Goal: Task Accomplishment & Management: Complete application form

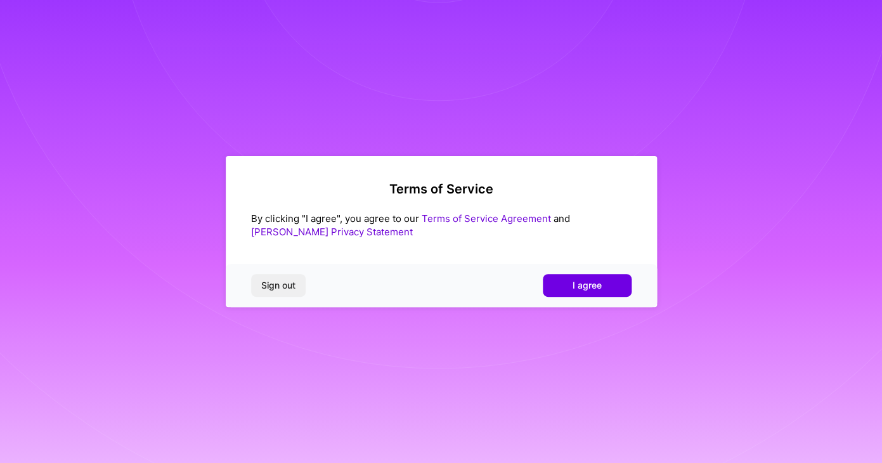
click at [570, 271] on div "Sign out I agree" at bounding box center [441, 285] width 431 height 43
click at [566, 281] on button "I agree" at bounding box center [587, 285] width 89 height 23
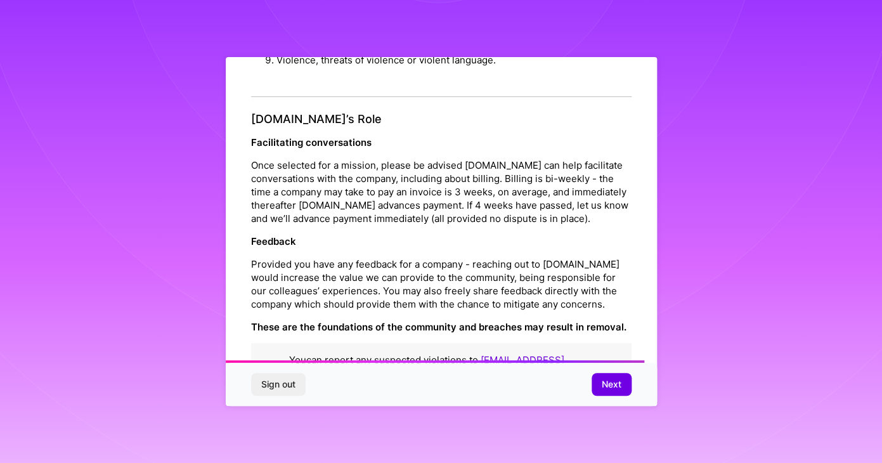
scroll to position [1396, 0]
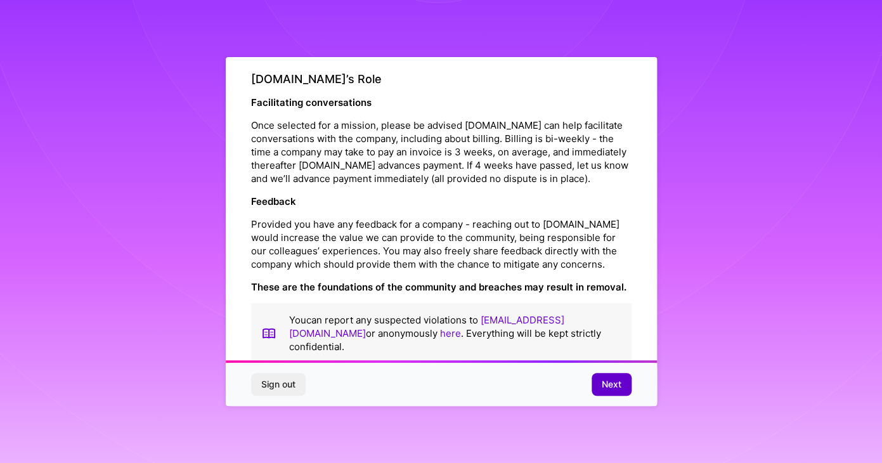
click at [617, 394] on button "Next" at bounding box center [611, 384] width 40 height 23
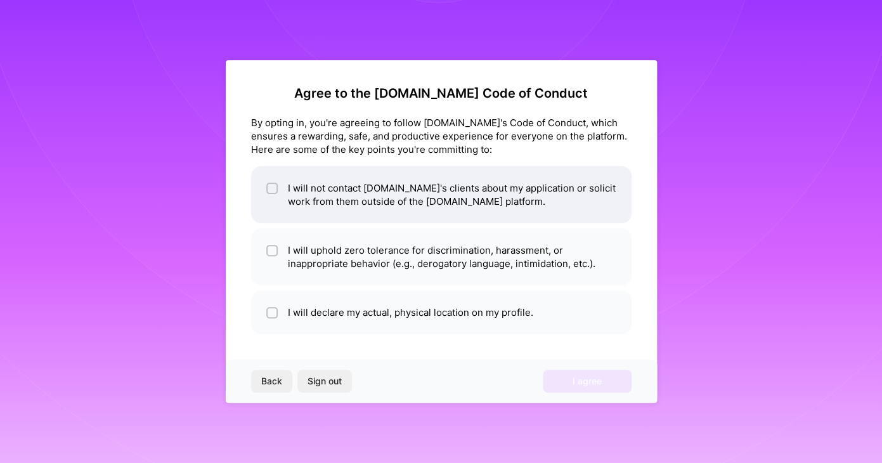
click at [373, 214] on li "I will not contact A.Team's clients about my application or solicit work from t…" at bounding box center [441, 194] width 380 height 57
checkbox input "true"
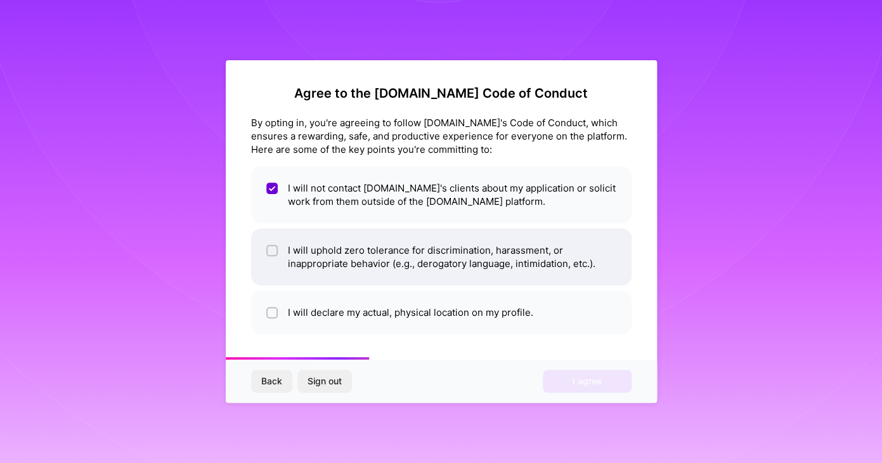
click at [334, 267] on li "I will uphold zero tolerance for discrimination, harassment, or inappropriate b…" at bounding box center [441, 256] width 380 height 57
checkbox input "true"
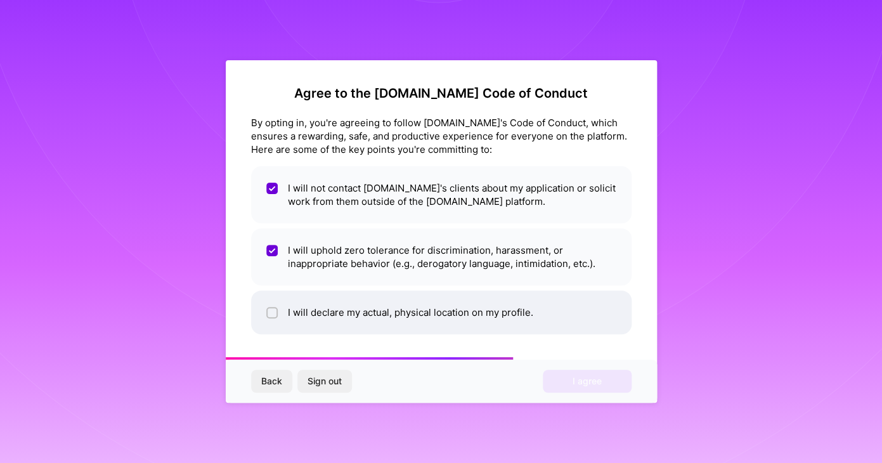
click at [332, 319] on li "I will declare my actual, physical location on my profile." at bounding box center [441, 312] width 380 height 44
checkbox input "true"
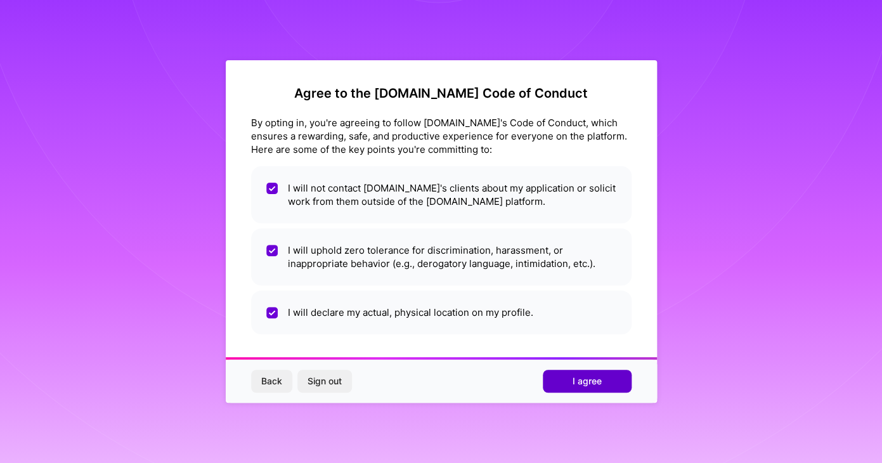
click at [574, 380] on span "I agree" at bounding box center [586, 381] width 29 height 13
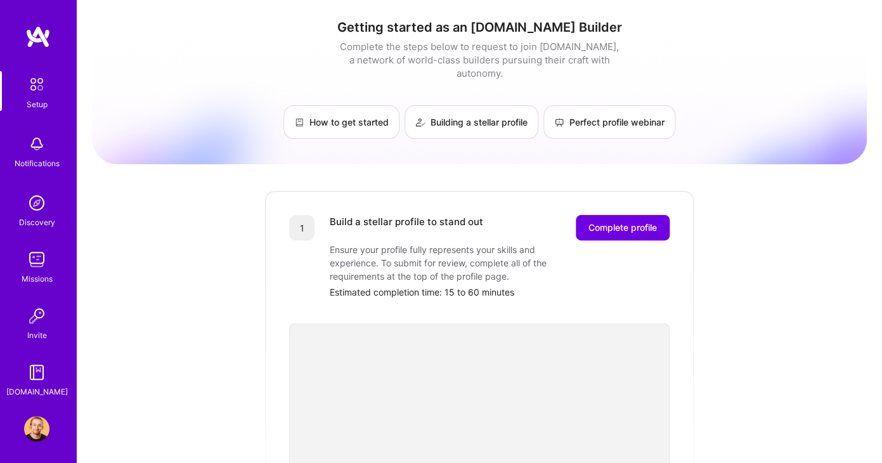
click at [20, 96] on link "Setup" at bounding box center [36, 91] width 79 height 40
click at [328, 112] on link "How to get started" at bounding box center [341, 122] width 116 height 34
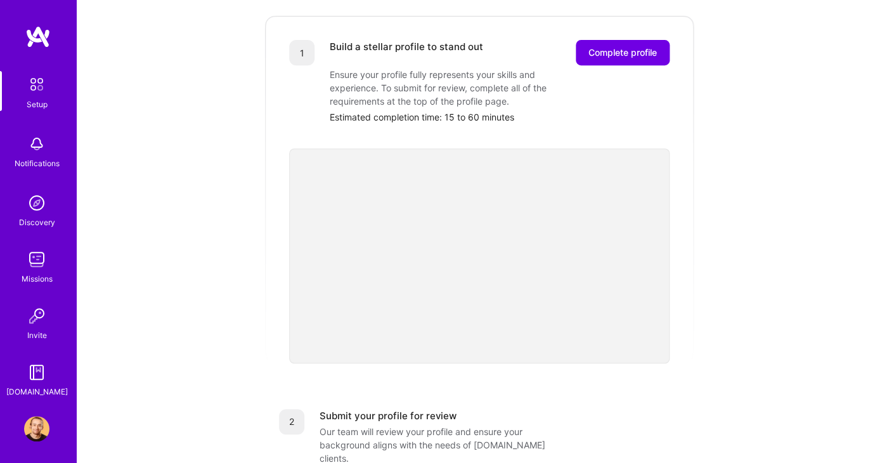
scroll to position [157, 0]
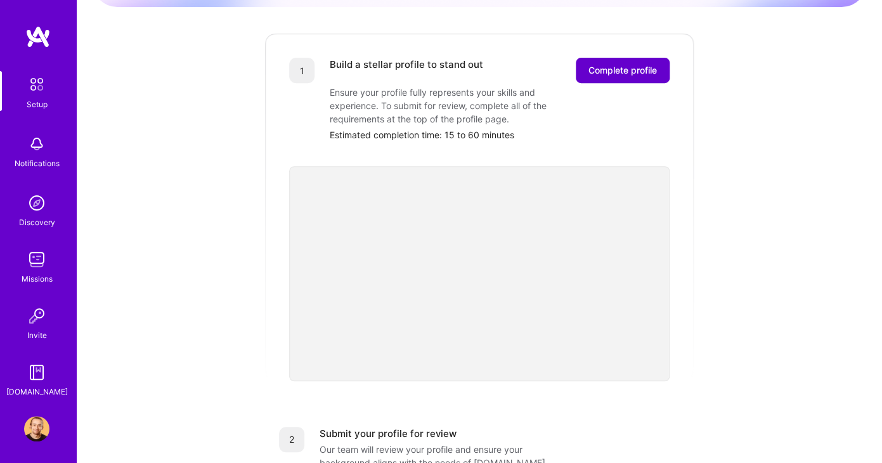
click at [586, 58] on button "Complete profile" at bounding box center [623, 70] width 94 height 25
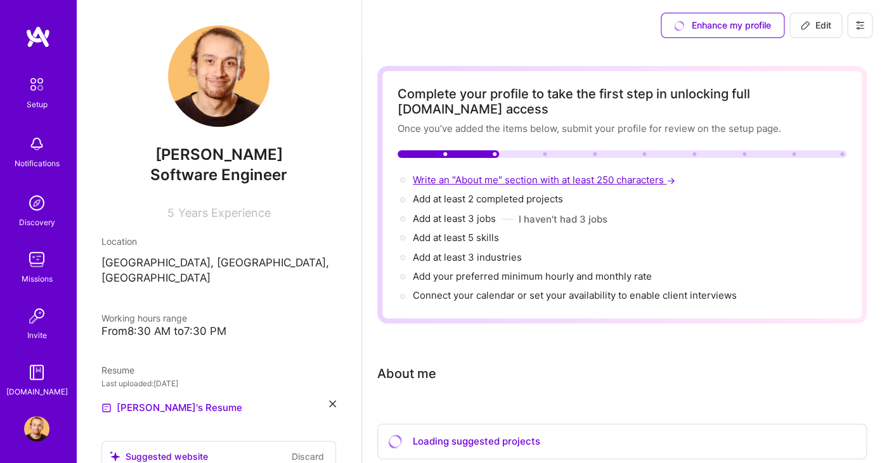
click at [434, 179] on span "Write an "About me" section with at least 250 characters →" at bounding box center [545, 180] width 265 height 12
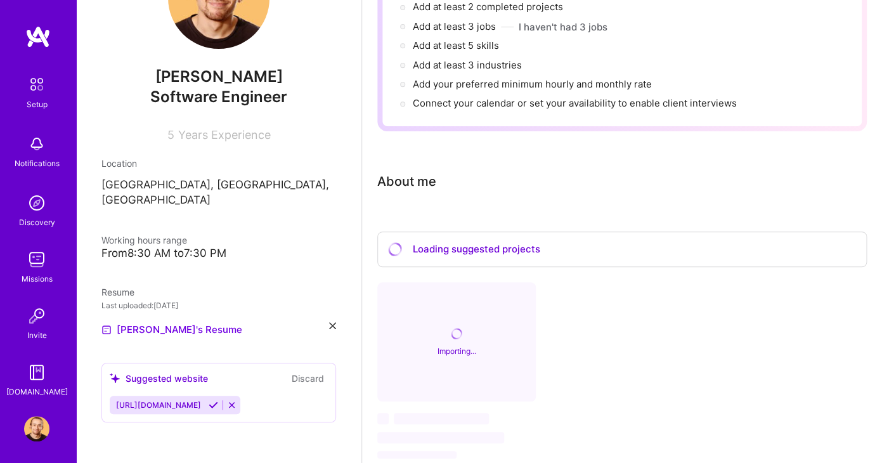
select select "US"
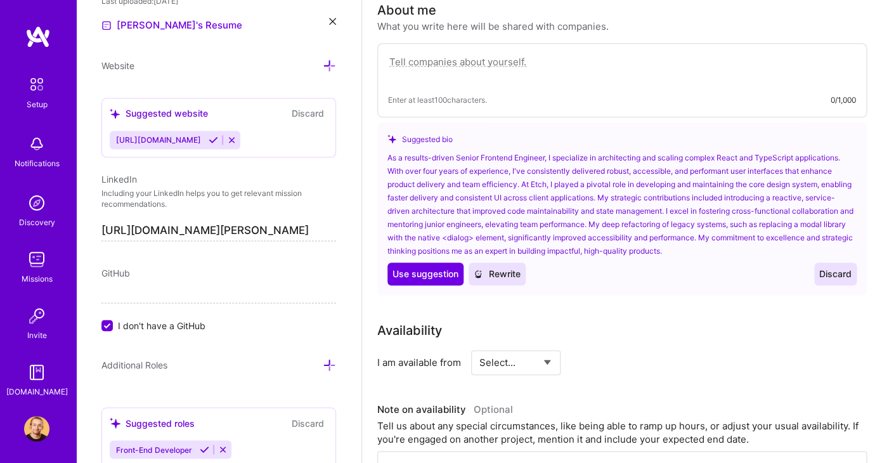
scroll to position [364, 0]
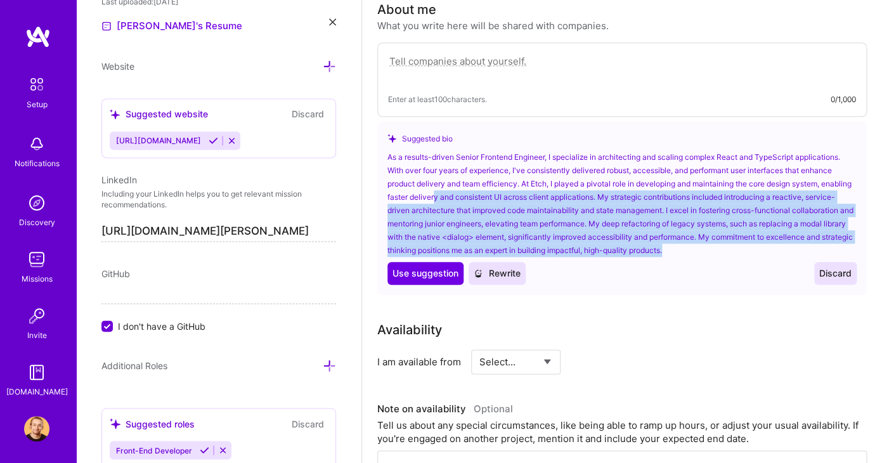
drag, startPoint x: 769, startPoint y: 246, endPoint x: 467, endPoint y: 193, distance: 307.6
click at [467, 193] on div "As a results-driven Senior Frontend Engineer, I specialize in architecting and …" at bounding box center [621, 203] width 469 height 106
click at [417, 276] on span "Use suggestion" at bounding box center [425, 273] width 66 height 13
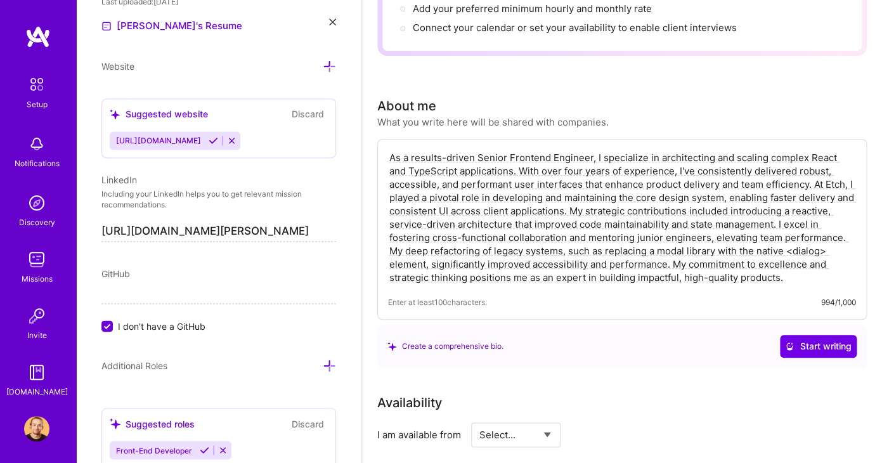
scroll to position [242, 0]
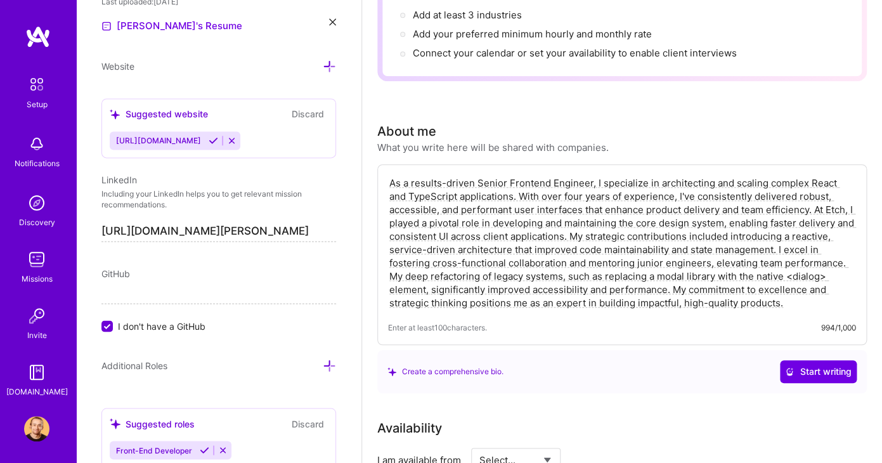
click at [817, 214] on textarea "As a results-driven Senior Frontend Engineer, I specialize in architecting and …" at bounding box center [622, 243] width 468 height 136
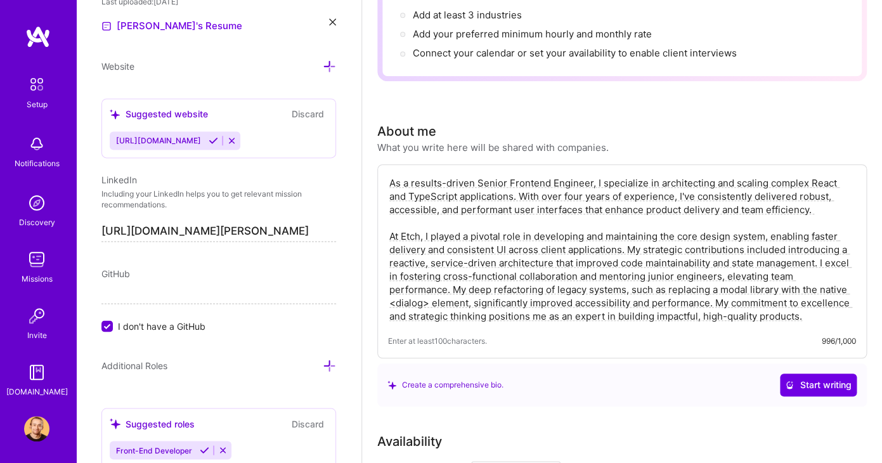
scroll to position [274, 0]
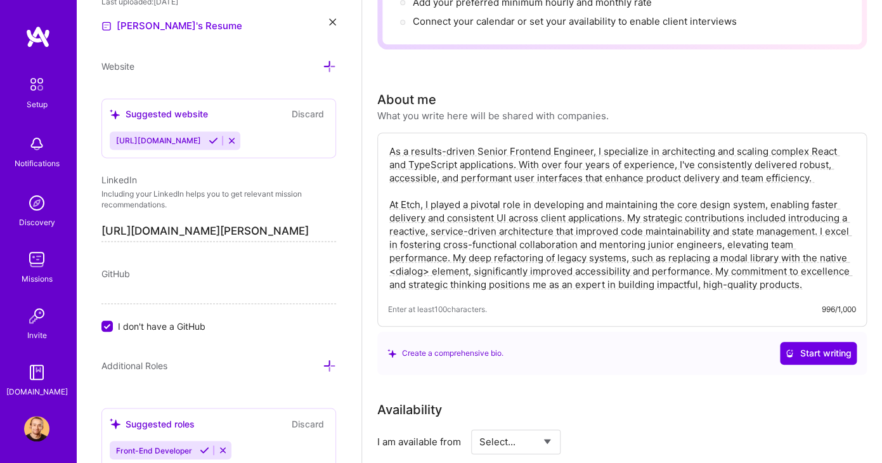
drag, startPoint x: 787, startPoint y: 284, endPoint x: 390, endPoint y: 253, distance: 398.0
click at [390, 253] on textarea "As a results-driven Senior Frontend Engineer, I specialize in architecting and …" at bounding box center [622, 217] width 468 height 149
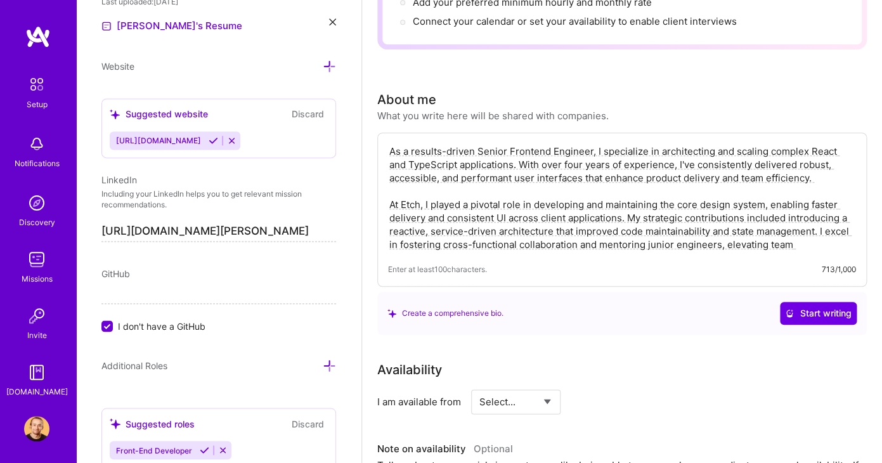
click at [557, 209] on textarea "As a results-driven Senior Frontend Engineer, I specialize in architecting and …" at bounding box center [622, 197] width 468 height 109
type textarea "As a results-driven Senior Frontend Engineer, I specialize in architecting and …"
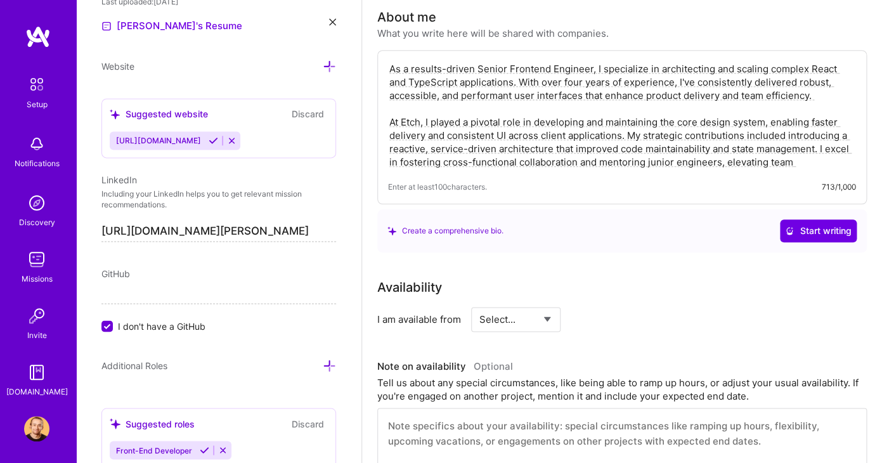
scroll to position [476, 0]
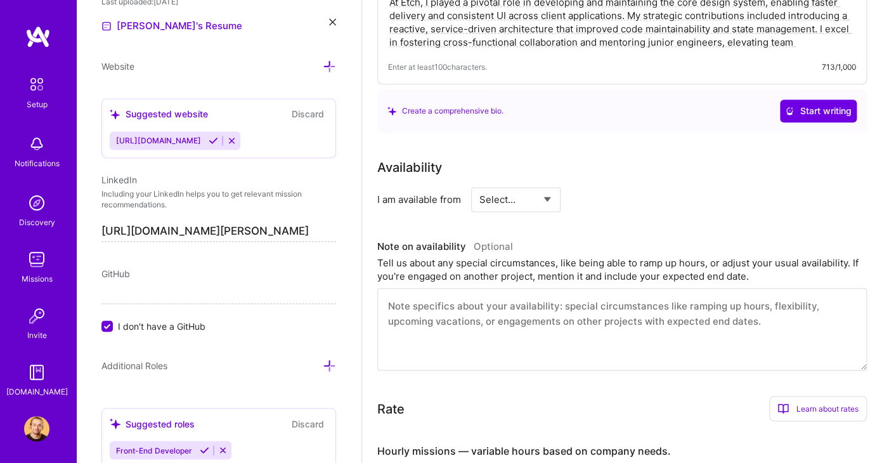
select select "Right Now"
click option "Right Now" at bounding box center [0, 0] width 0 height 0
click at [612, 212] on input at bounding box center [631, 199] width 76 height 25
type input "50"
click at [629, 77] on div "As a results-driven Senior Frontend Engineer, I specialize in architecting and …" at bounding box center [621, 7] width 489 height 154
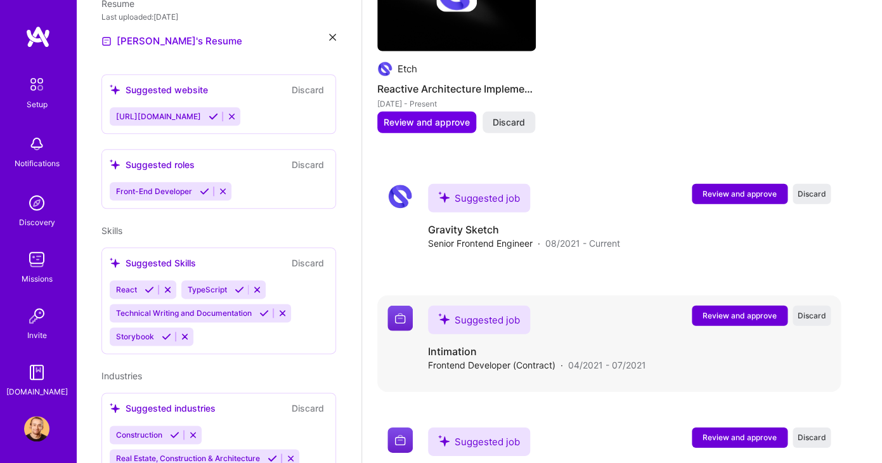
scroll to position [1283, 0]
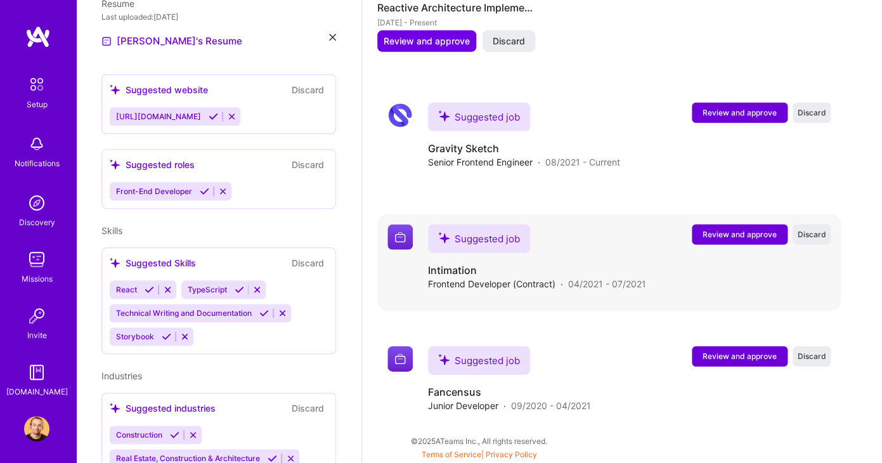
click at [764, 238] on span "Review and approve" at bounding box center [739, 234] width 74 height 11
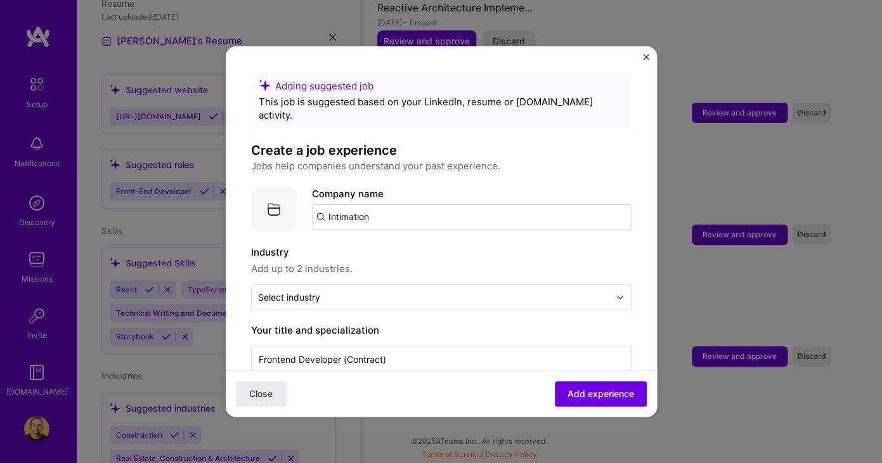
scroll to position [253, 0]
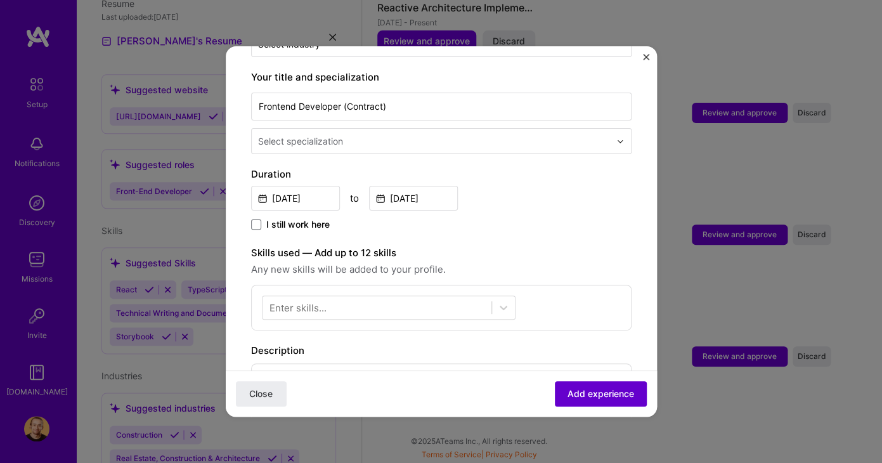
click at [598, 396] on span "Add experience" at bounding box center [600, 393] width 67 height 13
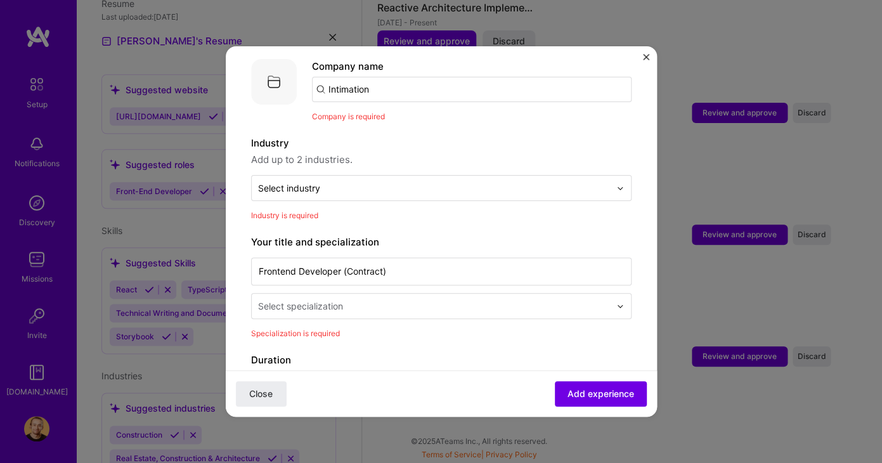
scroll to position [127, 0]
click at [447, 300] on input "text" at bounding box center [435, 306] width 354 height 13
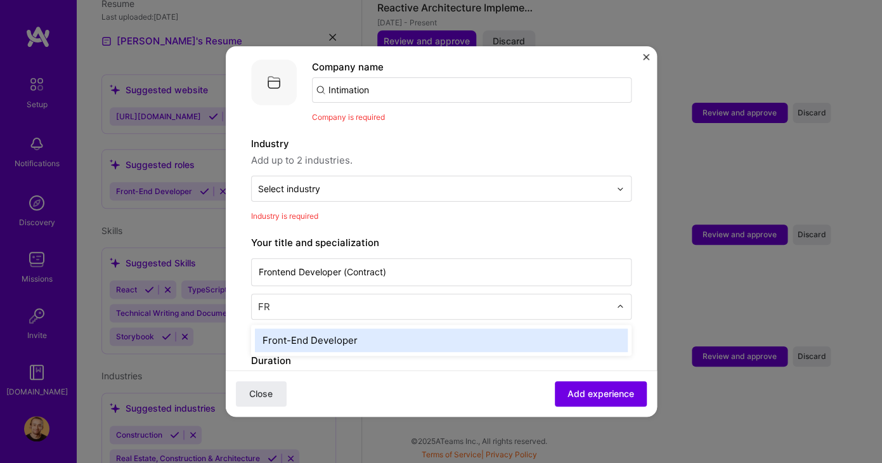
type input "FRO"
click at [397, 328] on div "Front-End Developer" at bounding box center [441, 339] width 373 height 23
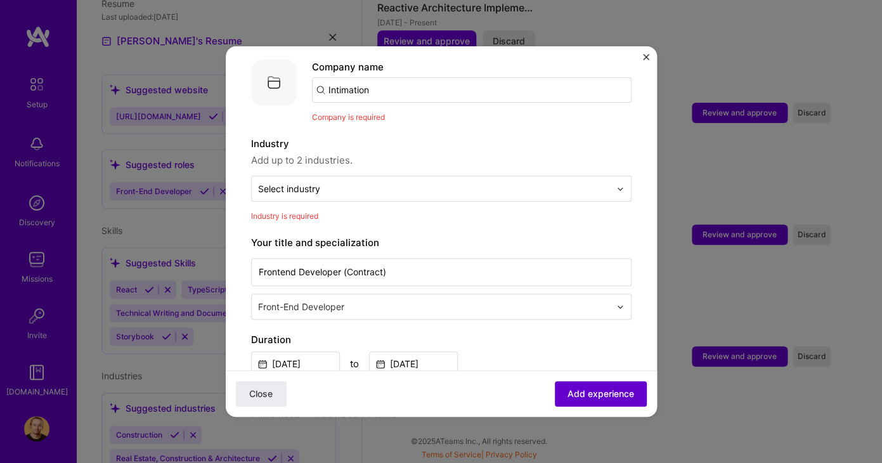
click at [632, 396] on span "Add experience" at bounding box center [600, 393] width 67 height 13
click at [444, 190] on div "Industry Add up to 2 industries. Select industry 0 Industry is required" at bounding box center [441, 179] width 380 height 86
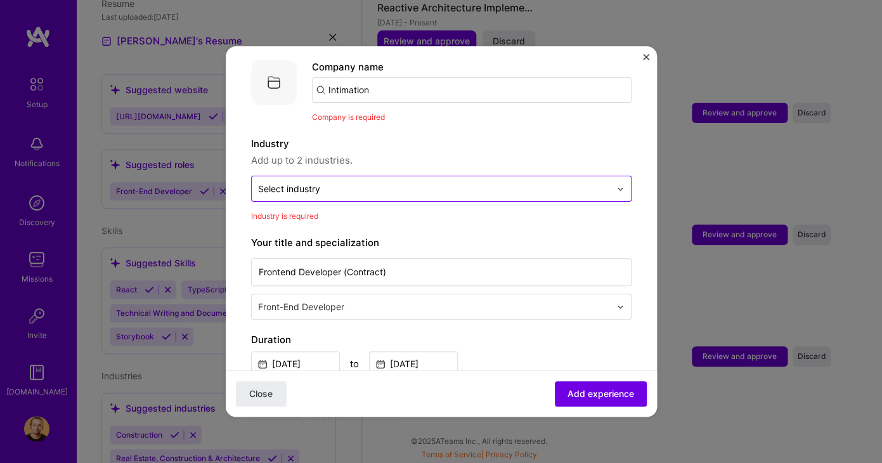
click at [451, 182] on input "text" at bounding box center [434, 188] width 352 height 13
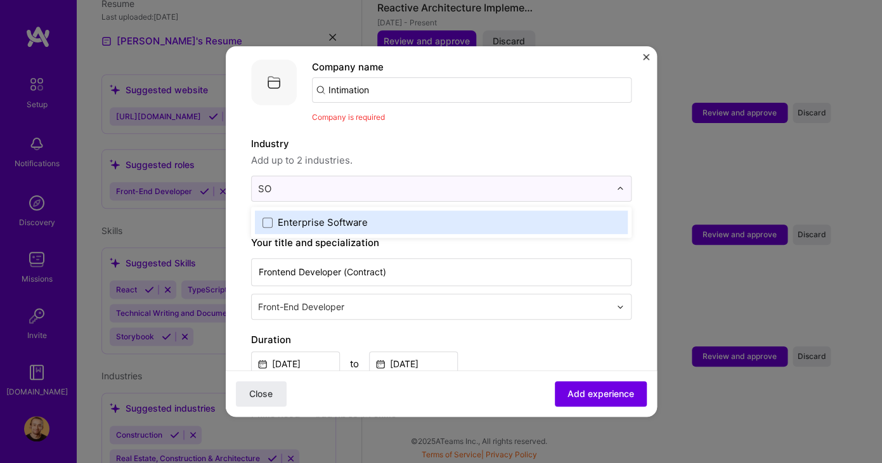
type input "S"
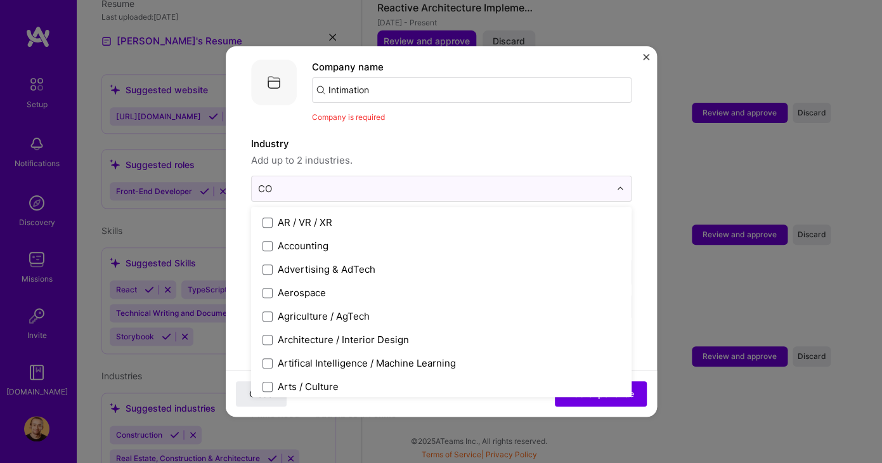
type input "C"
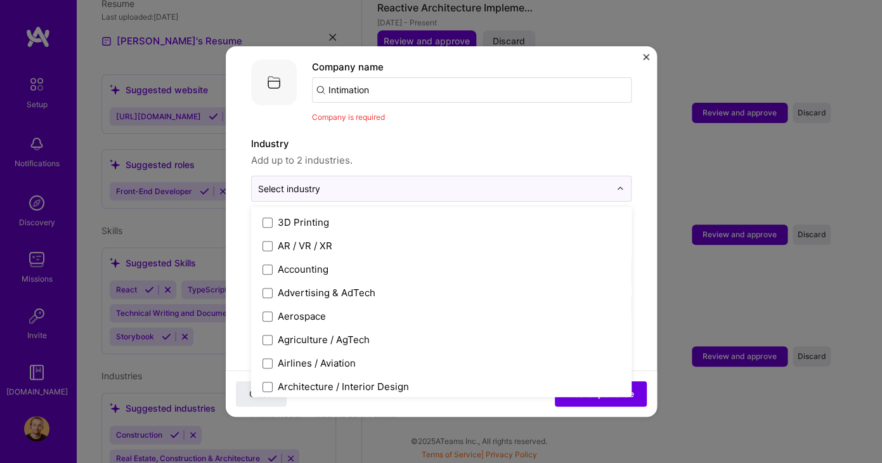
type input "E"
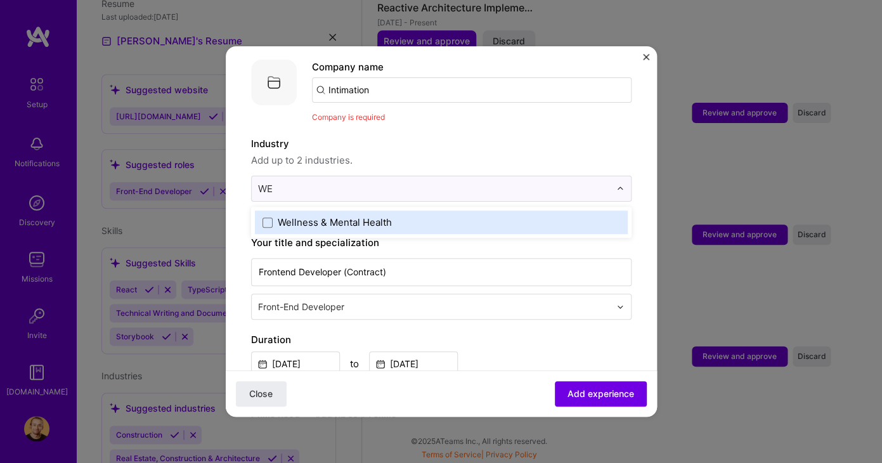
type input "W"
type input "s"
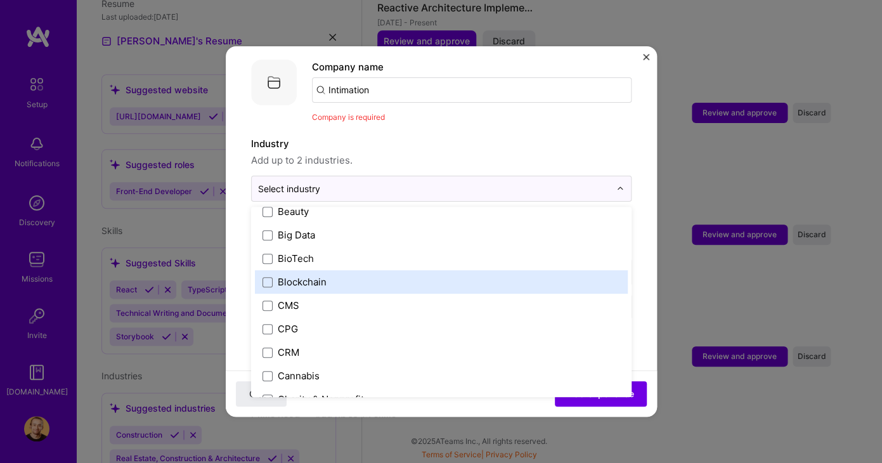
scroll to position [528, 0]
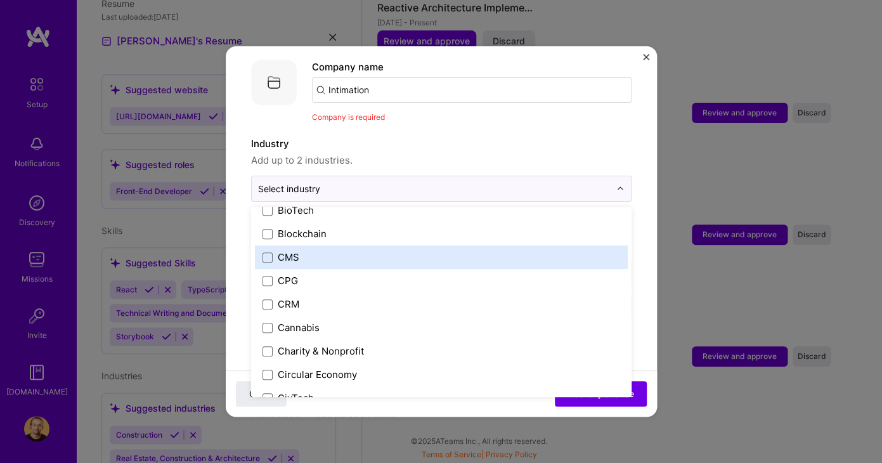
click at [312, 250] on label "CMS" at bounding box center [440, 256] width 357 height 13
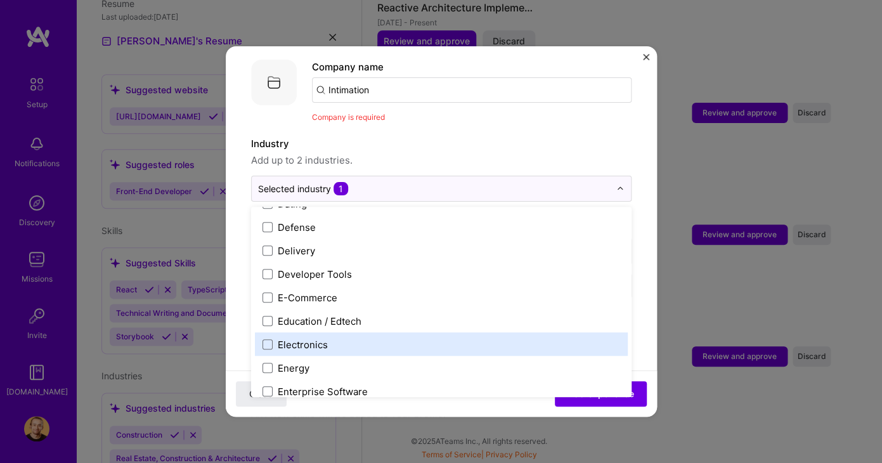
scroll to position [1114, 0]
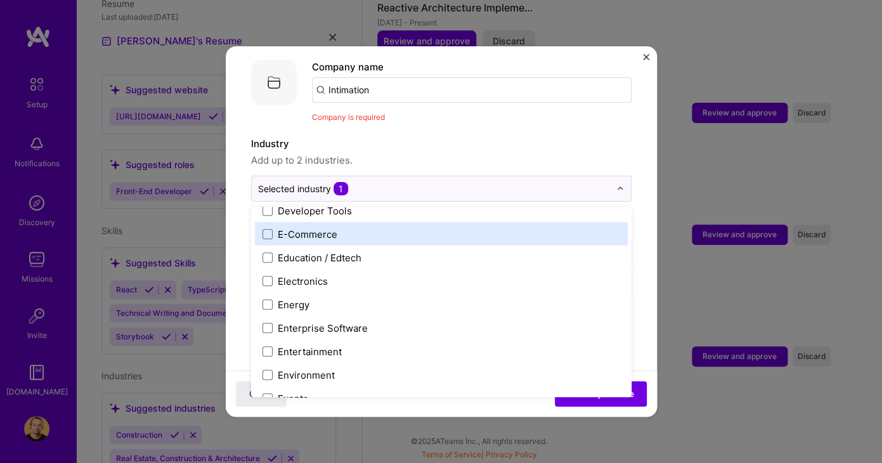
click at [337, 227] on label "E-Commerce" at bounding box center [440, 233] width 357 height 13
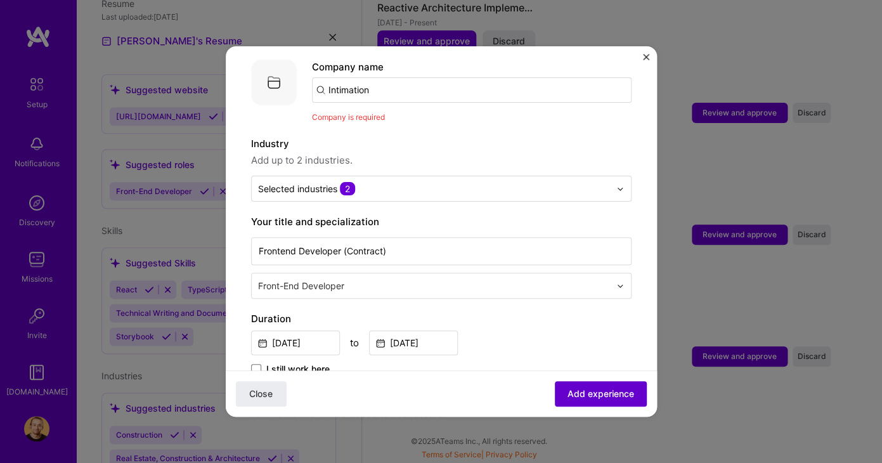
click at [619, 397] on span "Add experience" at bounding box center [600, 393] width 67 height 13
click at [610, 395] on span "Add experience" at bounding box center [600, 393] width 67 height 13
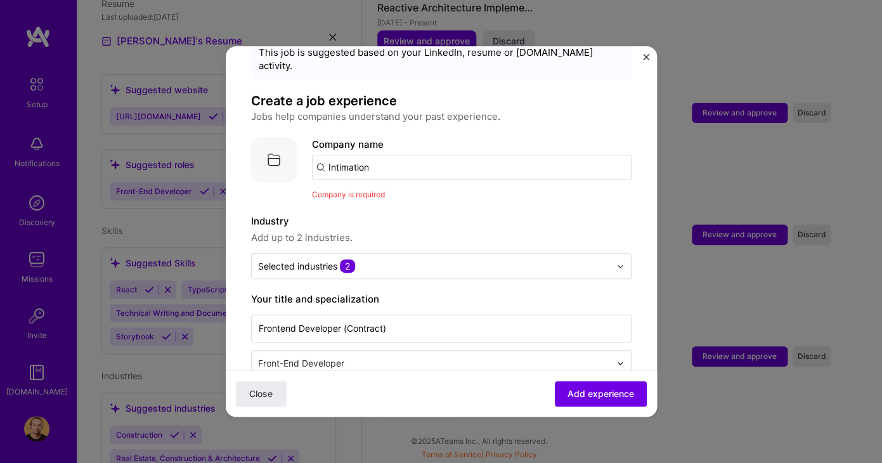
scroll to position [27, 0]
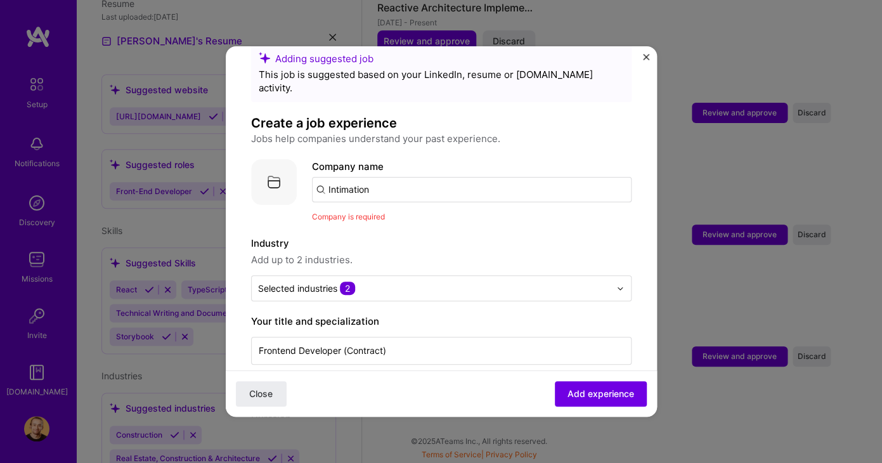
click at [418, 184] on input "Intimation" at bounding box center [471, 189] width 319 height 25
type input "Intimation"
drag, startPoint x: 407, startPoint y: 195, endPoint x: 404, endPoint y: 187, distance: 8.8
click at [407, 196] on div "Company name Intimation Company is required" at bounding box center [471, 191] width 319 height 64
click at [323, 180] on input "Intimation" at bounding box center [471, 189] width 319 height 25
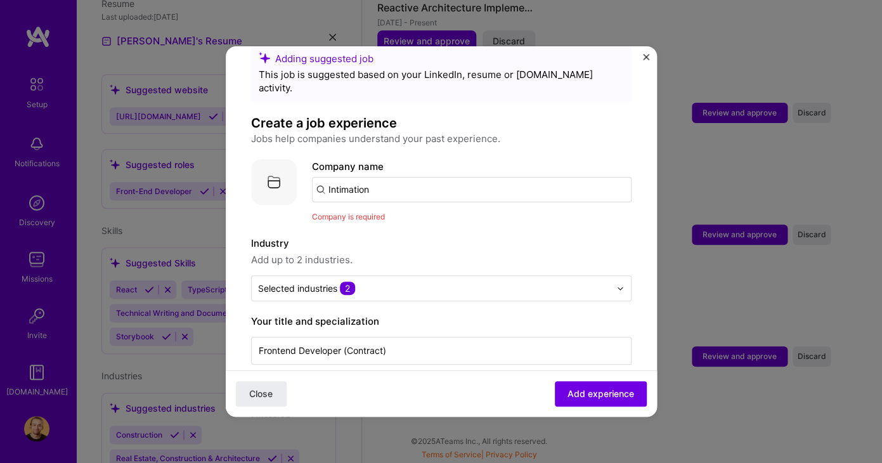
click at [276, 177] on img at bounding box center [274, 182] width 46 height 46
click at [596, 390] on span "Add experience" at bounding box center [600, 393] width 67 height 13
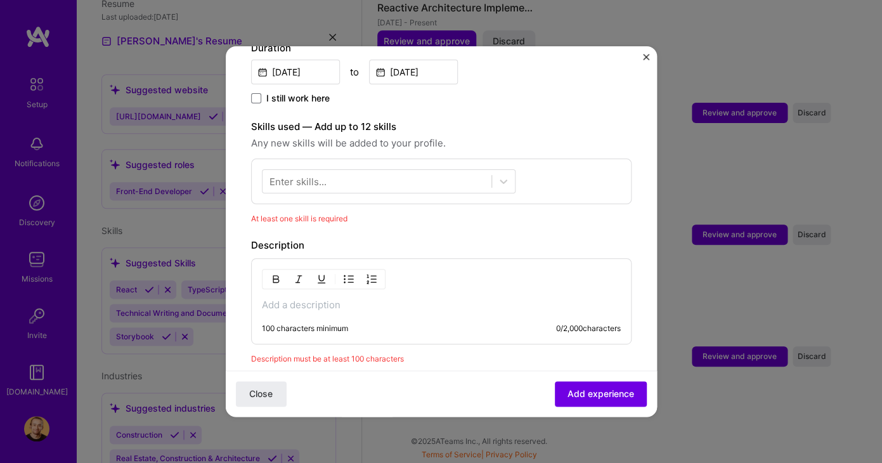
scroll to position [400, 0]
click at [384, 169] on div at bounding box center [376, 179] width 229 height 21
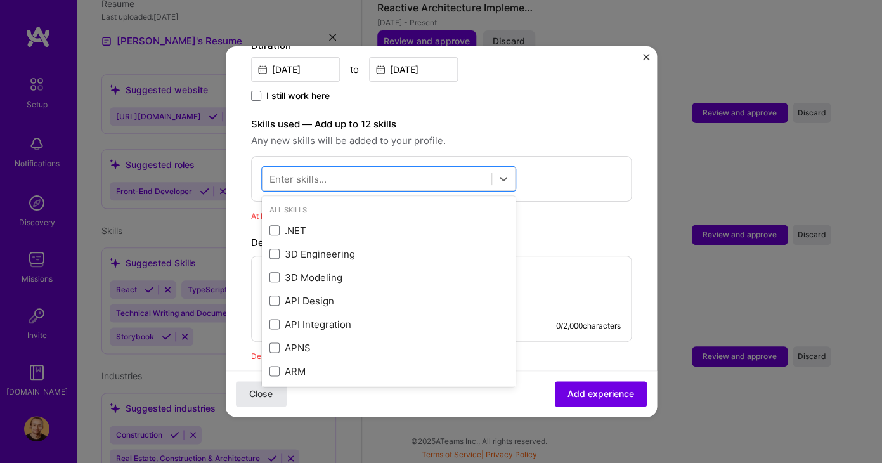
click at [264, 392] on span "Close" at bounding box center [260, 393] width 23 height 13
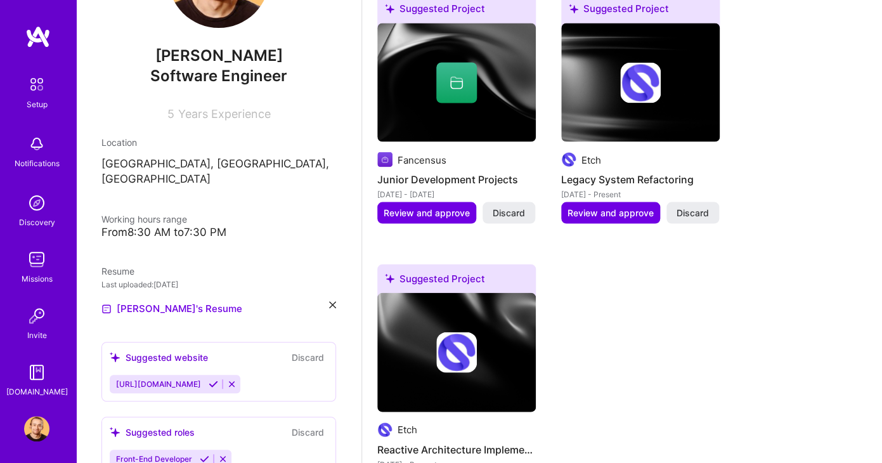
scroll to position [883, 0]
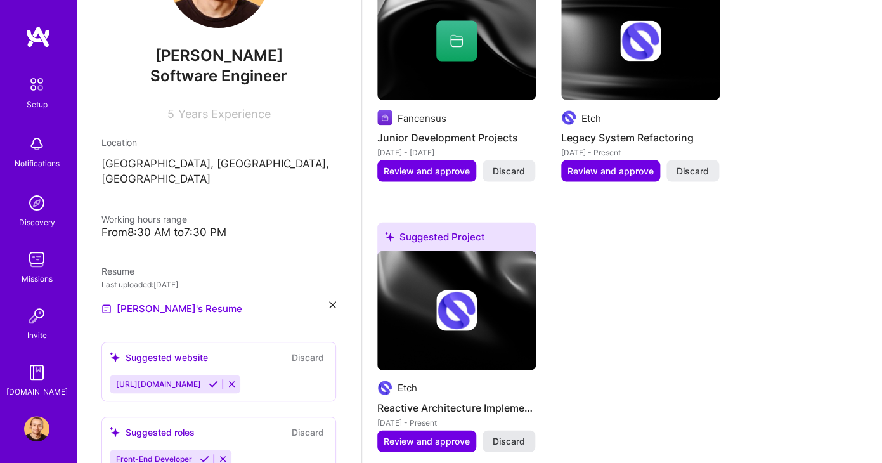
click at [531, 437] on button "Discard" at bounding box center [508, 441] width 53 height 22
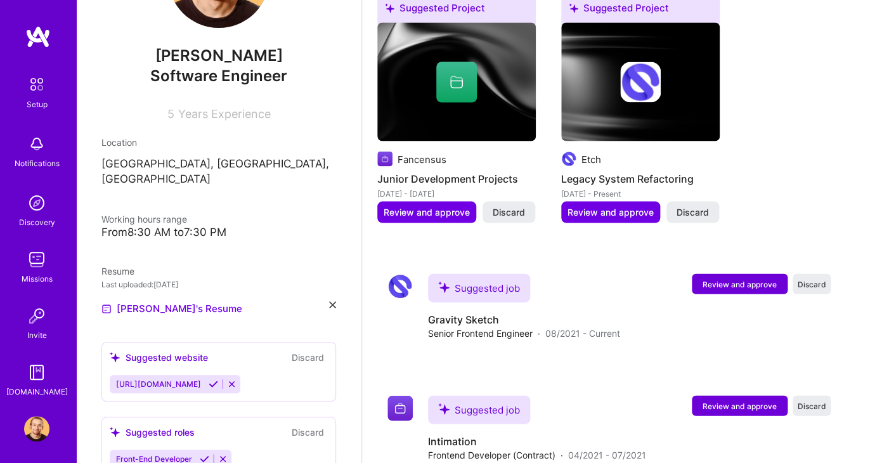
scroll to position [832, 0]
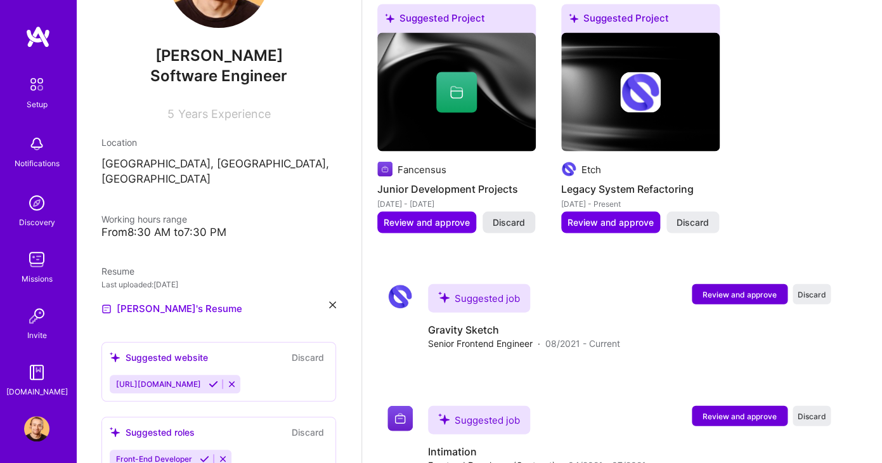
click at [526, 221] on button "Discard" at bounding box center [508, 222] width 53 height 22
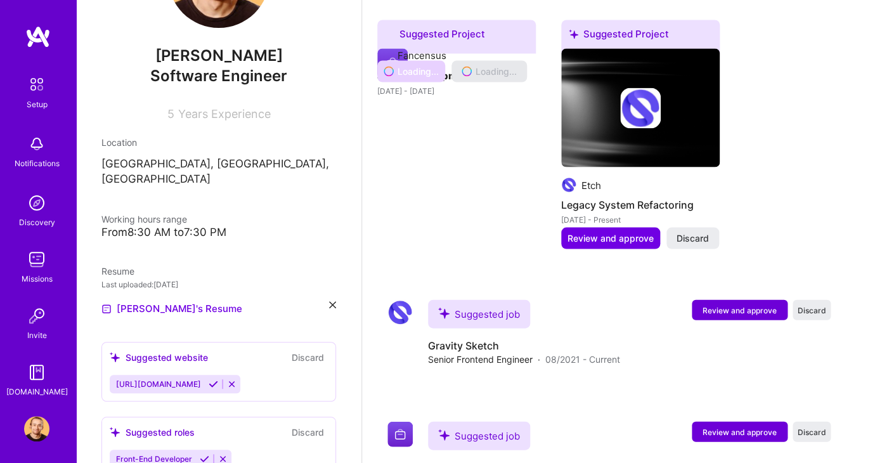
scroll to position [809, 0]
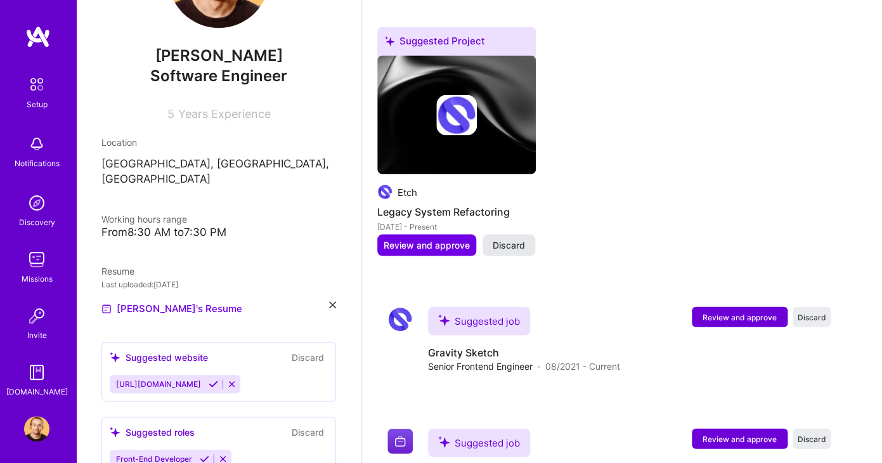
click at [522, 247] on span "Discard" at bounding box center [509, 244] width 32 height 13
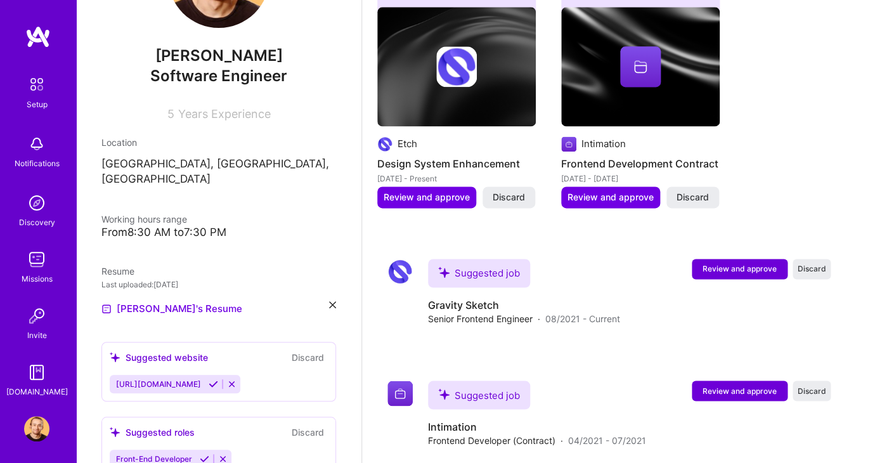
scroll to position [538, 0]
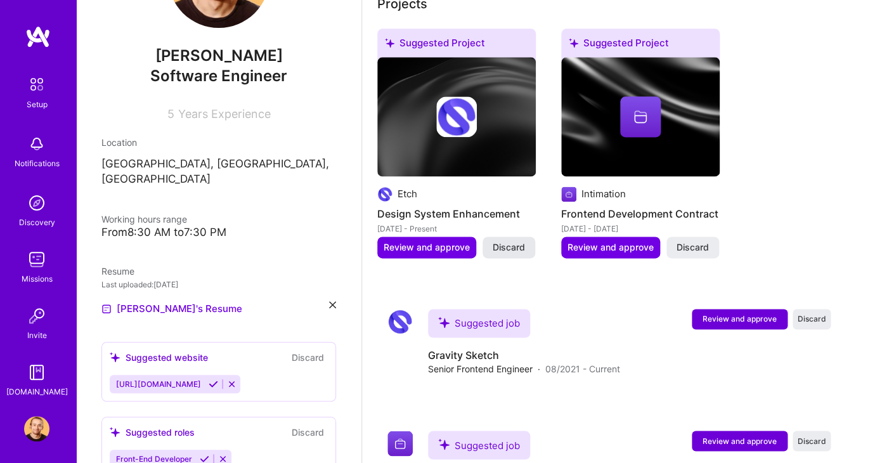
click at [515, 245] on span "Discard" at bounding box center [509, 247] width 32 height 13
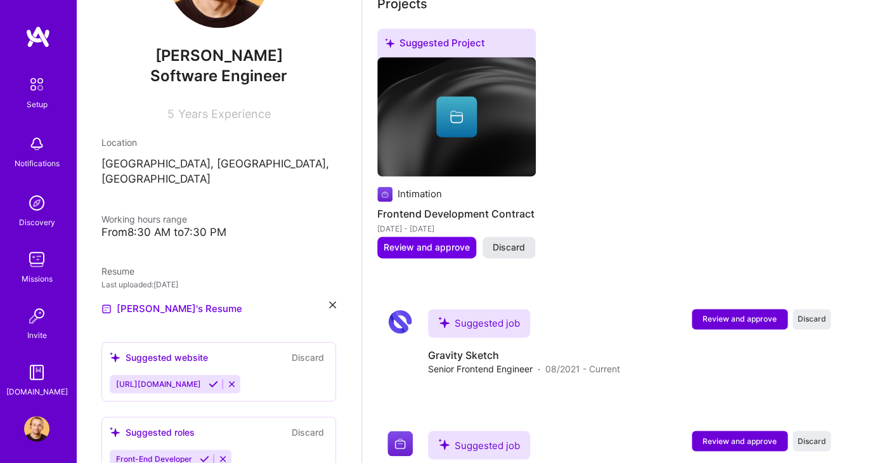
click at [531, 242] on button "Discard" at bounding box center [508, 247] width 53 height 22
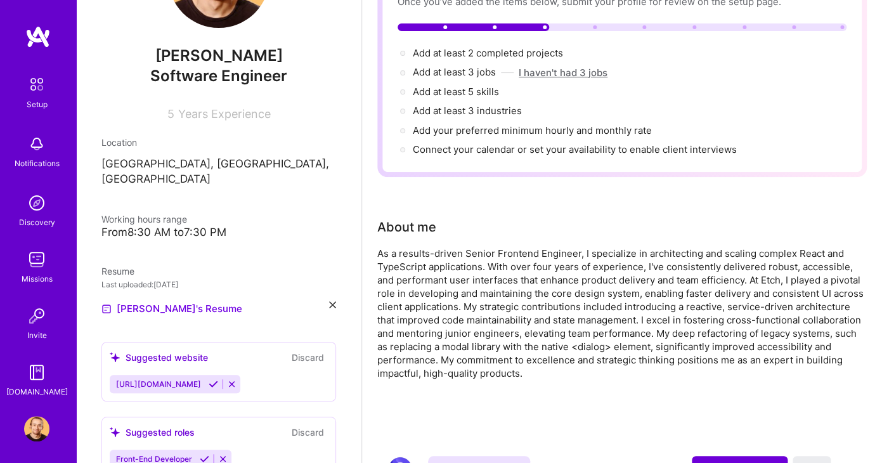
scroll to position [0, 0]
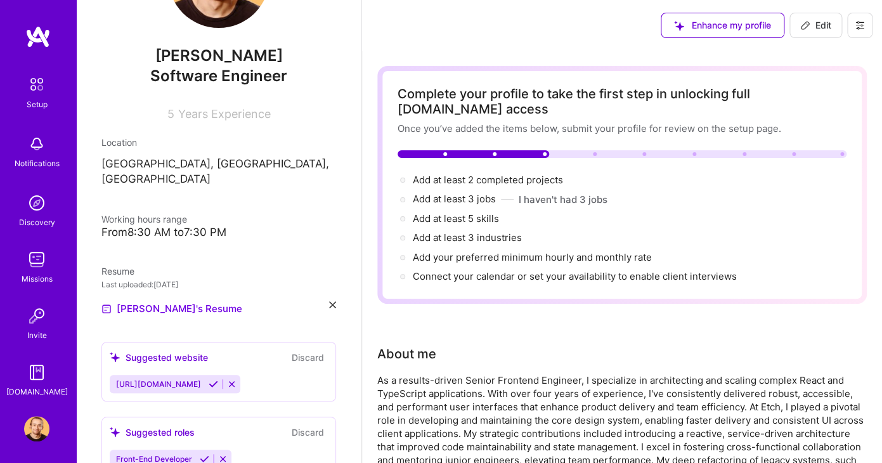
click at [805, 29] on icon at bounding box center [805, 25] width 10 height 10
select select "US"
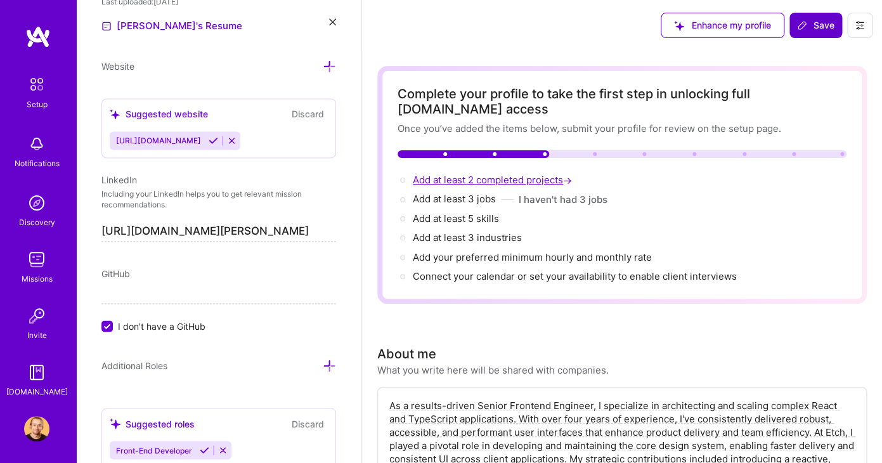
click at [478, 179] on span "Add at least 2 completed projects →" at bounding box center [494, 180] width 162 height 12
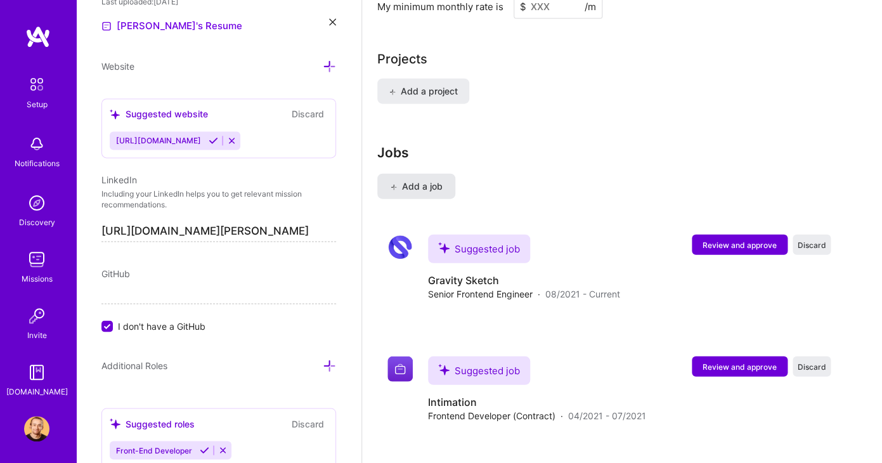
scroll to position [1056, 0]
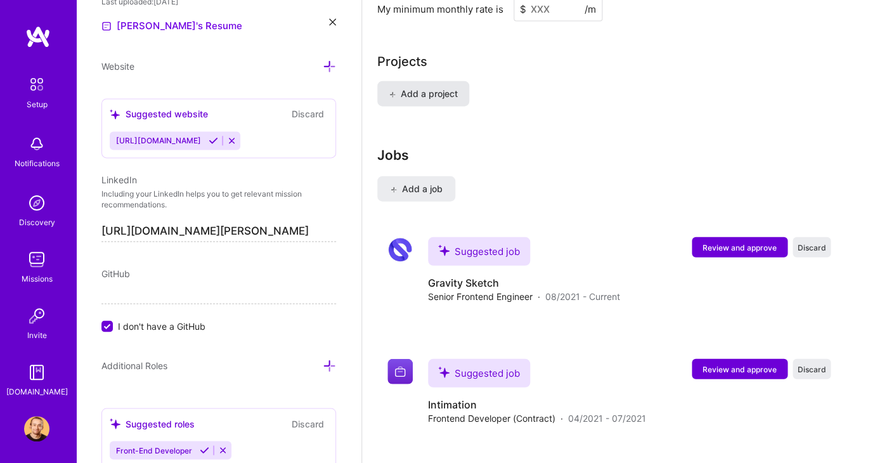
click at [423, 94] on span "Add a project" at bounding box center [423, 93] width 69 height 13
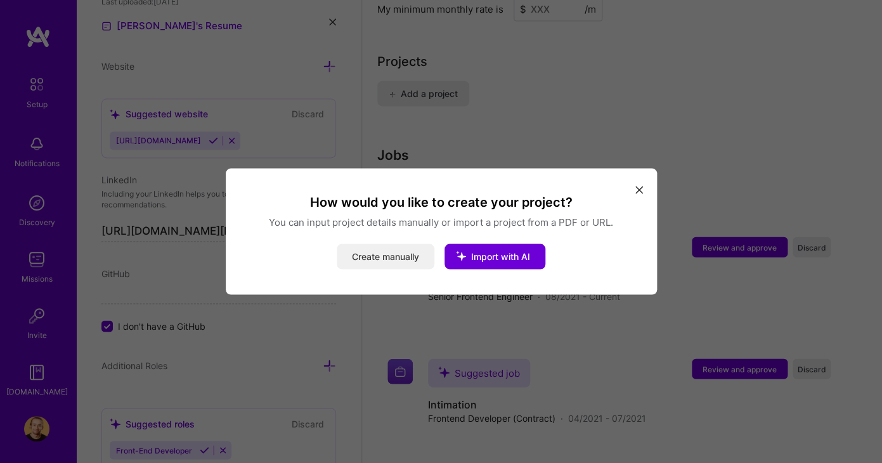
click at [401, 256] on button "Create manually" at bounding box center [386, 256] width 98 height 25
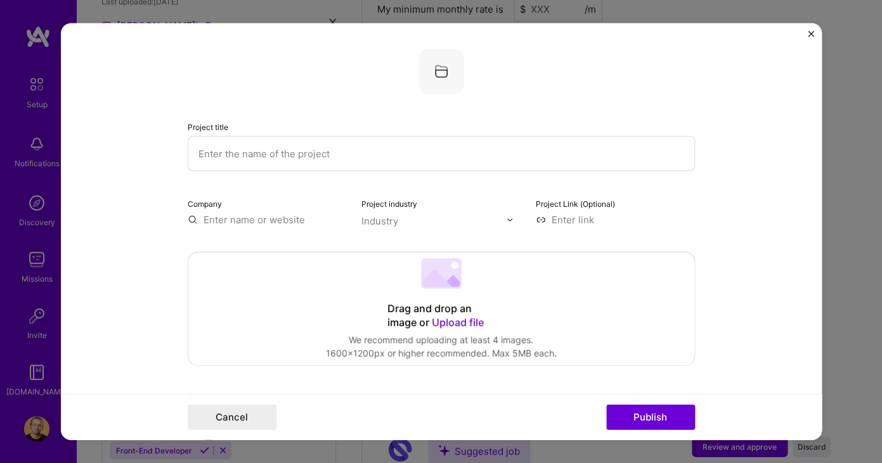
click at [395, 146] on input "text" at bounding box center [441, 153] width 507 height 35
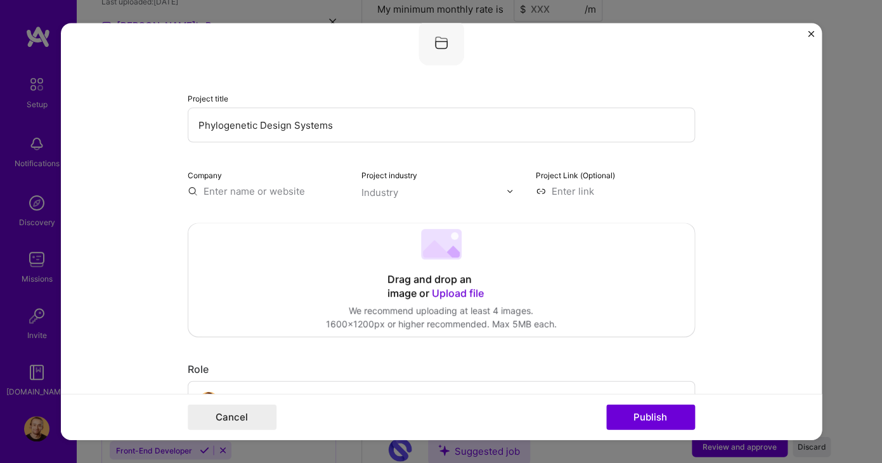
scroll to position [32, 0]
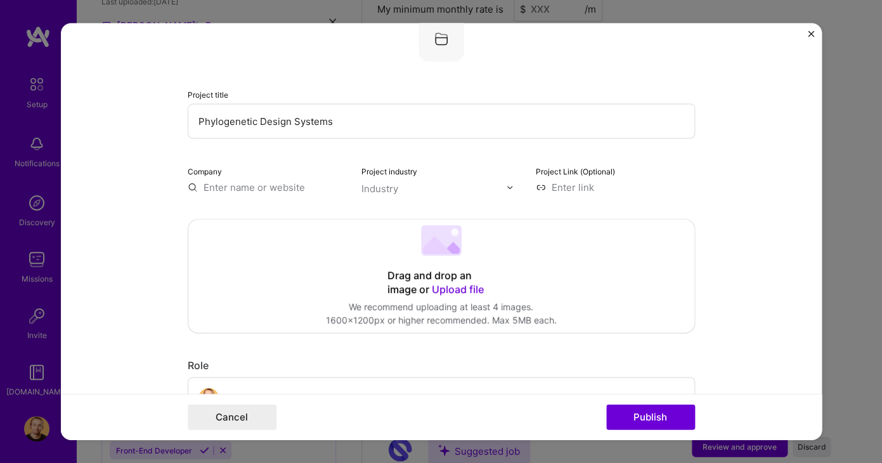
type input "Phylogenetic Design Systems"
click at [384, 186] on div "Industry" at bounding box center [379, 188] width 37 height 13
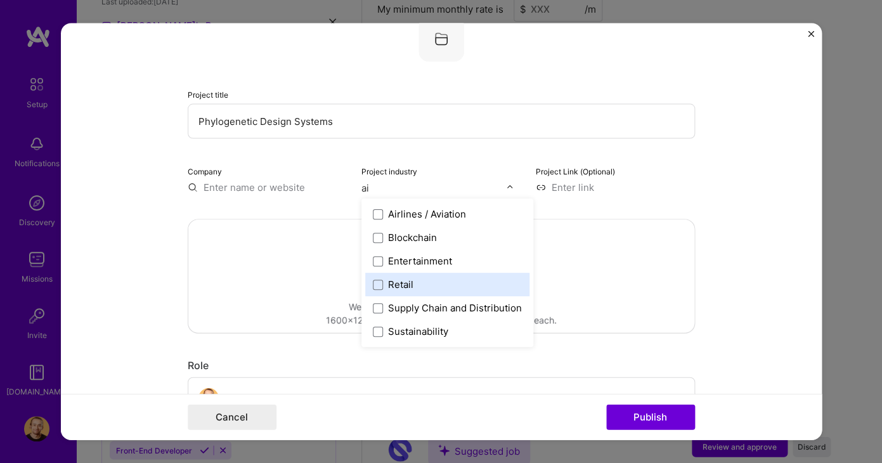
type input "a"
type input "A"
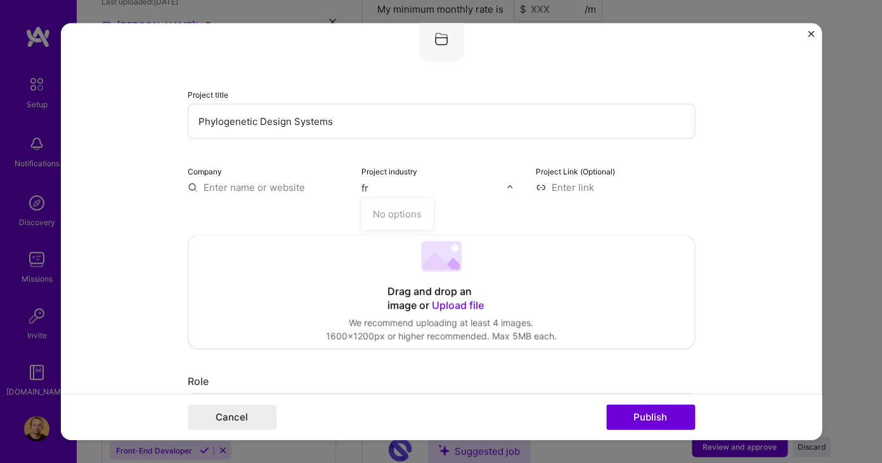
type input "f"
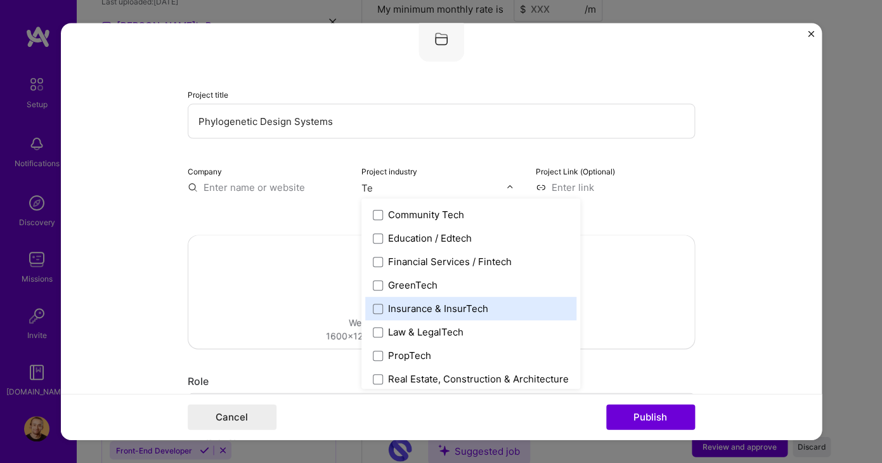
type input "T"
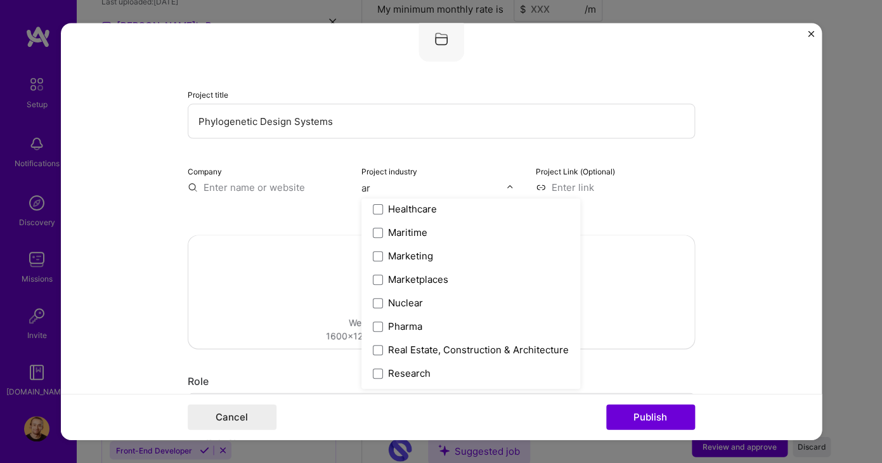
scroll to position [0, 0]
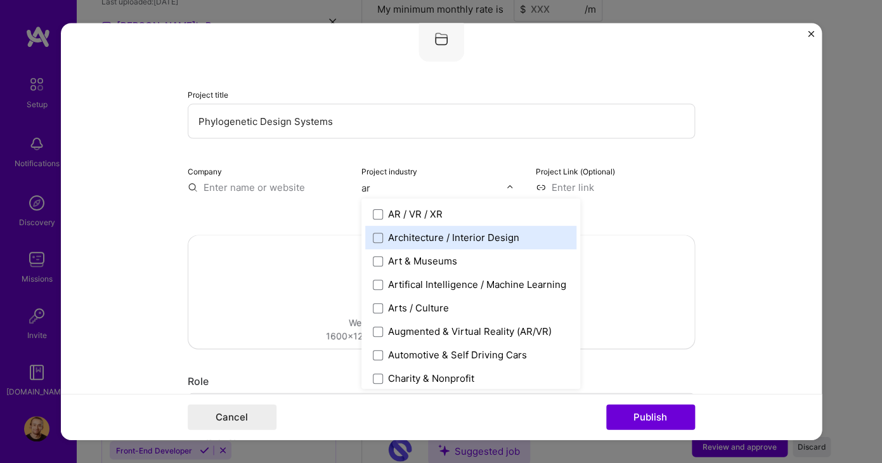
type input "a"
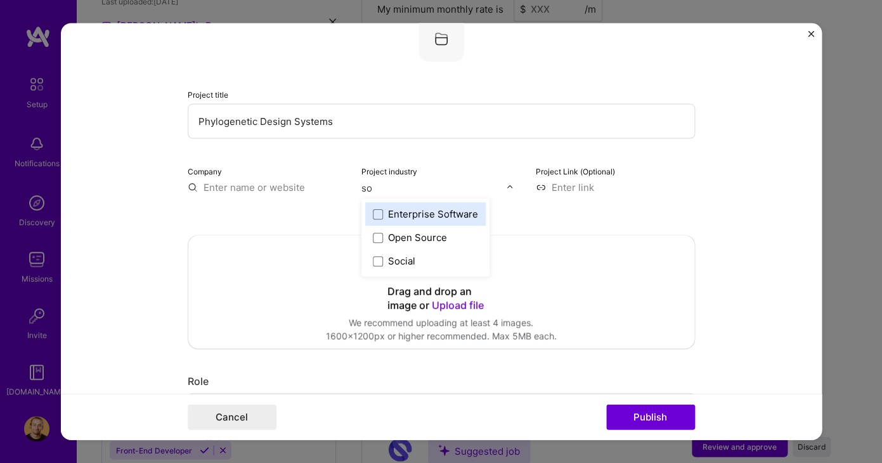
type input "s"
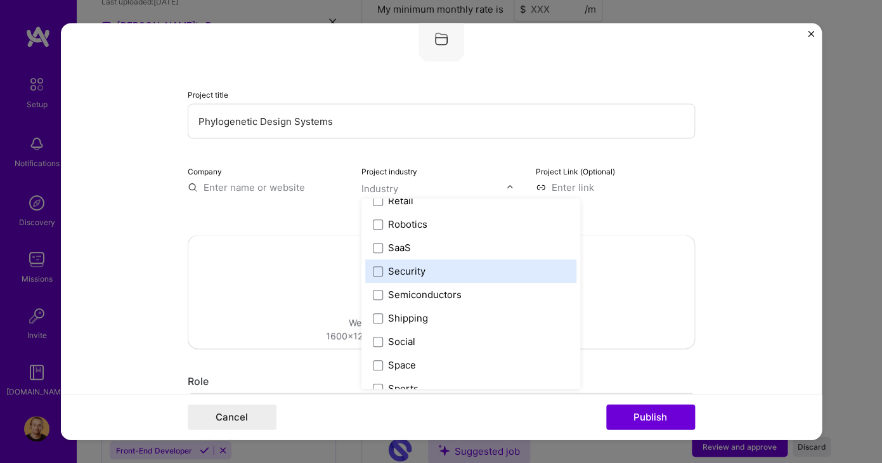
scroll to position [2527, 0]
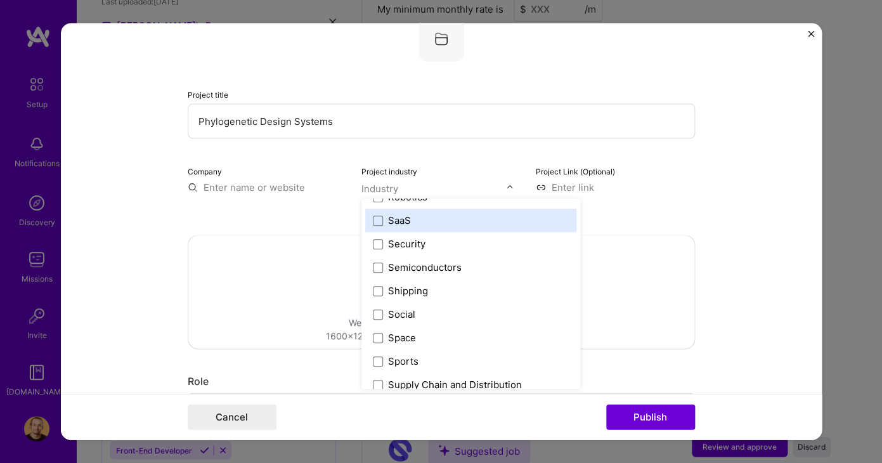
click at [436, 226] on label "SaaS" at bounding box center [471, 220] width 196 height 13
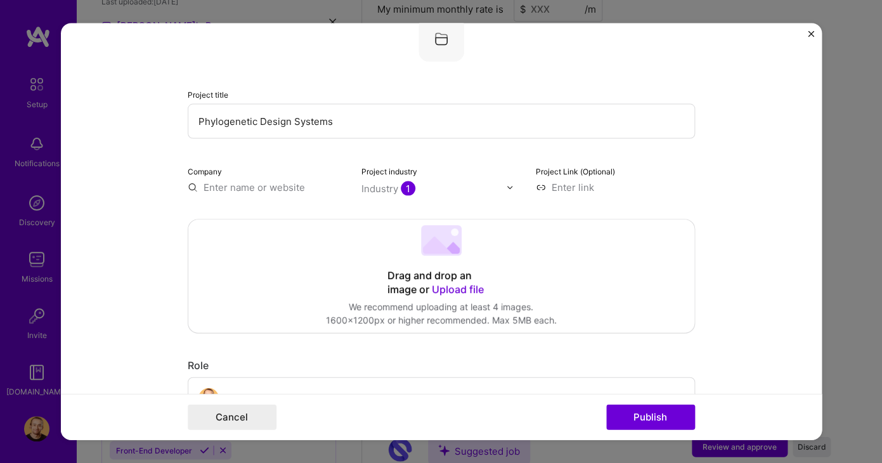
click at [335, 193] on input "text" at bounding box center [267, 187] width 159 height 13
click at [249, 185] on input "text" at bounding box center [267, 187] width 159 height 13
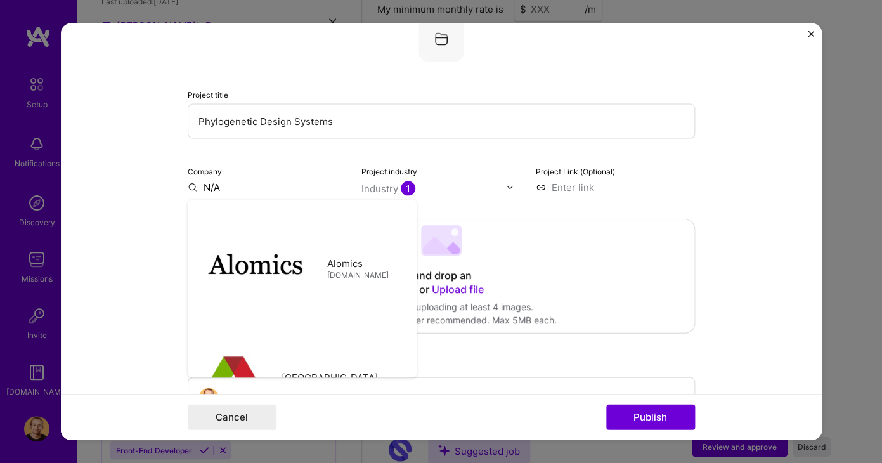
type input "N/A"
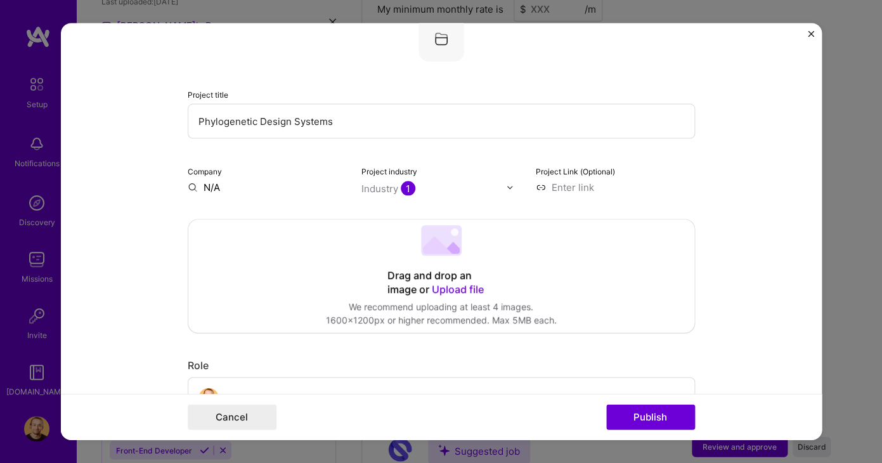
click at [551, 250] on div "Drag and drop an image or Upload file Upload file We recommend uploading at lea…" at bounding box center [441, 276] width 506 height 113
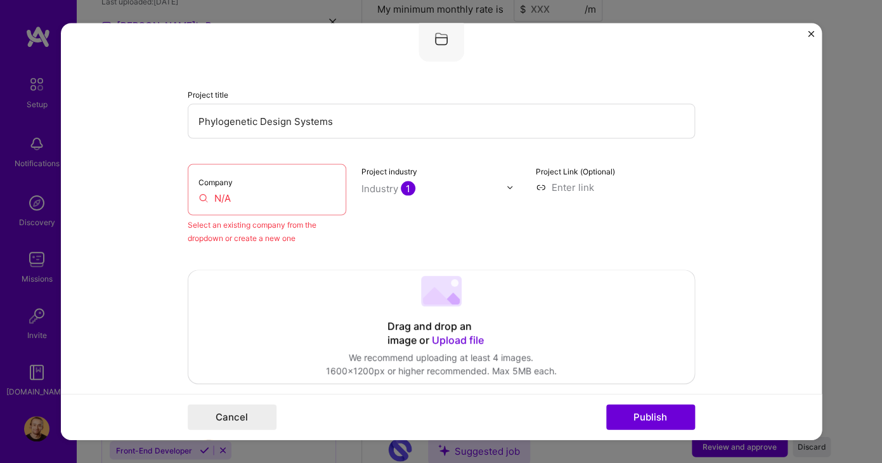
click at [550, 361] on div "Drag and drop an image or Upload file Upload file We recommend uploading at lea…" at bounding box center [441, 327] width 506 height 113
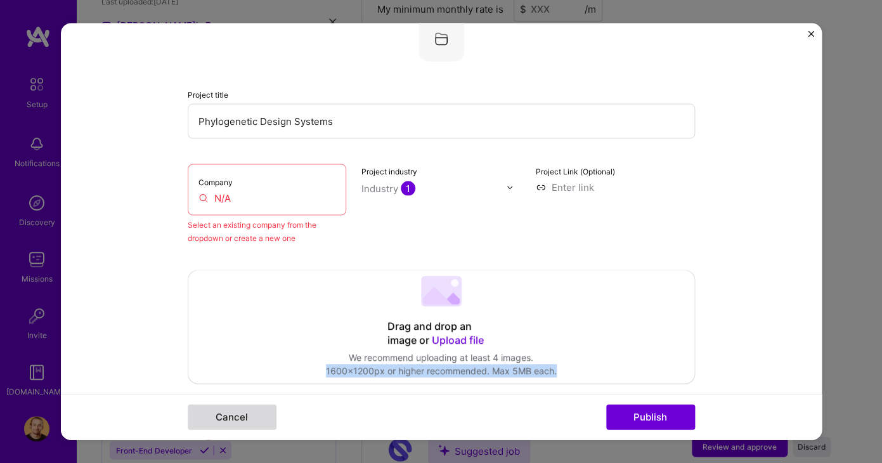
click at [264, 406] on button "Cancel" at bounding box center [232, 416] width 89 height 25
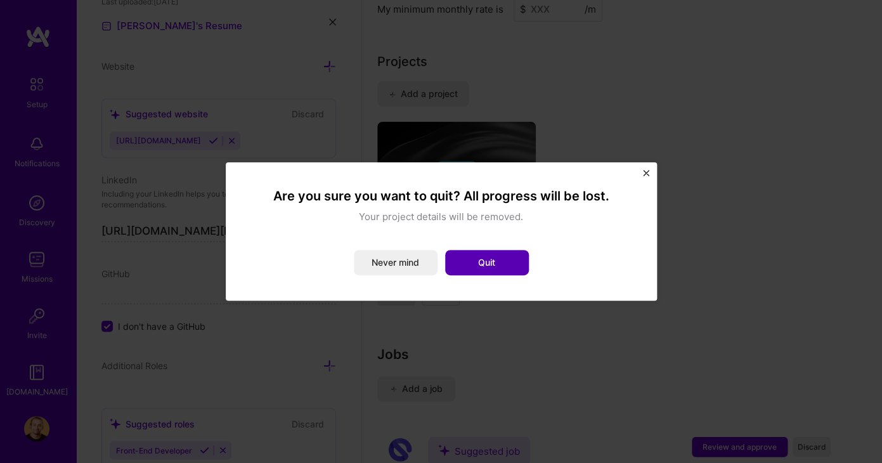
click at [480, 262] on button "Quit" at bounding box center [487, 262] width 84 height 25
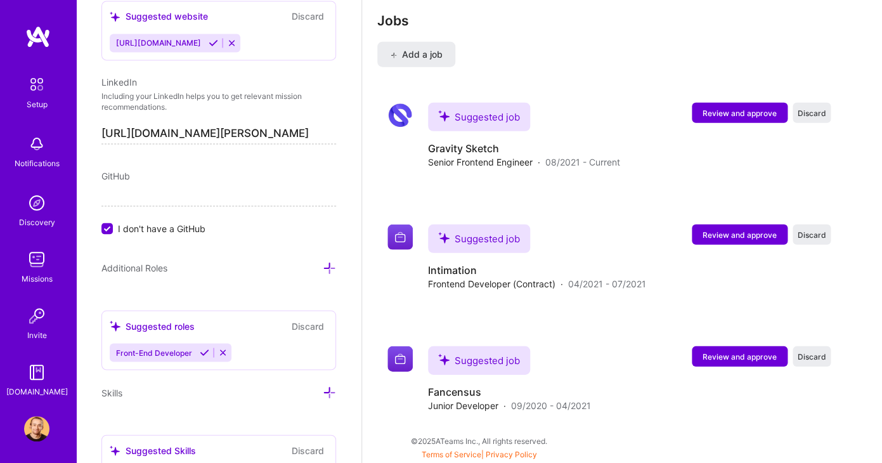
scroll to position [659, 0]
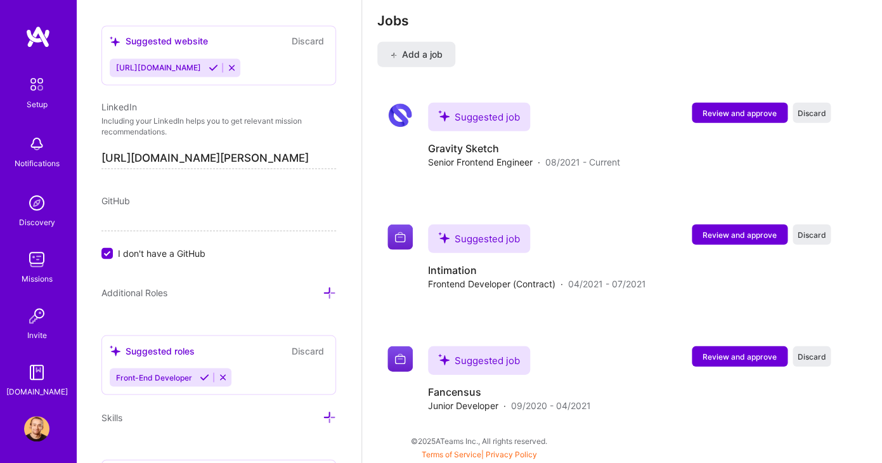
click at [109, 253] on input "I don't have a GitHub" at bounding box center [108, 253] width 11 height 11
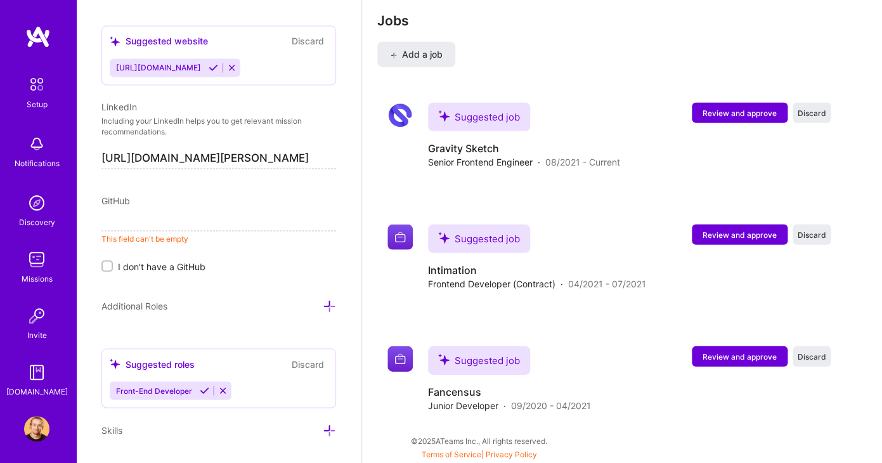
paste input "https://github.com/Carl-J-M"
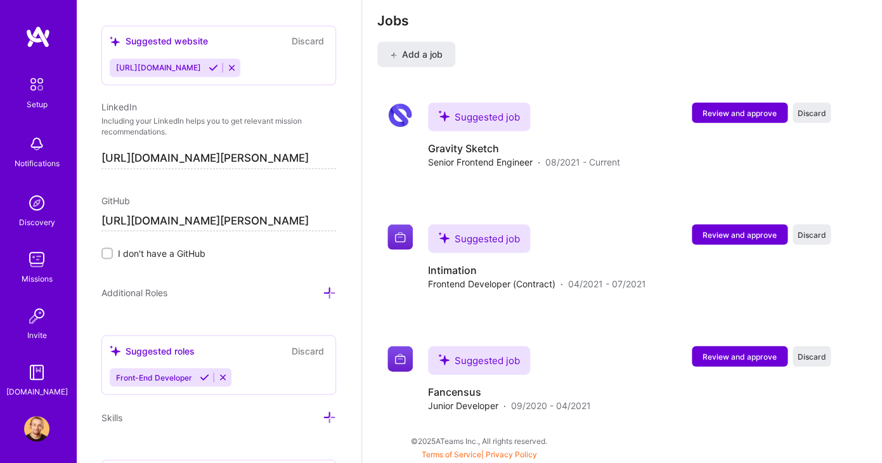
type input "https://github.com/Carl-J-M"
click at [233, 326] on div "Edit photo Carl Mensah Software Engineer 5 Years Experience Location This is th…" at bounding box center [218, 231] width 285 height 463
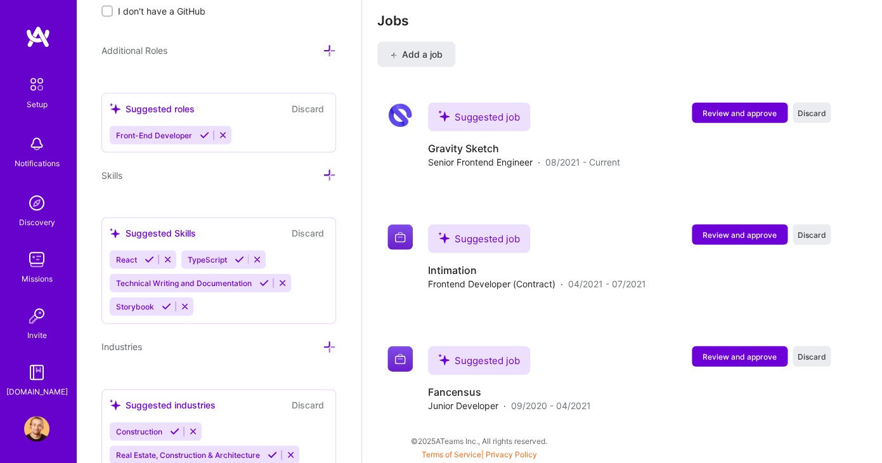
scroll to position [1020, 0]
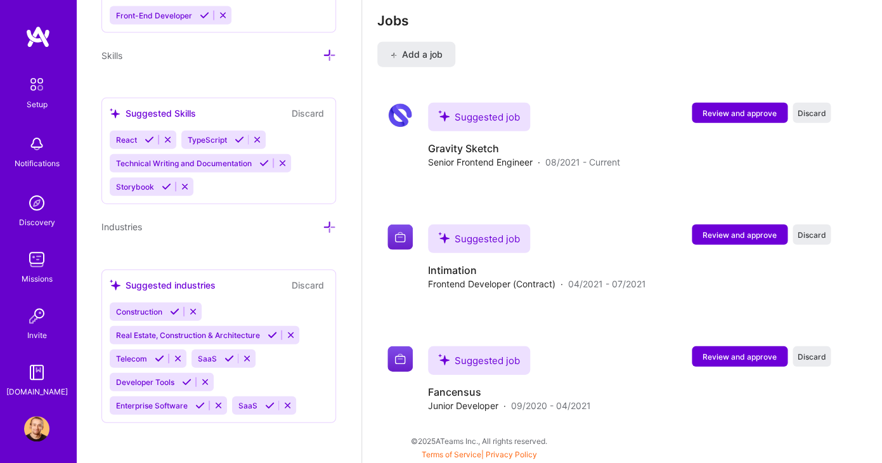
click at [304, 292] on button "Discard" at bounding box center [308, 285] width 40 height 15
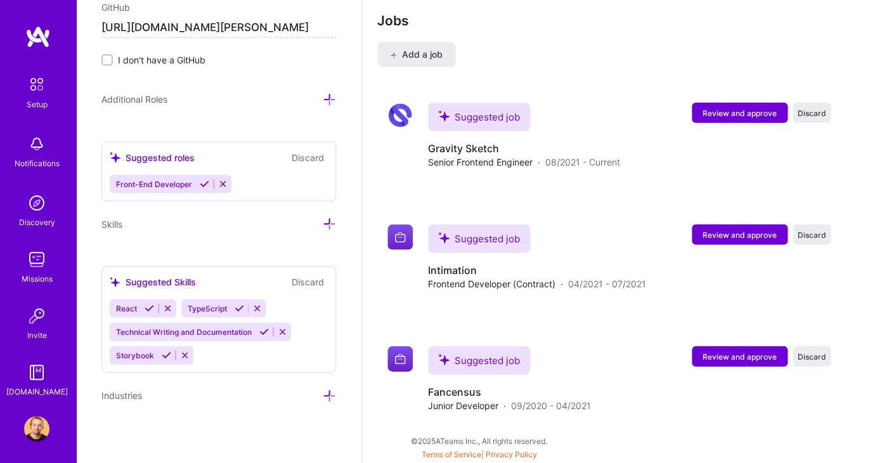
scroll to position [851, 0]
click at [165, 354] on icon at bounding box center [167, 356] width 10 height 10
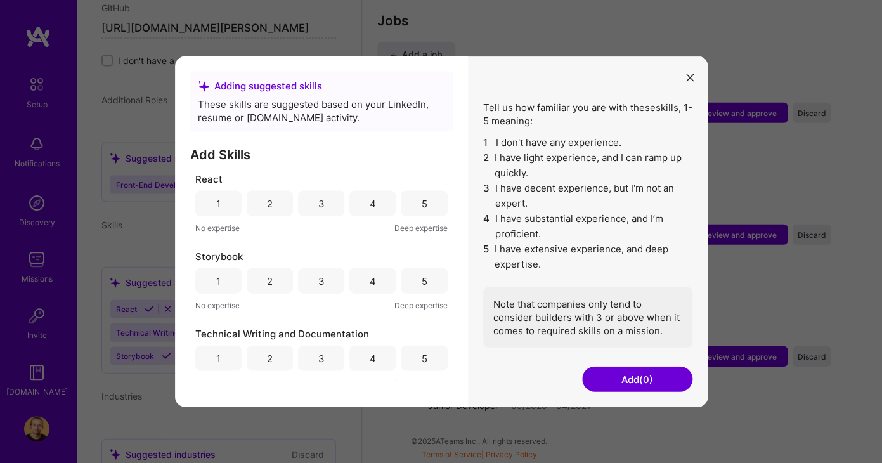
click at [432, 205] on div "5" at bounding box center [424, 203] width 46 height 25
click at [426, 290] on div "5" at bounding box center [424, 280] width 46 height 25
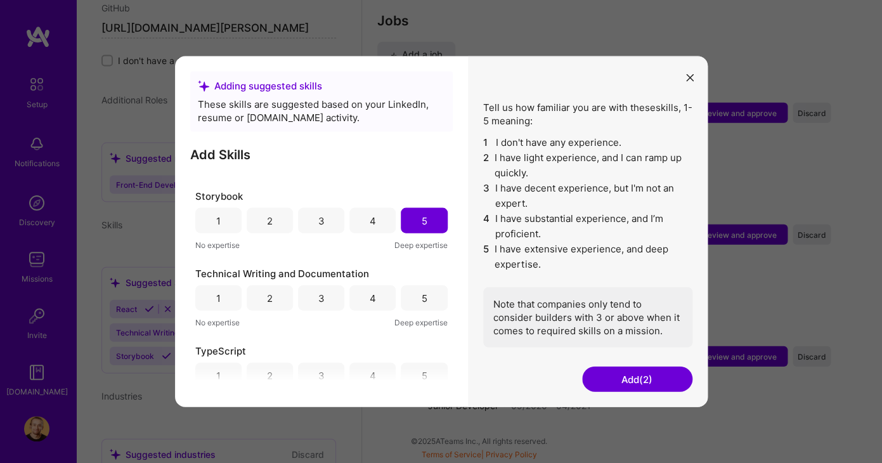
scroll to position [82, 0]
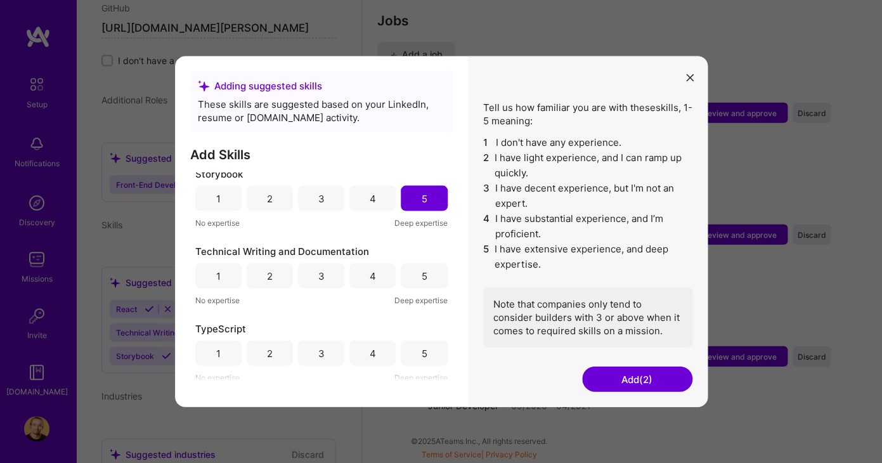
click at [422, 282] on div "5" at bounding box center [424, 275] width 46 height 25
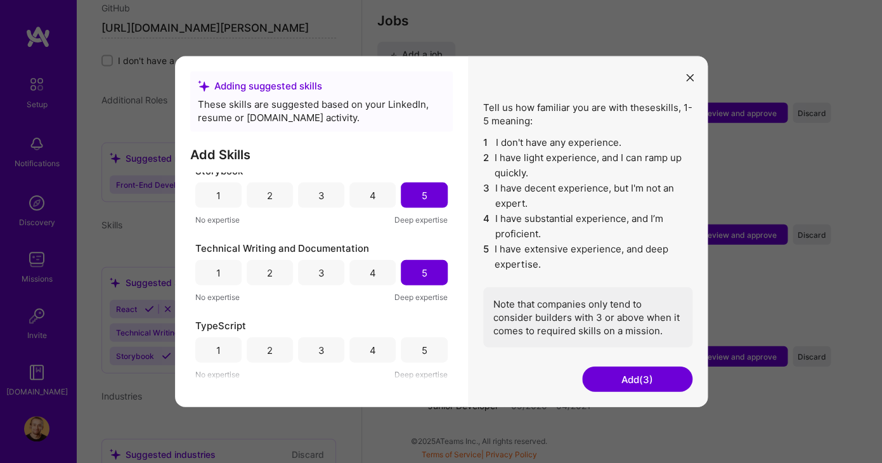
click at [422, 351] on div "5" at bounding box center [424, 349] width 6 height 13
click at [663, 377] on button "Add (4)" at bounding box center [637, 378] width 110 height 25
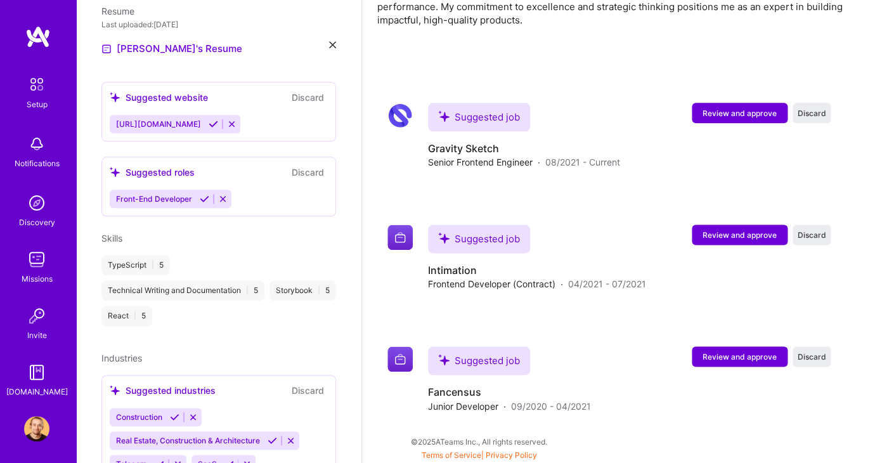
scroll to position [449, 0]
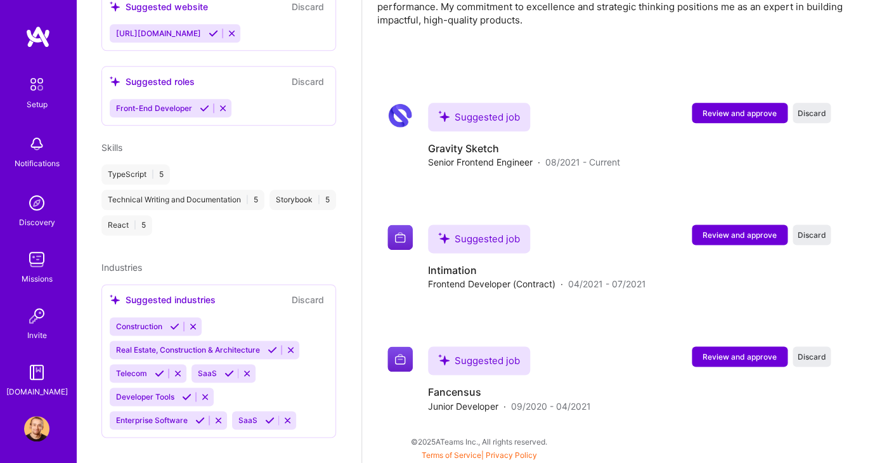
click at [319, 292] on button "Discard" at bounding box center [308, 299] width 40 height 15
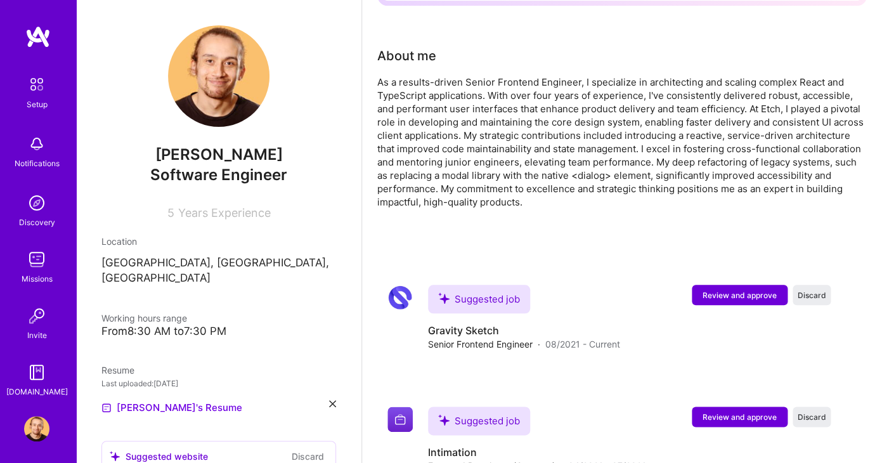
scroll to position [325, 0]
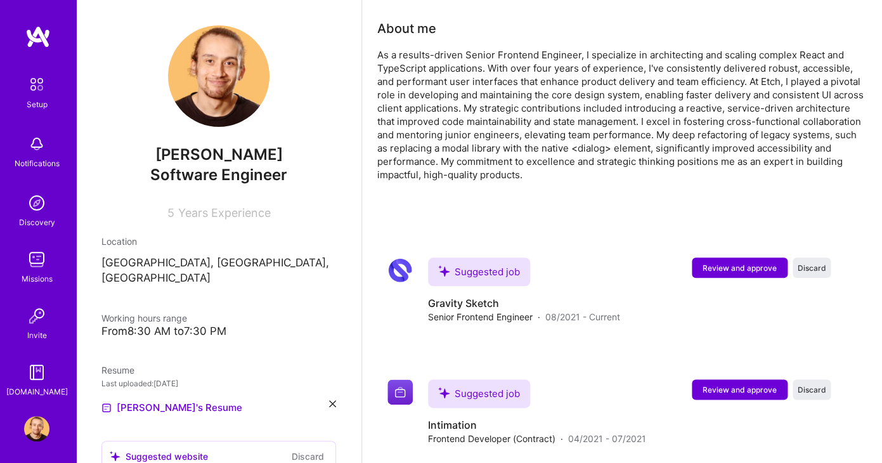
click at [558, 136] on div "As a results-driven Senior Frontend Engineer, I specialize in architecting and …" at bounding box center [621, 114] width 489 height 133
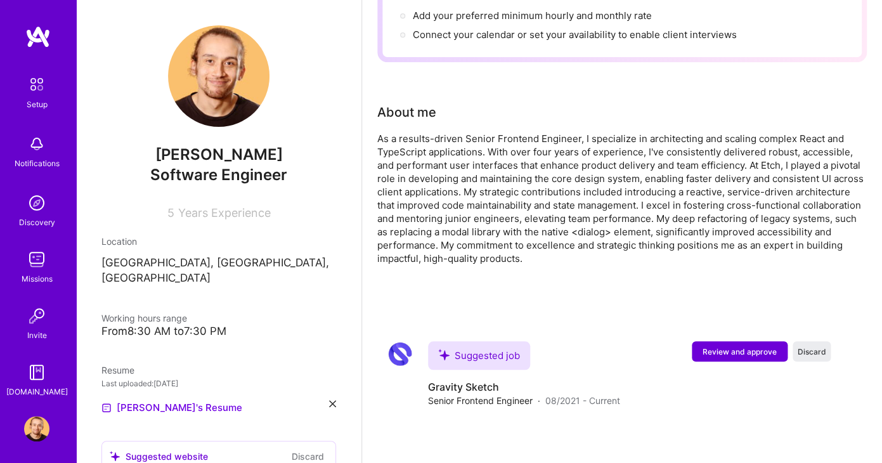
scroll to position [0, 0]
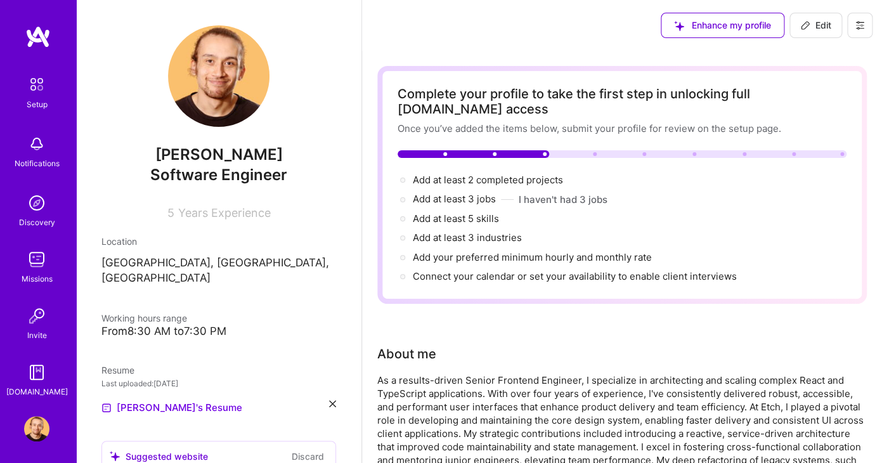
click at [809, 23] on icon at bounding box center [805, 25] width 10 height 10
select select "US"
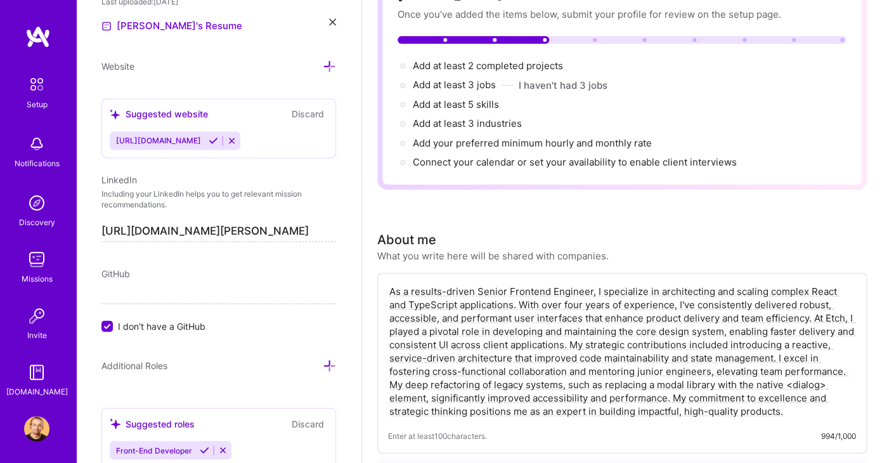
scroll to position [189, 0]
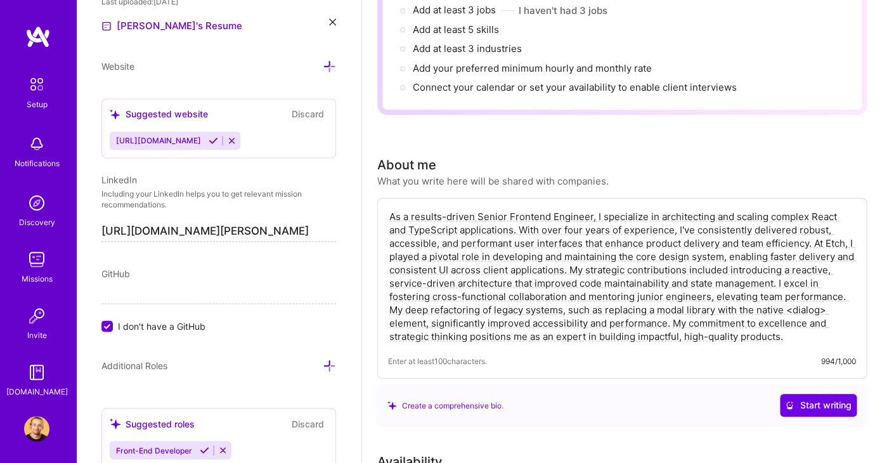
click at [808, 358] on div "Enter at least 100 characters. 994/1,000" at bounding box center [622, 360] width 468 height 13
drag, startPoint x: 805, startPoint y: 342, endPoint x: 378, endPoint y: 191, distance: 453.1
click at [388, 209] on textarea "As a results-driven Senior Frontend Engineer, I specialize in architecting and …" at bounding box center [622, 277] width 468 height 136
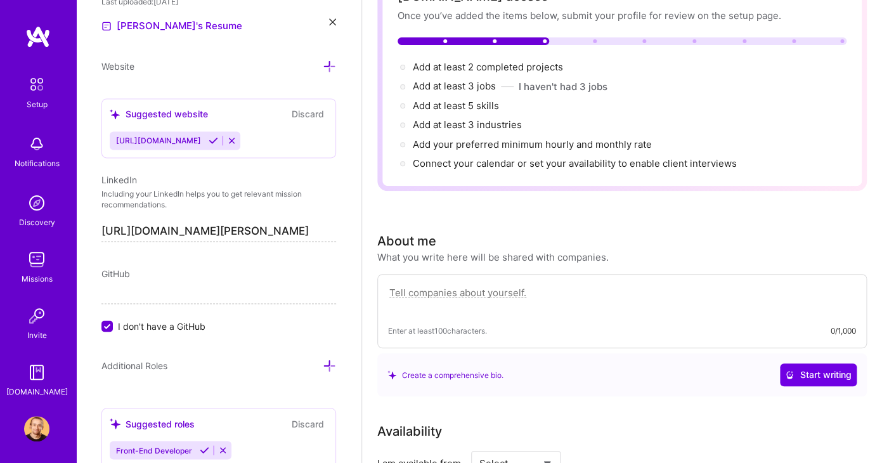
scroll to position [105, 0]
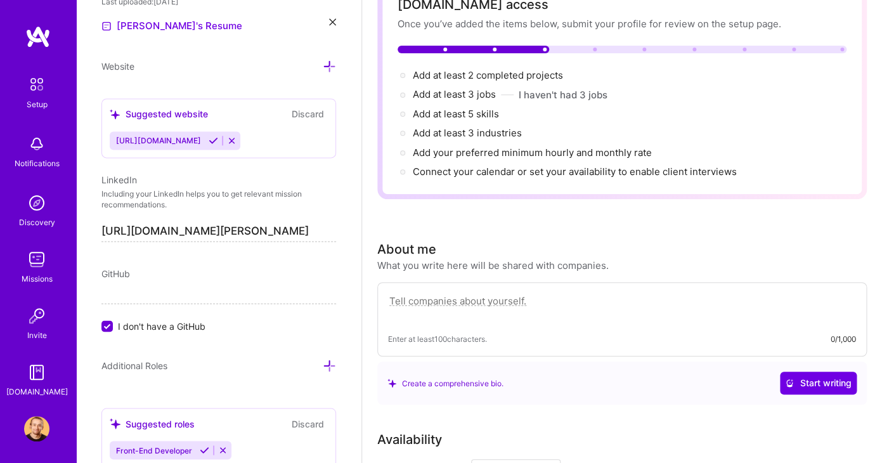
click at [799, 382] on span "Start writing" at bounding box center [818, 383] width 67 height 13
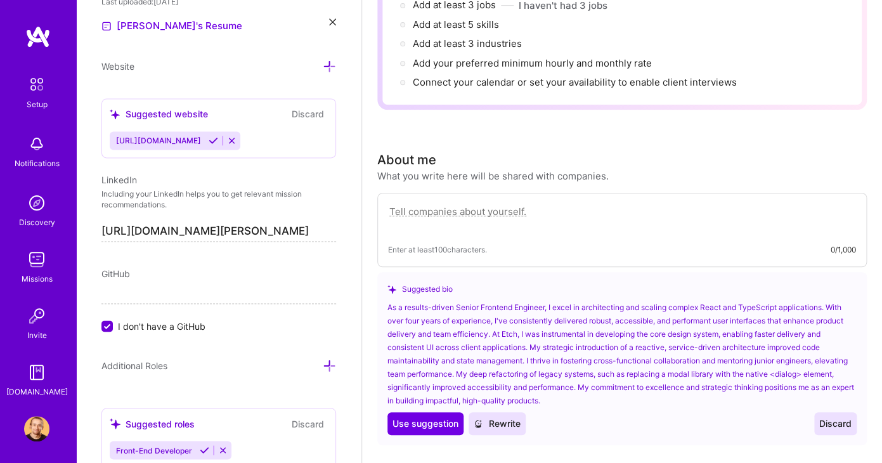
scroll to position [185, 0]
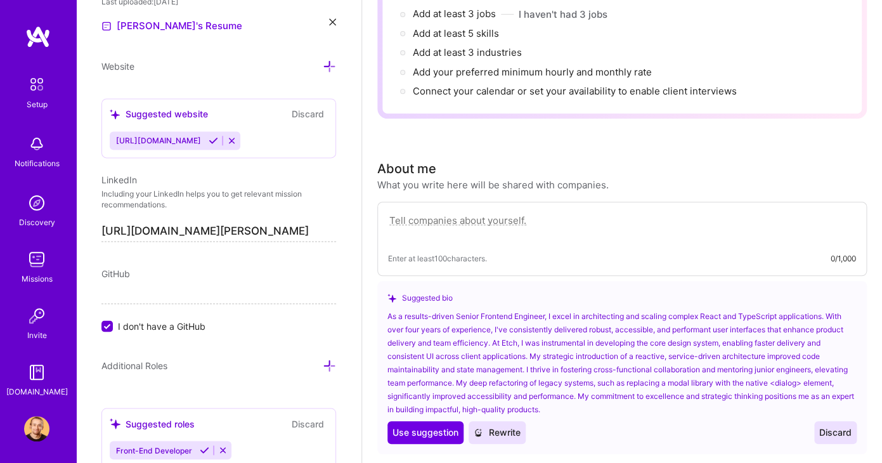
click at [537, 217] on textarea at bounding box center [622, 226] width 468 height 29
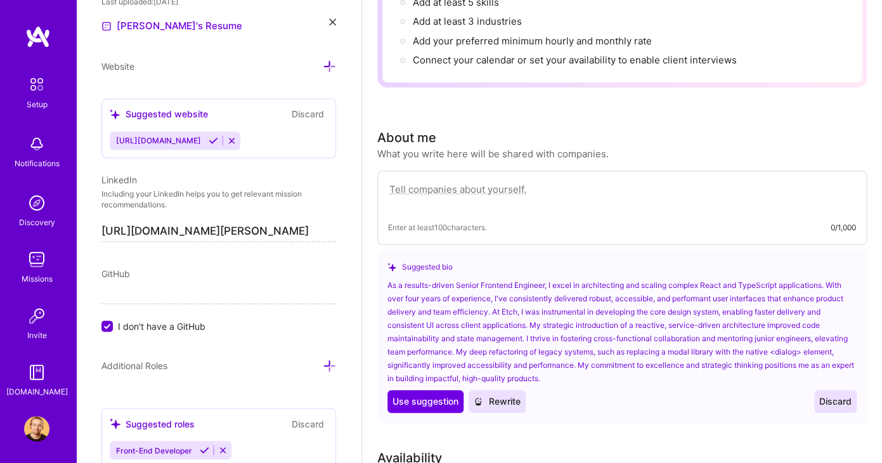
scroll to position [103, 0]
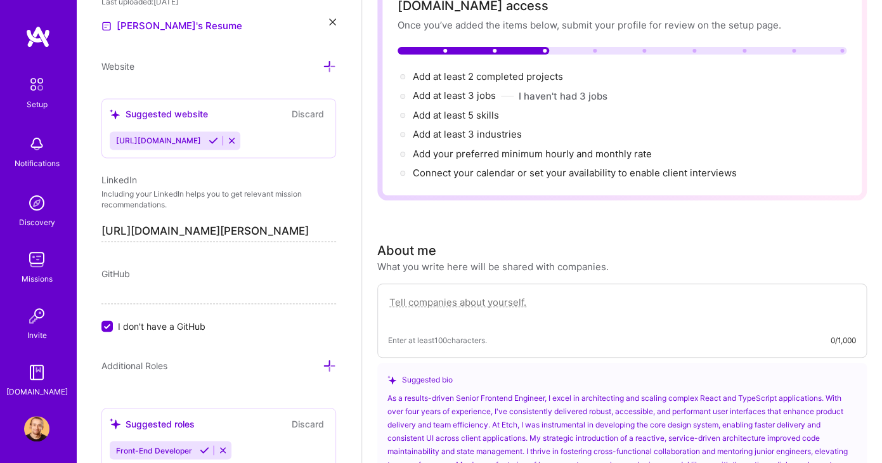
type textarea "I"
type textarea "A"
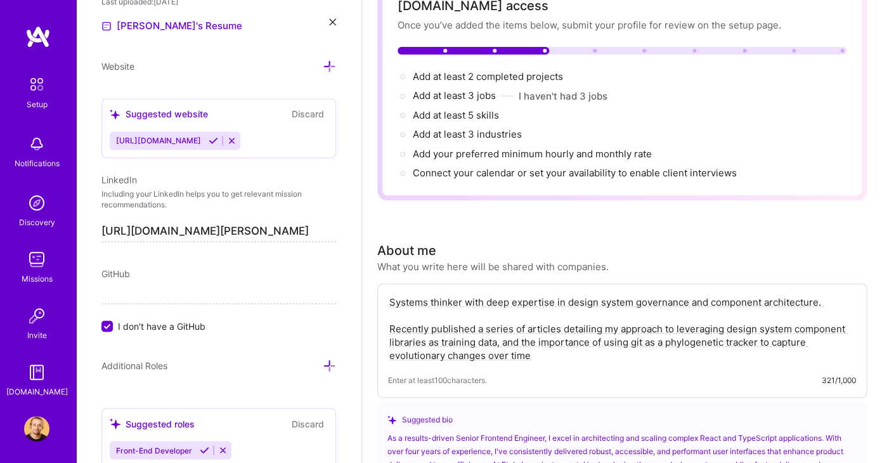
drag, startPoint x: 557, startPoint y: 354, endPoint x: 509, endPoint y: 338, distance: 50.5
click at [508, 338] on textarea "Systems thinker with deep expertise in design system governance and component a…" at bounding box center [622, 328] width 468 height 69
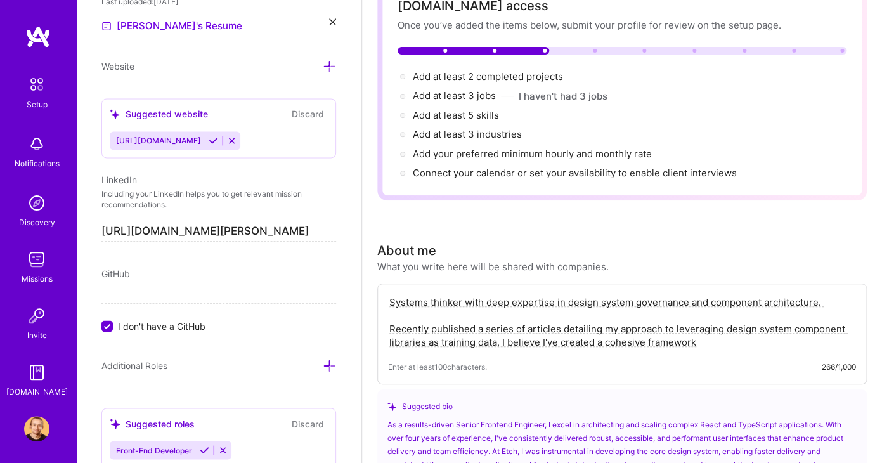
click at [643, 348] on textarea "Systems thinker with deep expertise in design system governance and component a…" at bounding box center [622, 322] width 468 height 56
click at [772, 342] on textarea "Systems thinker with deep expertise in design system governance and component a…" at bounding box center [622, 322] width 468 height 56
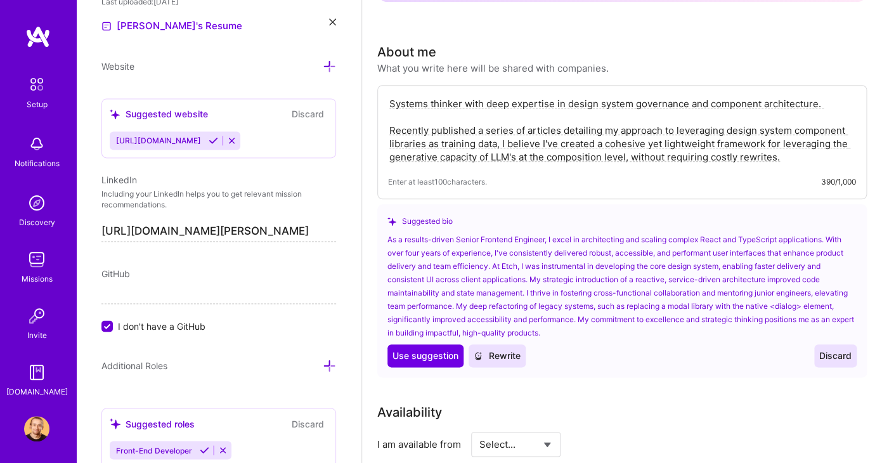
scroll to position [290, 0]
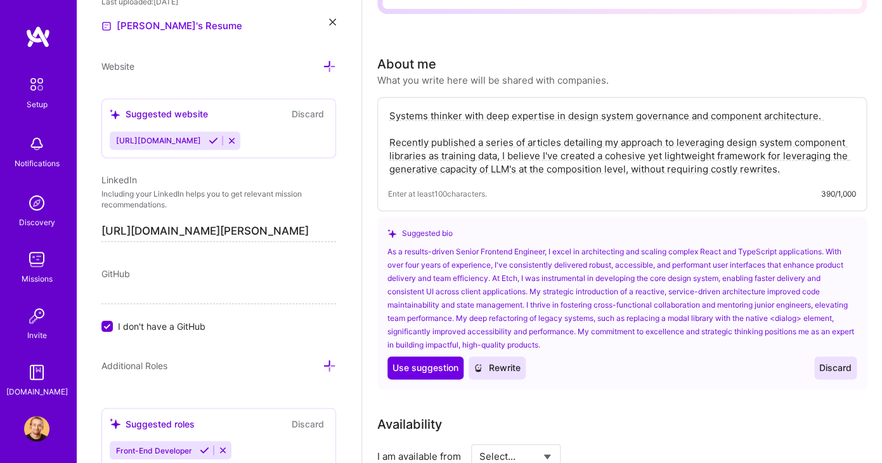
type textarea "Systems thinker with deep expertise in design system governance and component a…"
click at [719, 68] on div "About me What you write here will be shared with companies." at bounding box center [621, 71] width 489 height 32
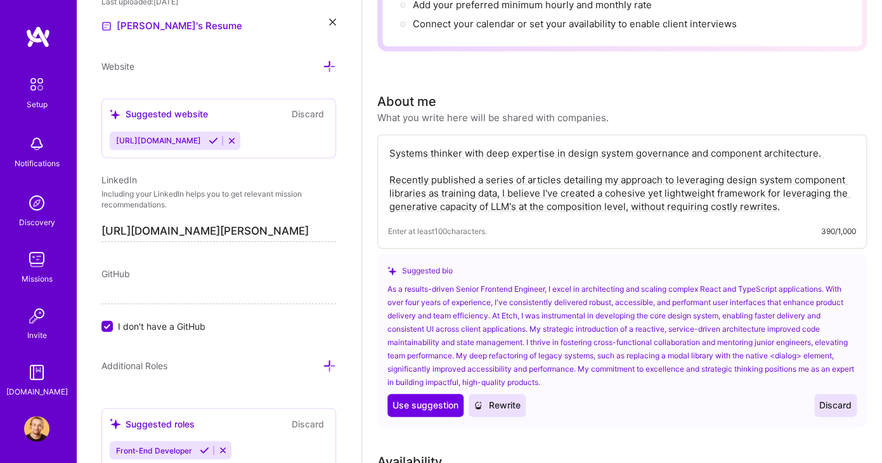
scroll to position [0, 0]
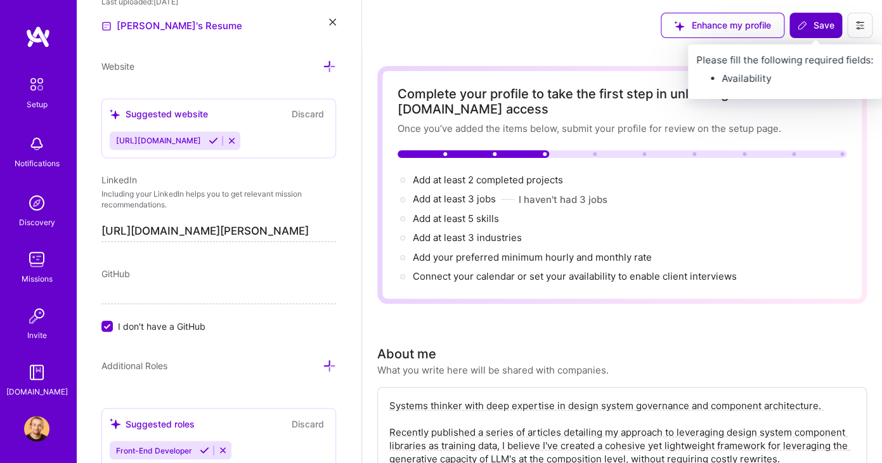
click at [820, 31] on span "Save" at bounding box center [815, 25] width 37 height 13
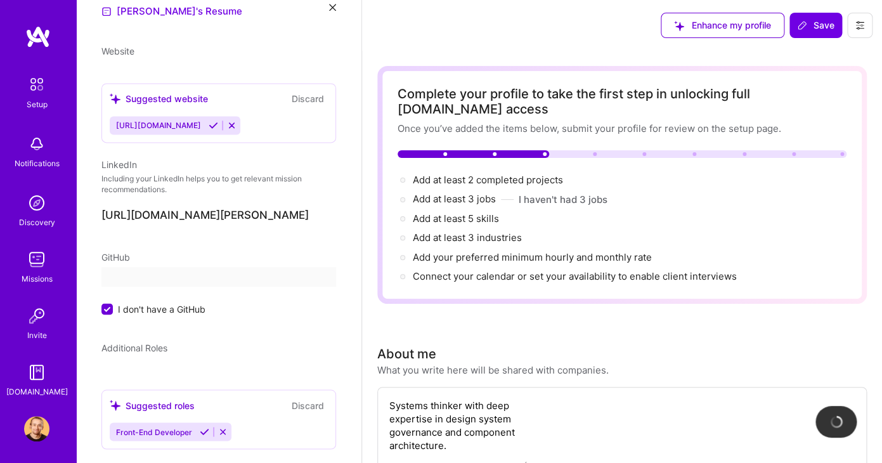
scroll to position [366, 0]
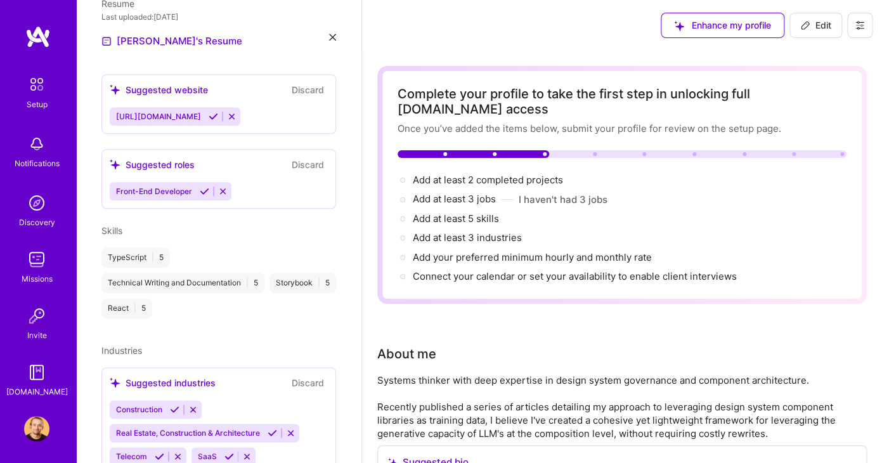
click at [256, 166] on div "Suggested roles Discard Front-End Developer" at bounding box center [218, 179] width 235 height 60
click at [177, 158] on div "Suggested roles" at bounding box center [152, 164] width 85 height 13
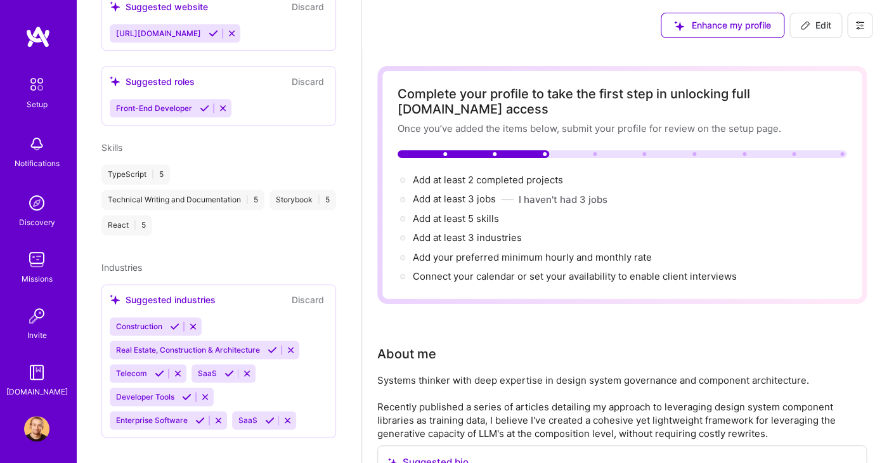
click at [321, 295] on div "Suggested industries Discard Construction Real Estate, Construction & Architect…" at bounding box center [218, 360] width 235 height 153
click at [320, 292] on button "Discard" at bounding box center [308, 299] width 40 height 15
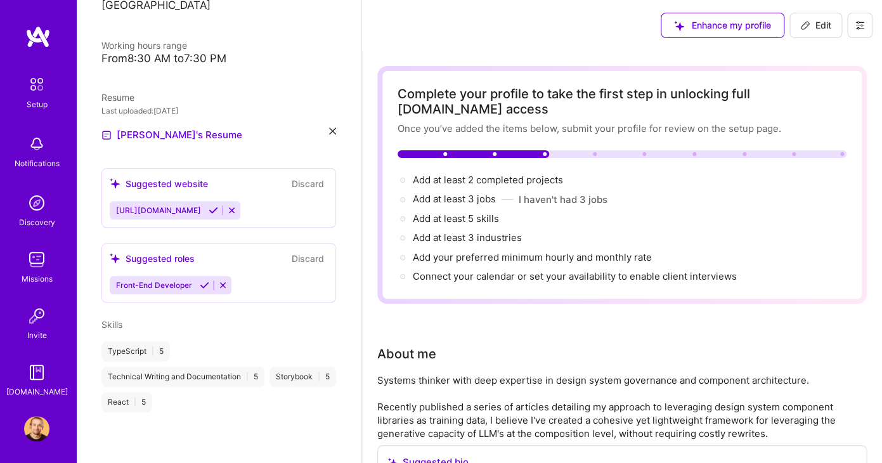
scroll to position [257, 0]
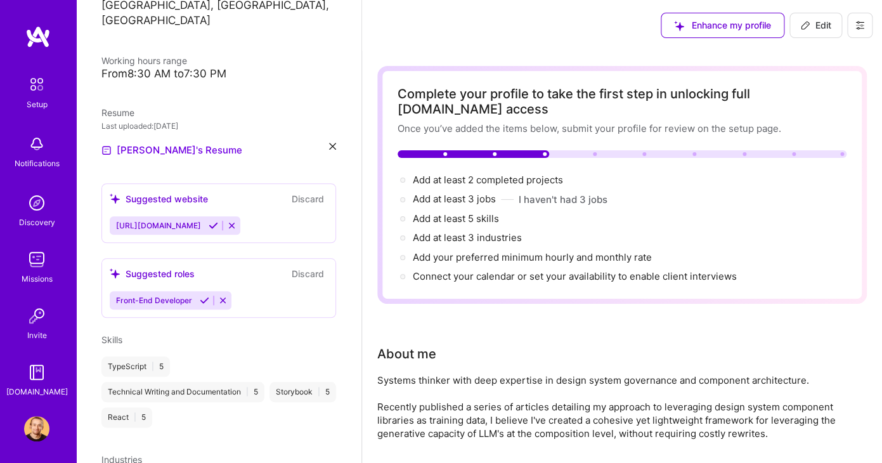
click at [205, 295] on icon at bounding box center [205, 300] width 10 height 10
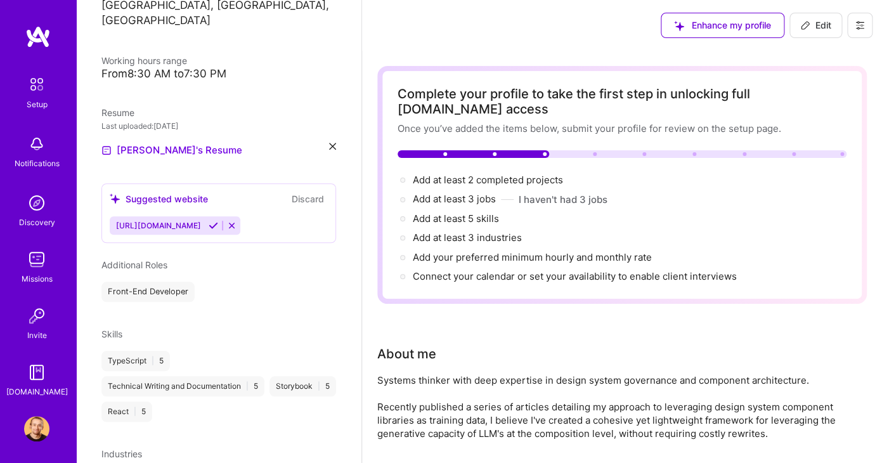
click at [218, 221] on icon at bounding box center [214, 226] width 10 height 10
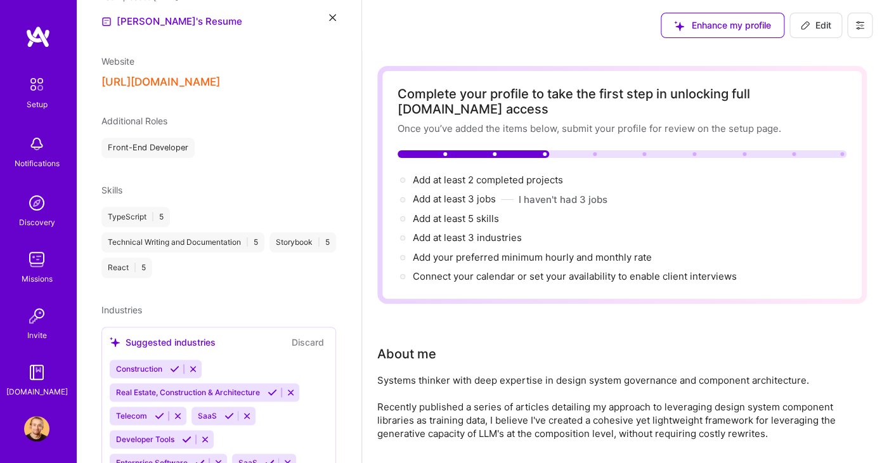
scroll to position [428, 0]
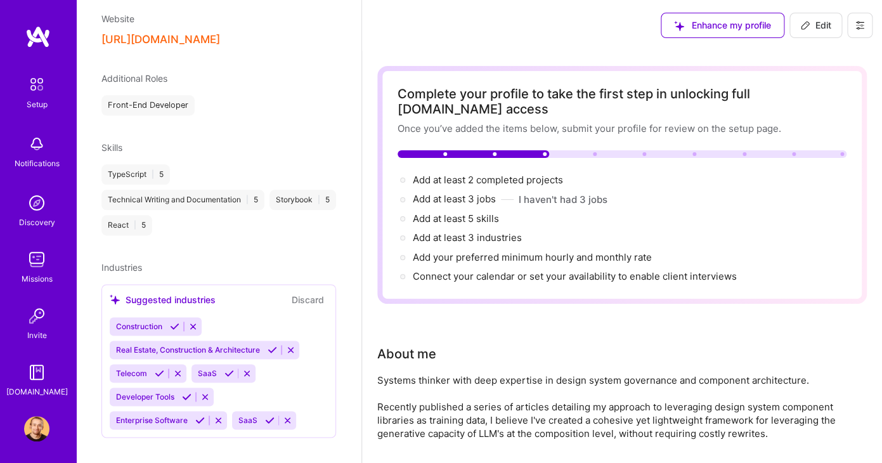
click at [327, 292] on button "Discard" at bounding box center [308, 299] width 40 height 15
click at [224, 368] on icon at bounding box center [229, 373] width 10 height 10
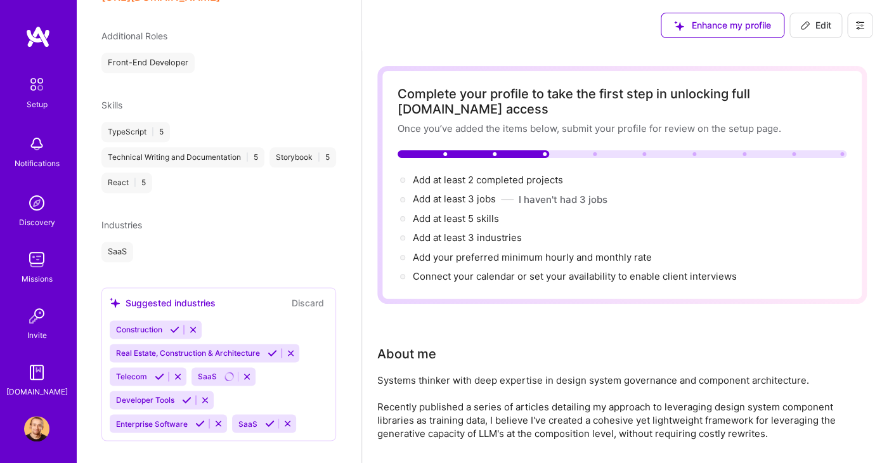
scroll to position [474, 0]
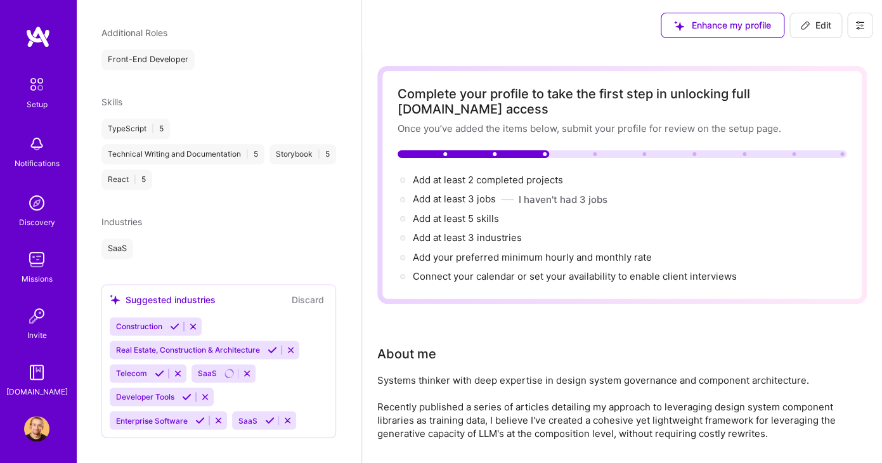
click at [205, 415] on icon at bounding box center [200, 420] width 10 height 10
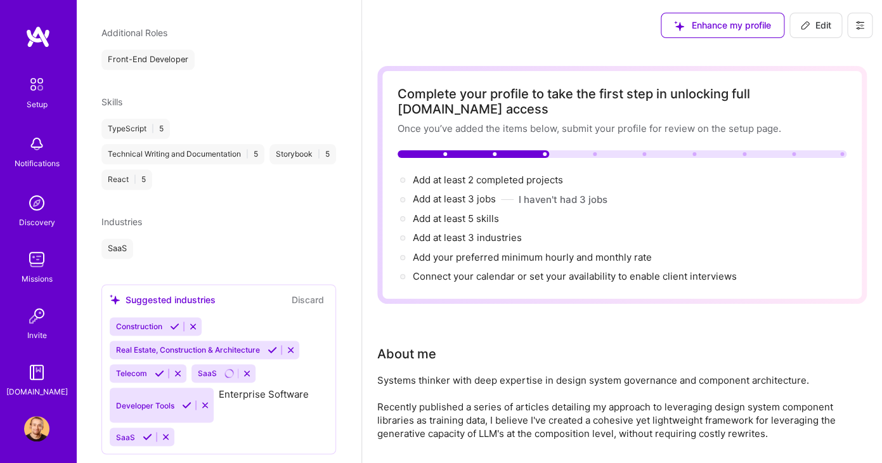
scroll to position [451, 0]
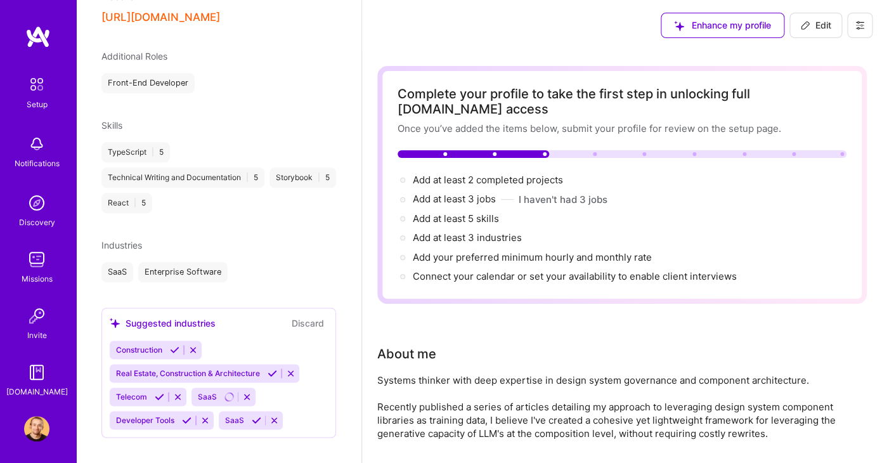
click at [307, 316] on button "Discard" at bounding box center [308, 323] width 40 height 15
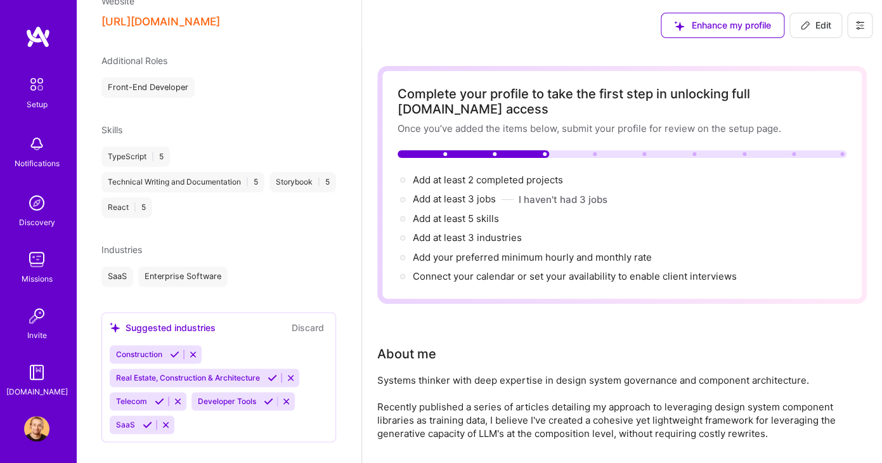
scroll to position [447, 0]
click at [264, 396] on icon at bounding box center [269, 401] width 10 height 10
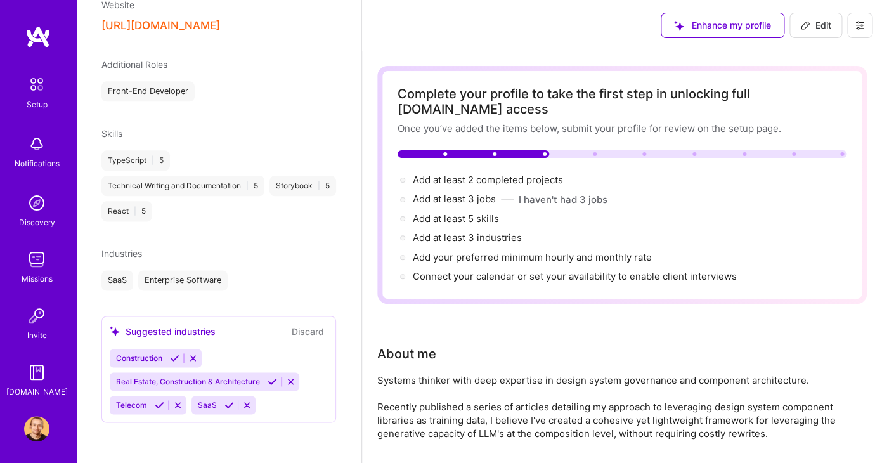
scroll to position [427, 0]
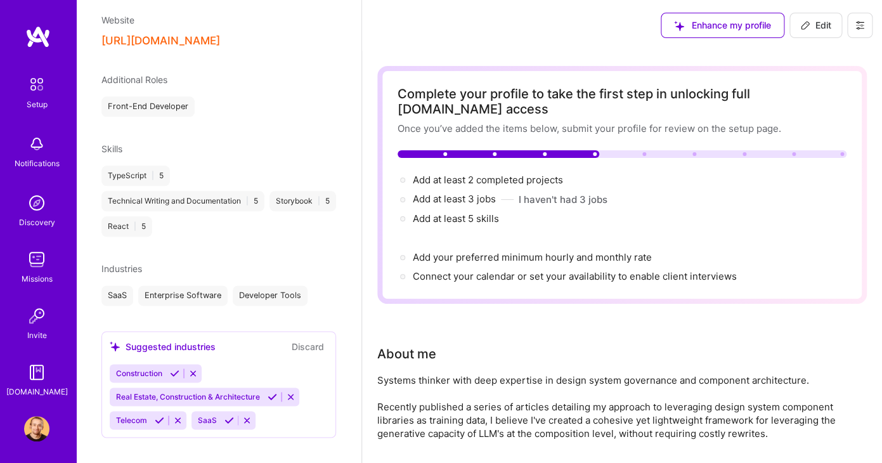
click at [243, 364] on div "Construction Real Estate, Construction & Architecture Telecom SaaS" at bounding box center [219, 396] width 218 height 65
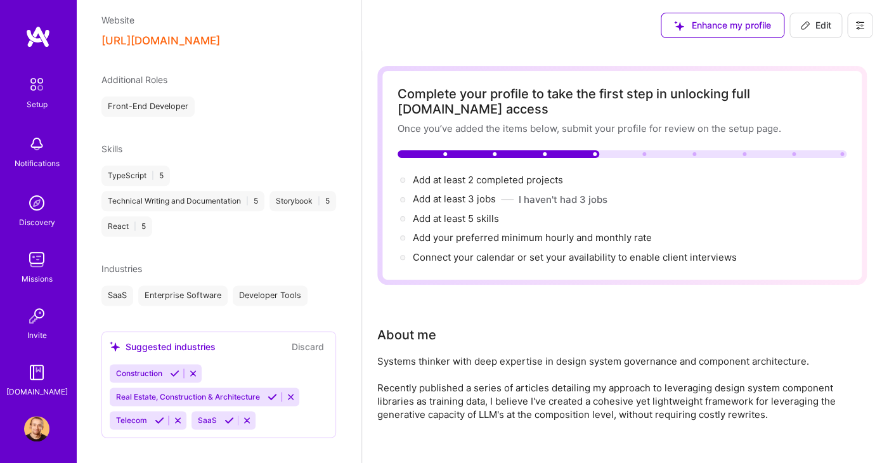
click at [318, 285] on div "SaaS Enterprise Software Developer Tools" at bounding box center [218, 295] width 235 height 20
click at [308, 339] on button "Discard" at bounding box center [308, 346] width 40 height 15
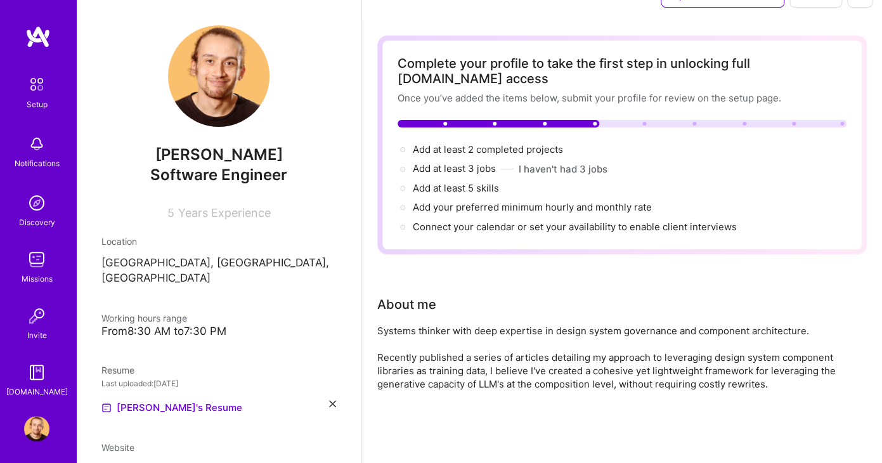
scroll to position [0, 0]
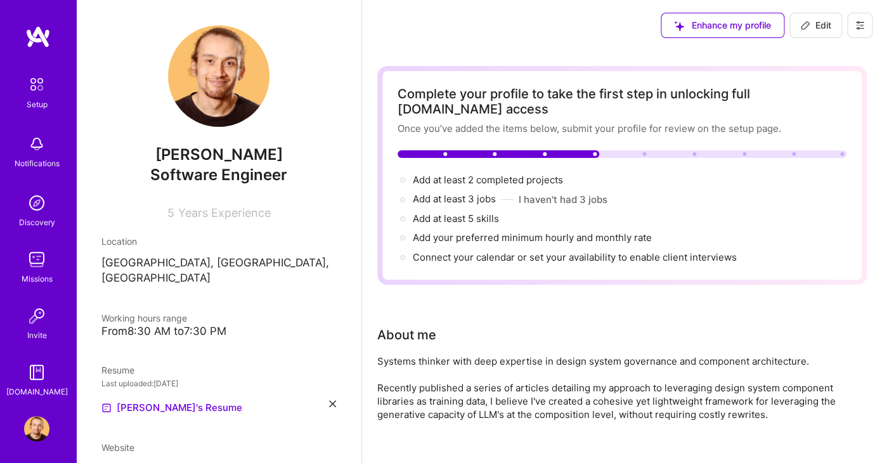
click at [807, 24] on icon at bounding box center [805, 25] width 10 height 10
select select "US"
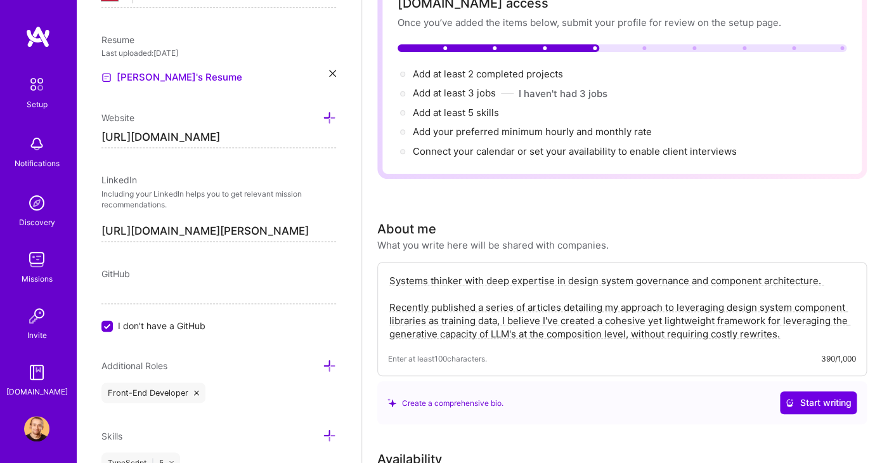
scroll to position [106, 0]
click at [794, 334] on textarea "Systems thinker with deep expertise in design system governance and component a…" at bounding box center [622, 306] width 468 height 69
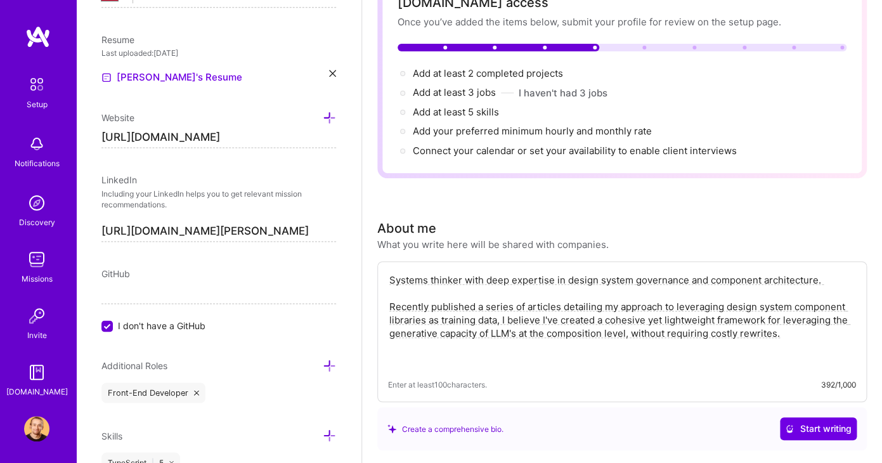
click at [559, 306] on textarea "Systems thinker with deep expertise in design system governance and component a…" at bounding box center [622, 320] width 468 height 96
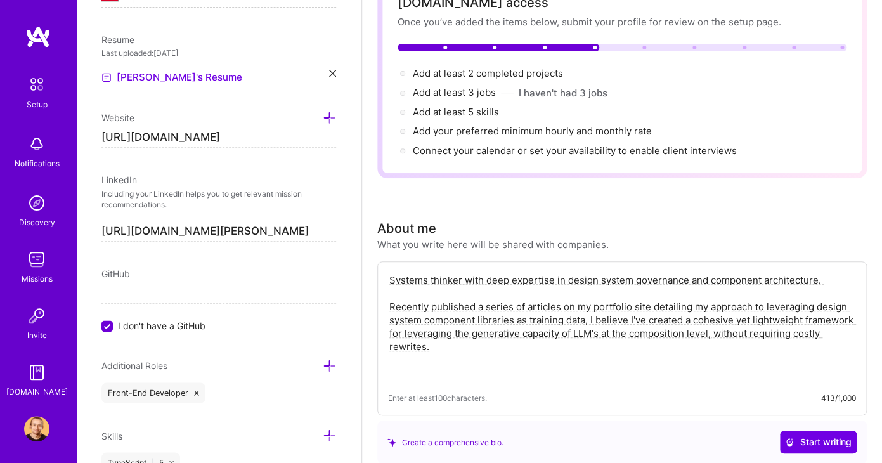
click at [516, 345] on textarea "Systems thinker with deep expertise in design system governance and component a…" at bounding box center [622, 326] width 468 height 109
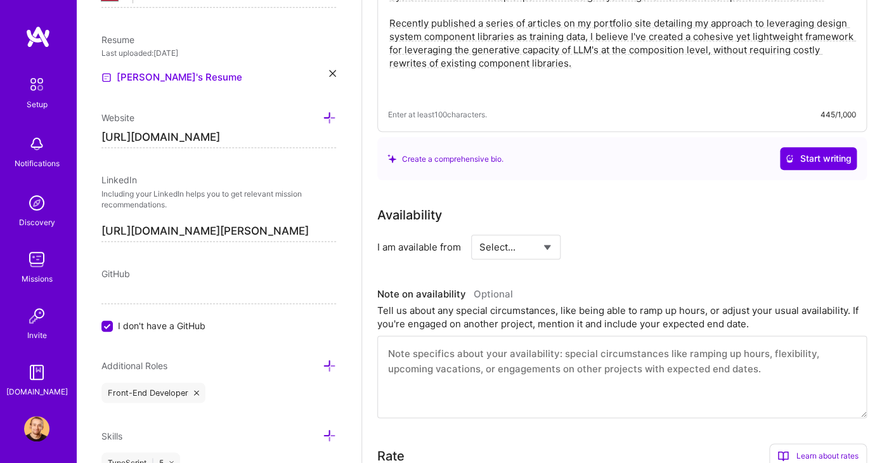
scroll to position [0, 0]
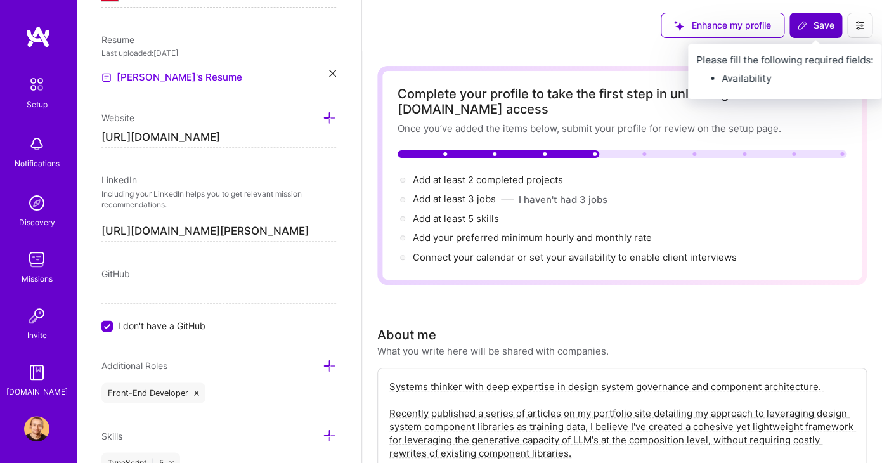
type textarea "Systems thinker with deep expertise in design system governance and component a…"
click at [809, 17] on button "Save" at bounding box center [815, 25] width 53 height 25
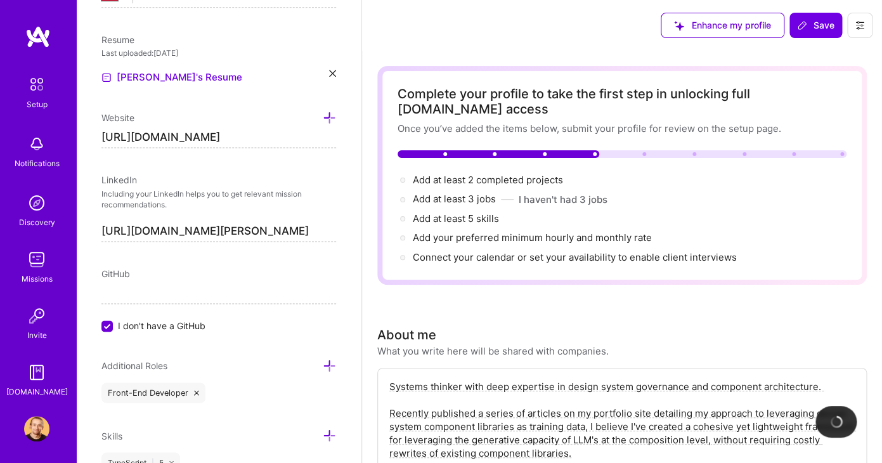
click at [30, 68] on div "Setup Notifications Discovery Missions Invite A.Guide" at bounding box center [38, 211] width 76 height 373
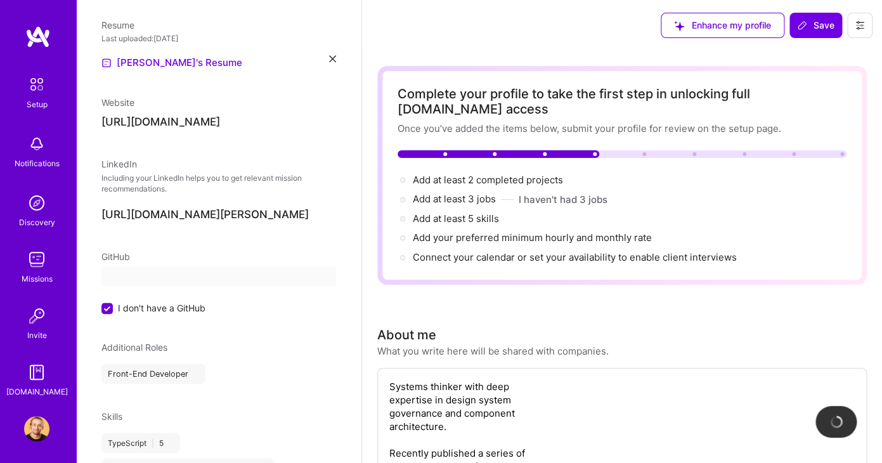
scroll to position [315, 0]
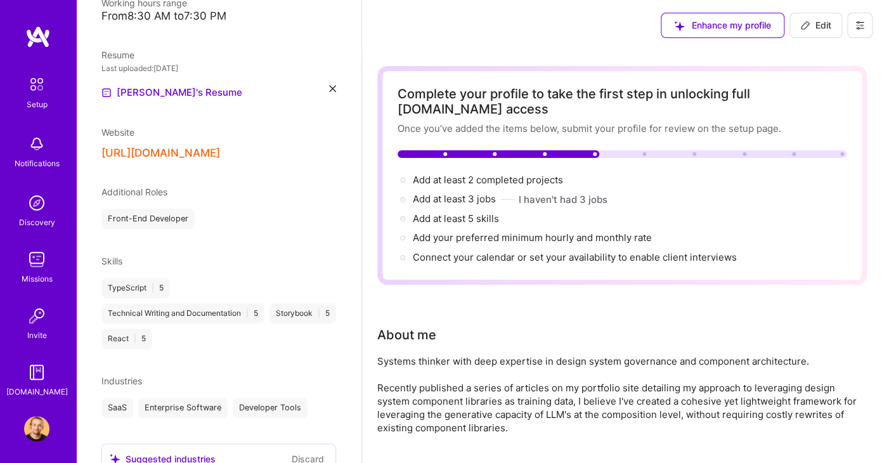
click at [34, 136] on img at bounding box center [36, 143] width 25 height 25
click at [42, 194] on img at bounding box center [36, 202] width 25 height 25
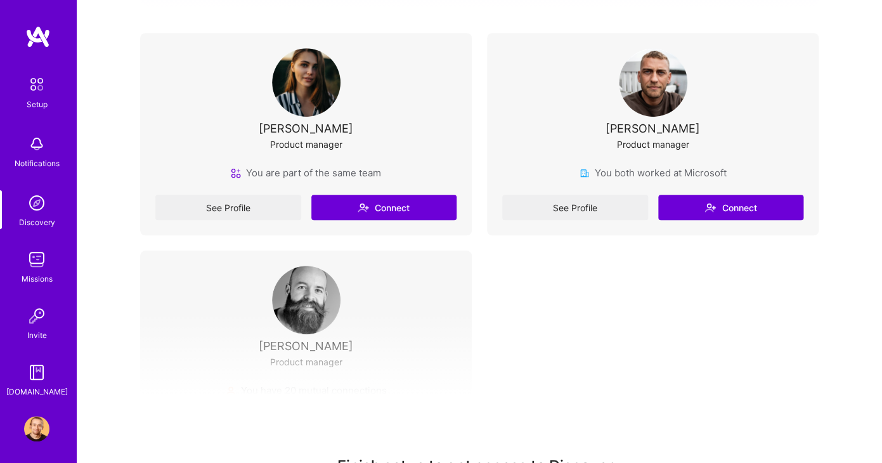
scroll to position [345, 0]
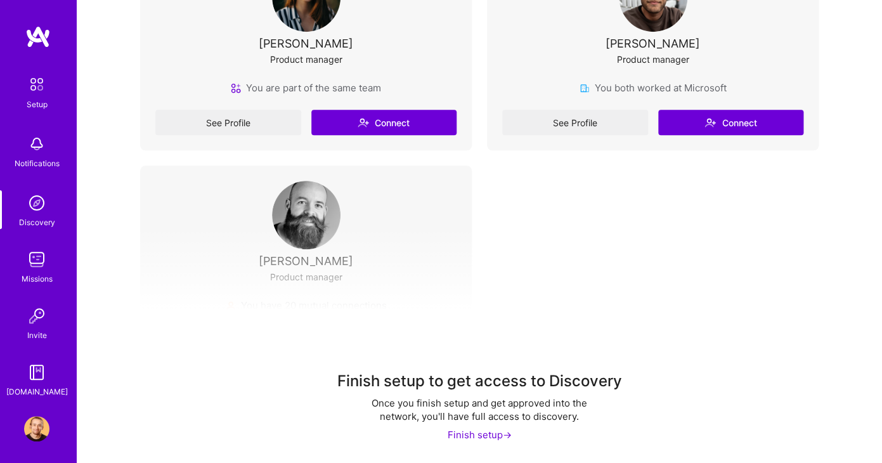
click at [29, 258] on img at bounding box center [36, 259] width 25 height 25
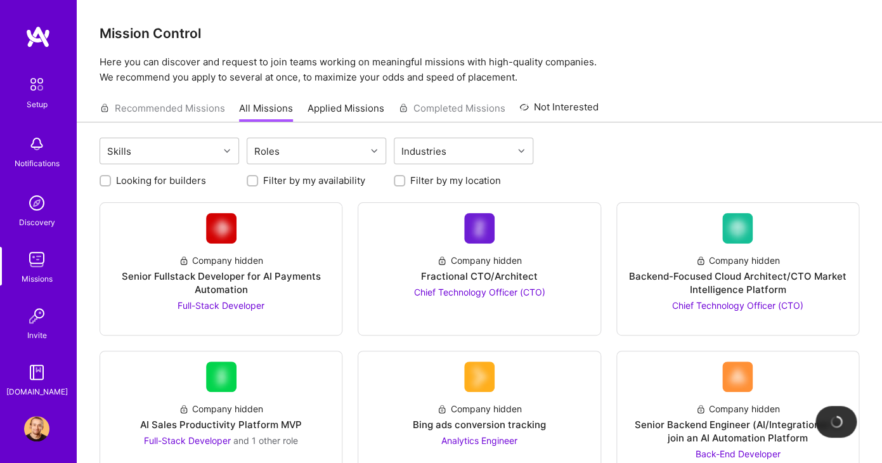
click at [48, 326] on img at bounding box center [36, 315] width 25 height 25
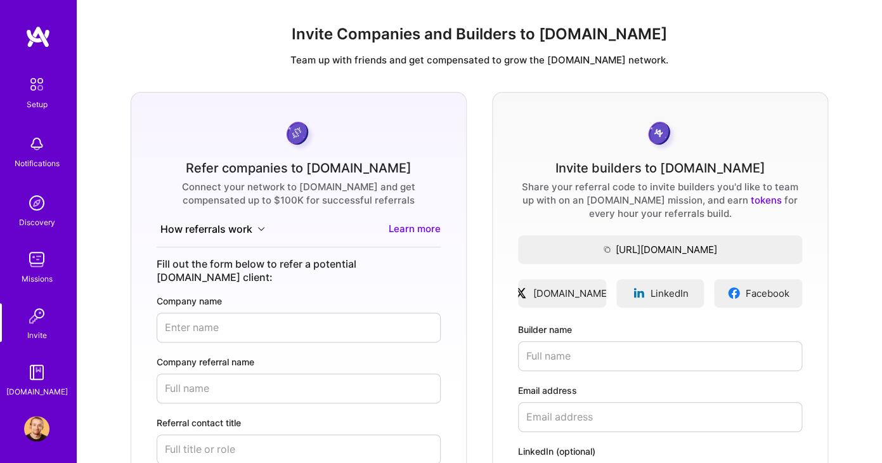
click at [41, 257] on img at bounding box center [36, 259] width 25 height 25
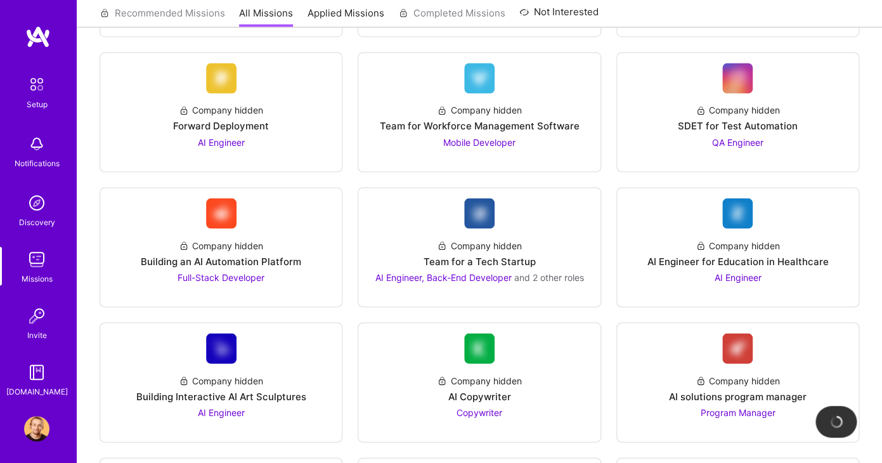
scroll to position [790, 0]
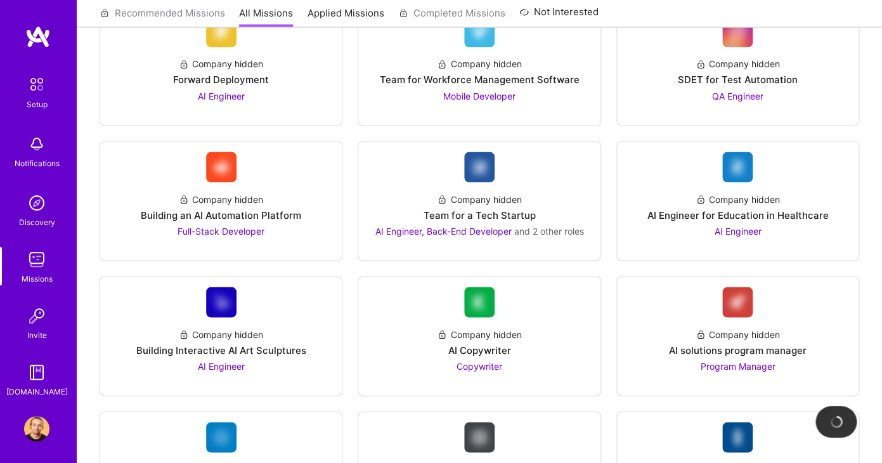
click at [37, 326] on img at bounding box center [36, 315] width 25 height 25
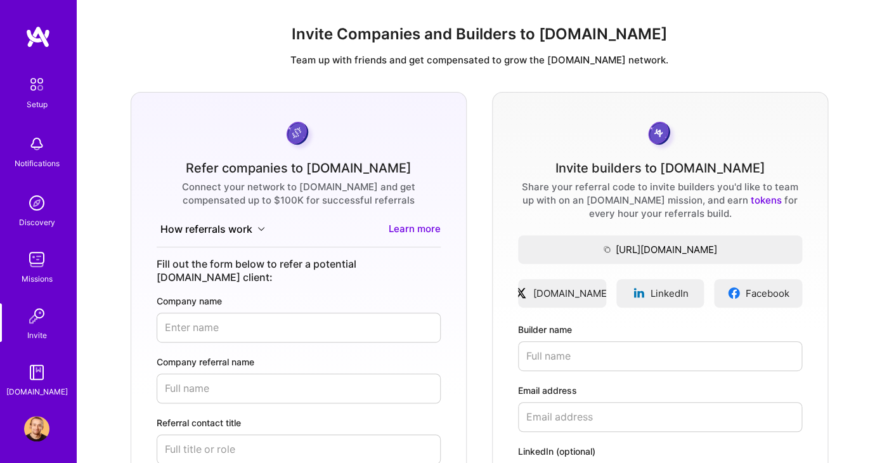
click at [41, 370] on img at bounding box center [36, 371] width 25 height 25
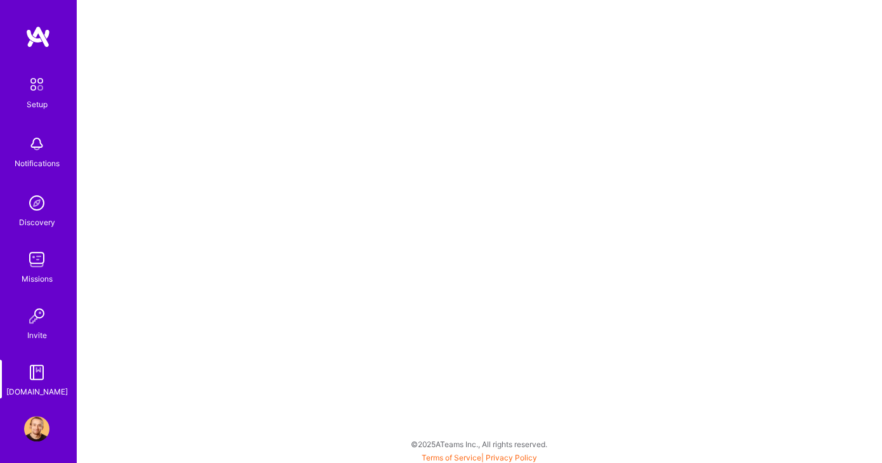
click at [44, 106] on div "Setup" at bounding box center [37, 104] width 21 height 13
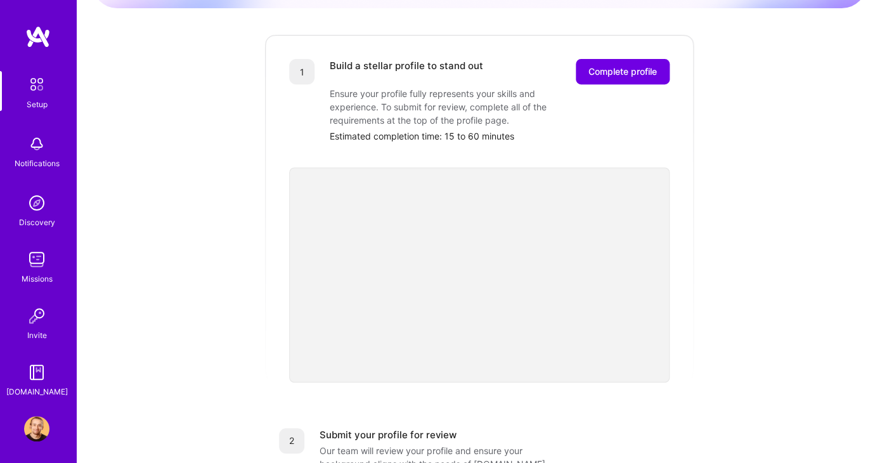
scroll to position [501, 0]
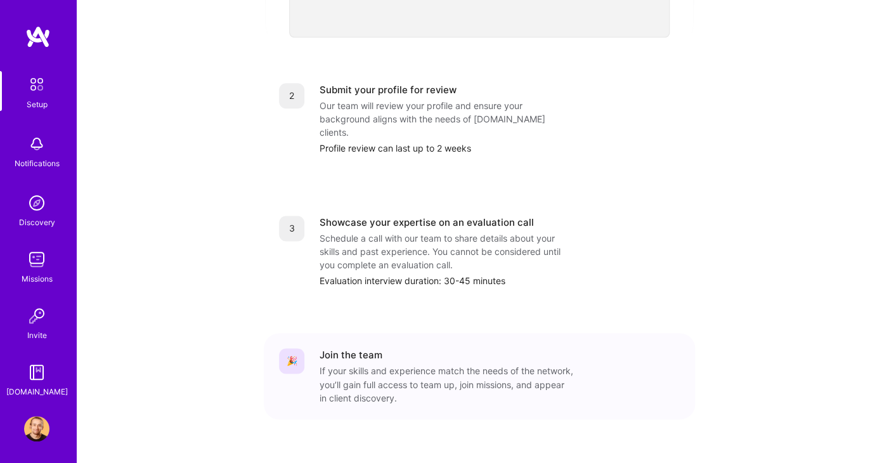
click at [30, 98] on div "Setup" at bounding box center [37, 104] width 21 height 13
click at [36, 85] on img at bounding box center [36, 84] width 27 height 27
click at [30, 19] on div "Setup Notifications Discovery Missions Invite A.Guide Profile" at bounding box center [38, 231] width 76 height 463
click at [34, 35] on img at bounding box center [37, 36] width 25 height 23
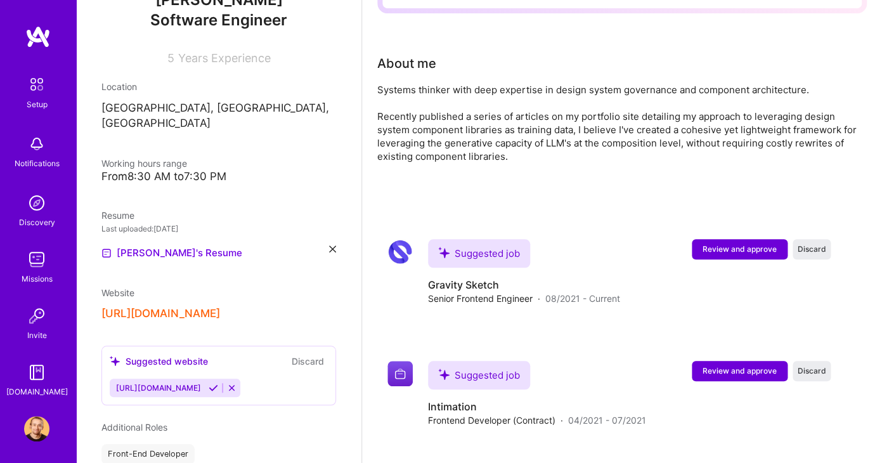
scroll to position [421, 0]
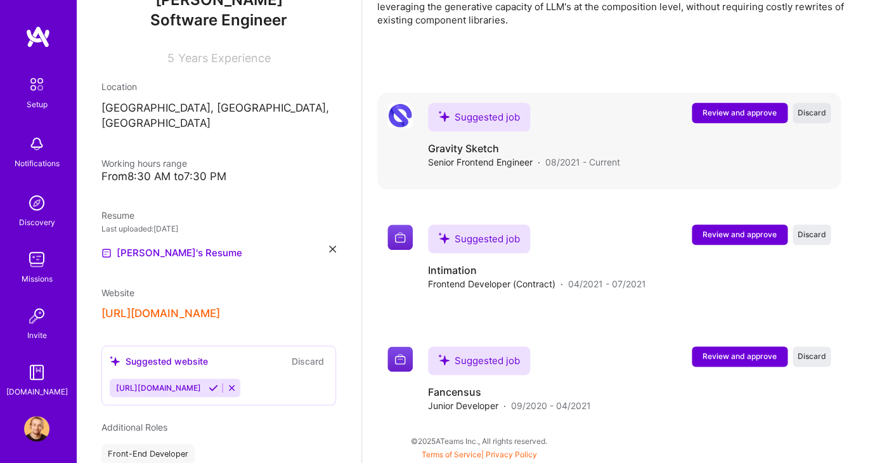
click at [815, 110] on span "Discard" at bounding box center [811, 112] width 29 height 11
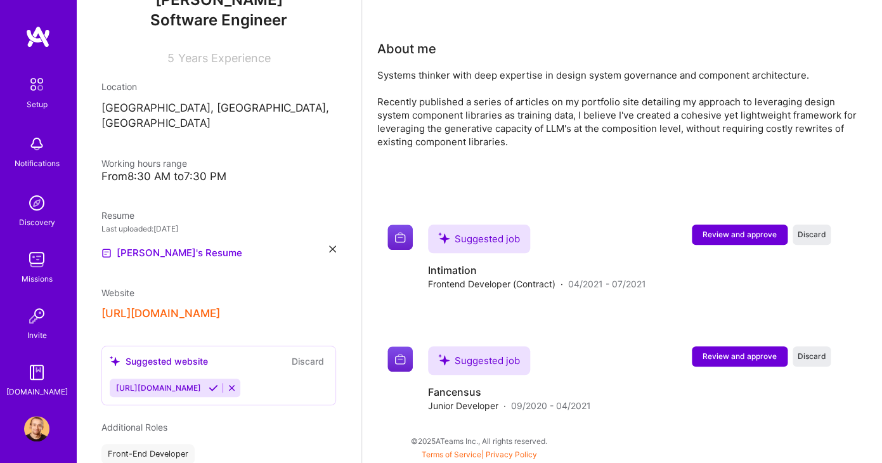
scroll to position [299, 0]
click at [756, 359] on span "Review and approve" at bounding box center [739, 356] width 74 height 11
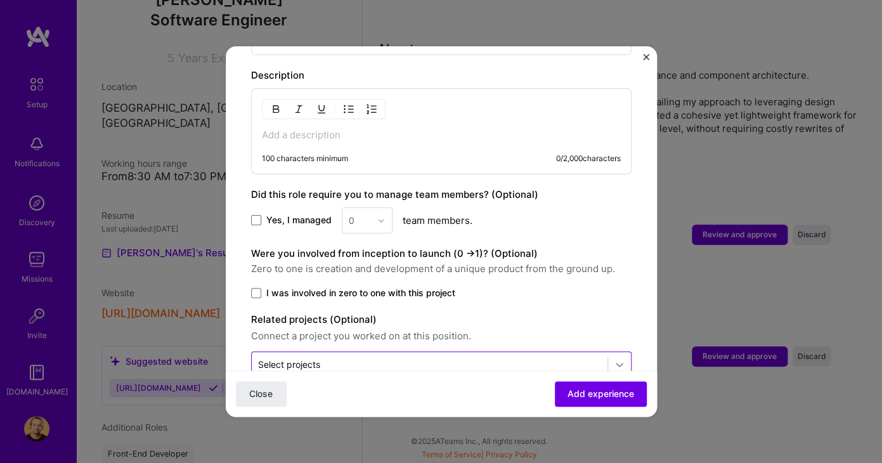
scroll to position [547, 0]
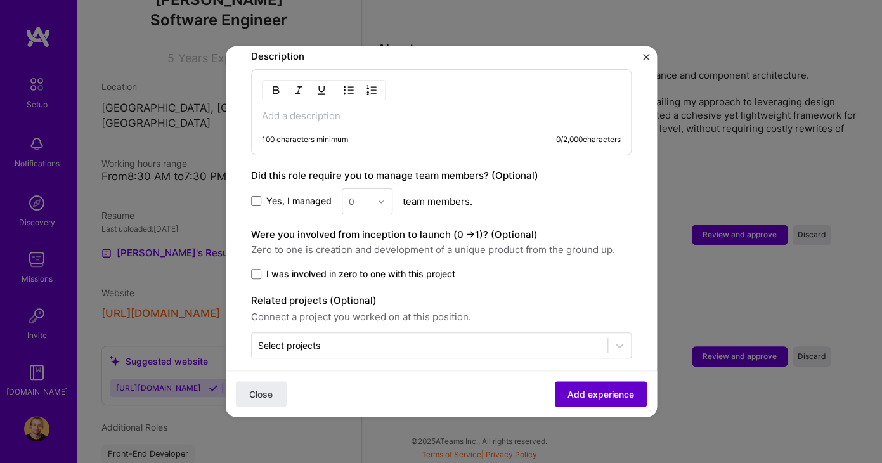
click at [621, 395] on span "Add experience" at bounding box center [600, 393] width 67 height 13
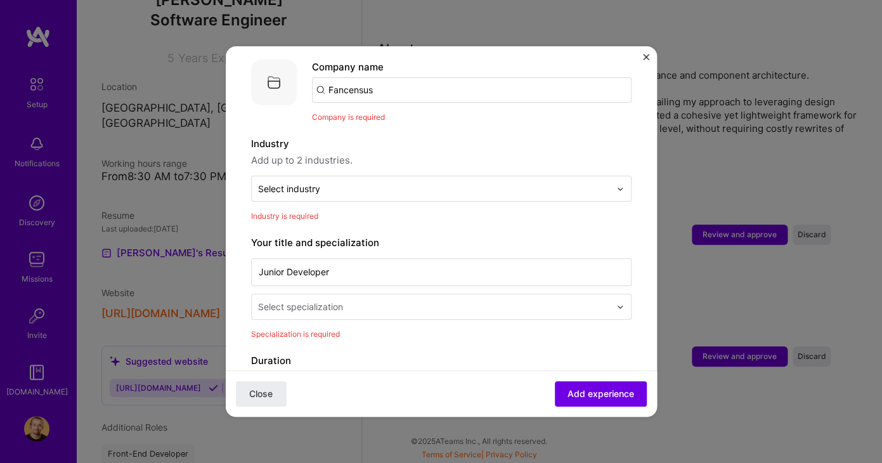
scroll to position [127, 0]
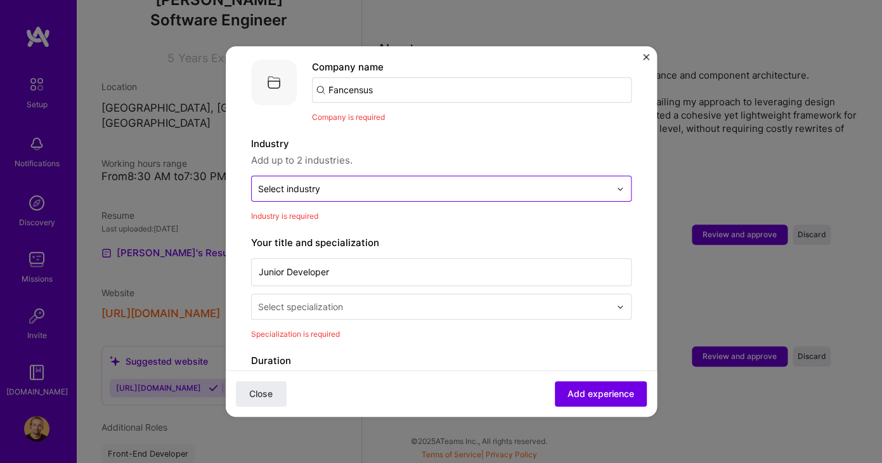
click at [356, 182] on input "text" at bounding box center [434, 188] width 352 height 13
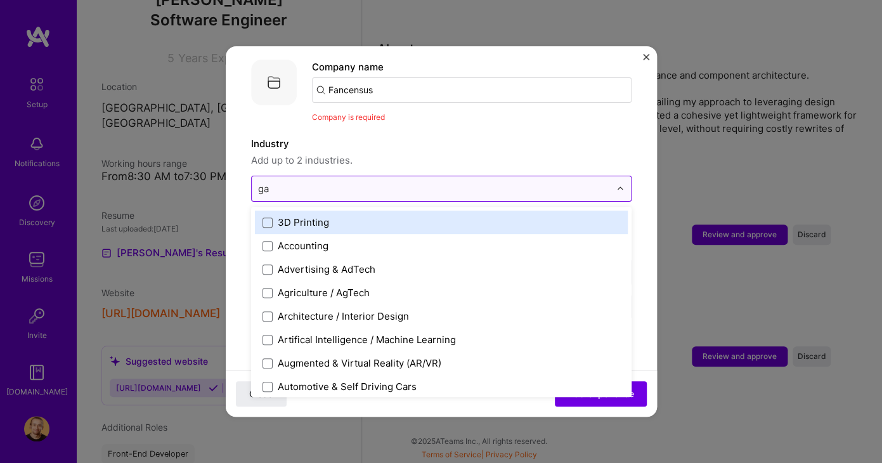
type input "gam"
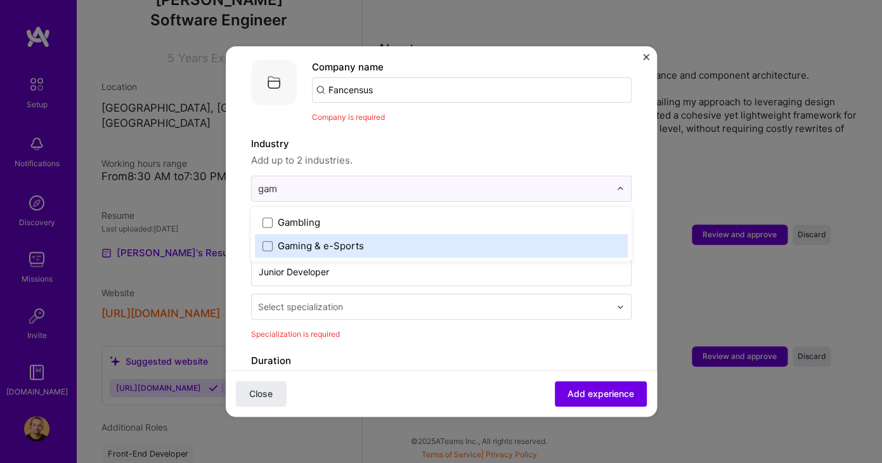
click at [329, 239] on div "Gaming & e-Sports" at bounding box center [321, 245] width 86 height 13
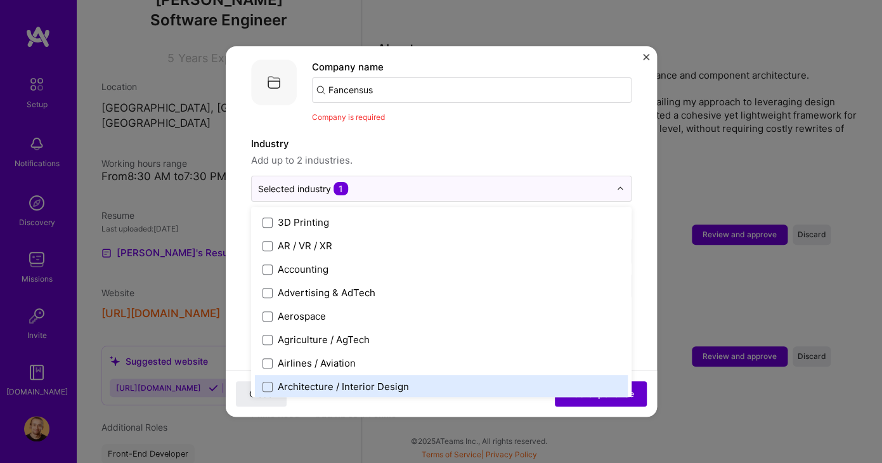
click at [589, 404] on button "Add experience" at bounding box center [601, 393] width 92 height 25
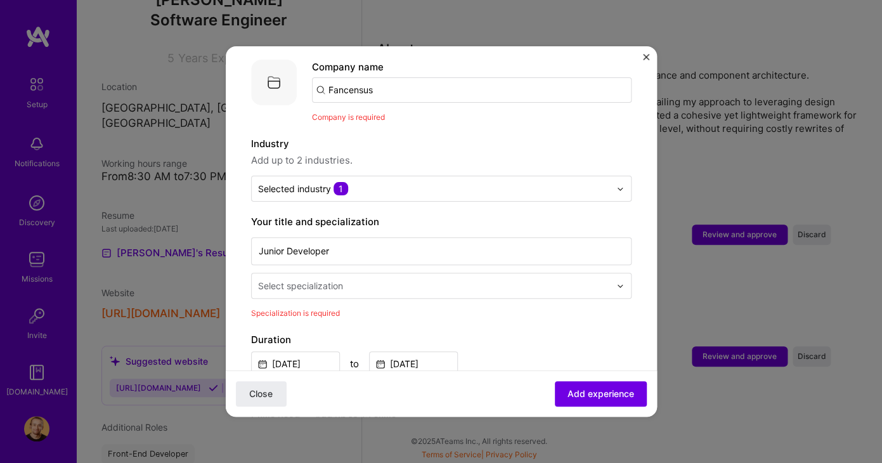
click at [418, 80] on input "Fancensus" at bounding box center [471, 89] width 319 height 25
type input "Fancensus"
click at [598, 393] on span "Add experience" at bounding box center [600, 393] width 67 height 13
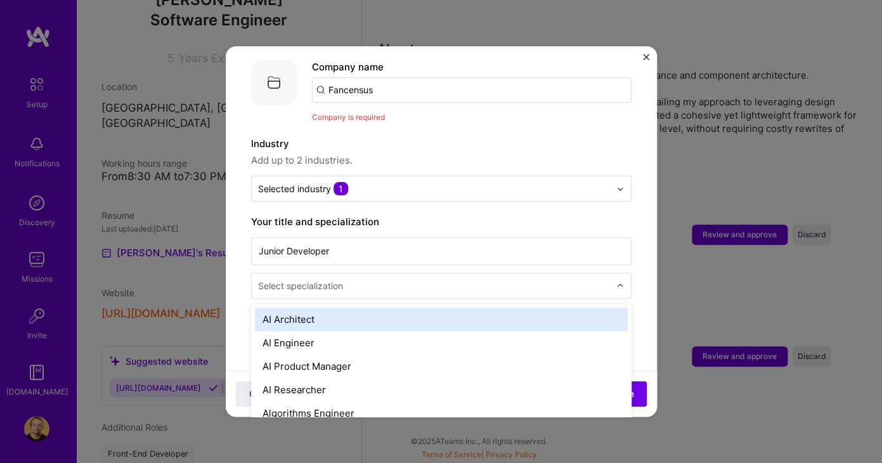
click at [398, 279] on div at bounding box center [435, 286] width 354 height 16
type input "back"
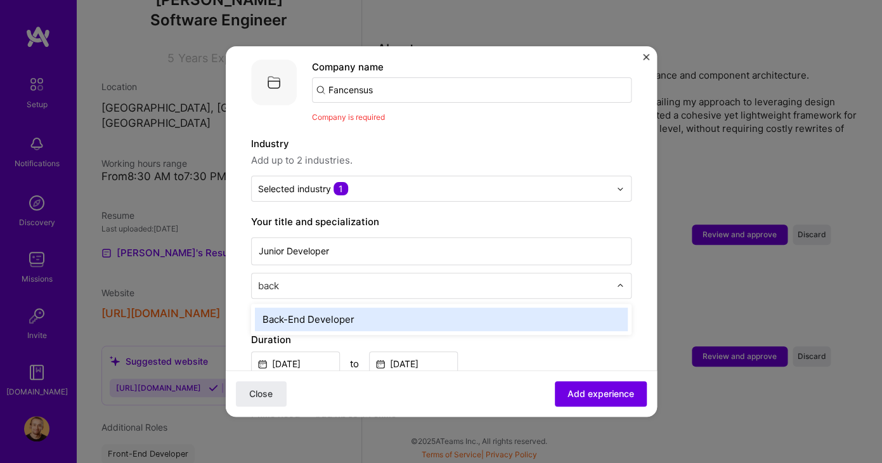
click at [375, 307] on div "Back-End Developer" at bounding box center [441, 318] width 373 height 23
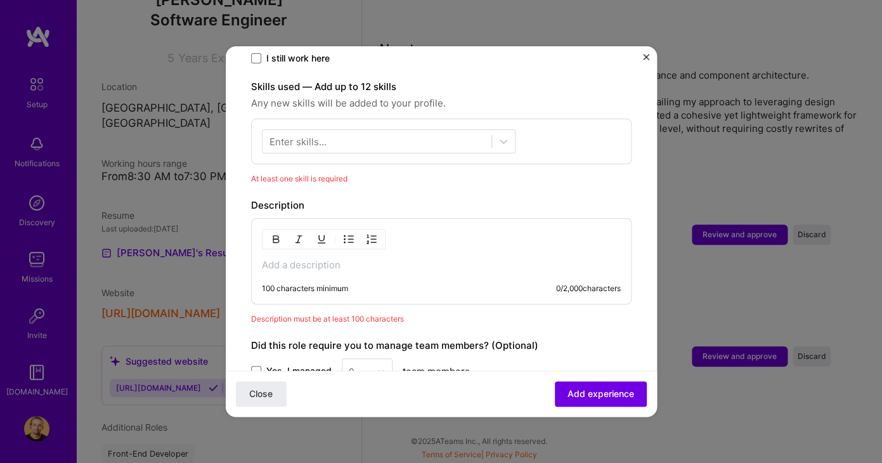
scroll to position [456, 0]
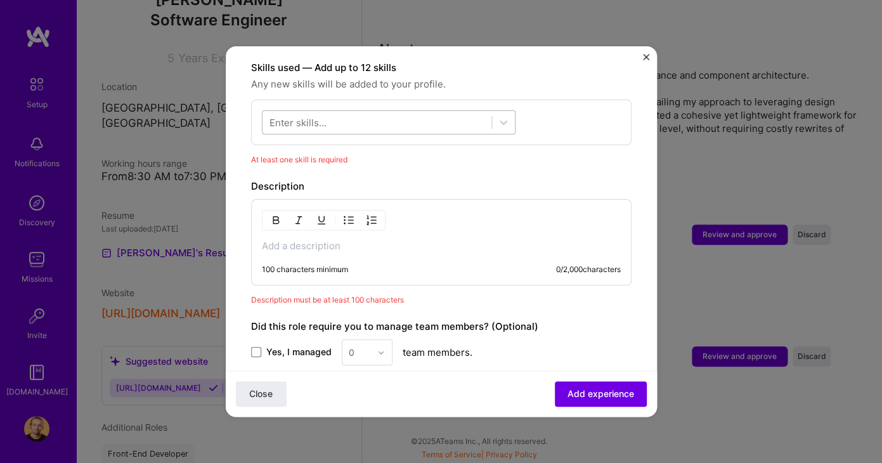
click at [387, 117] on div at bounding box center [376, 122] width 229 height 21
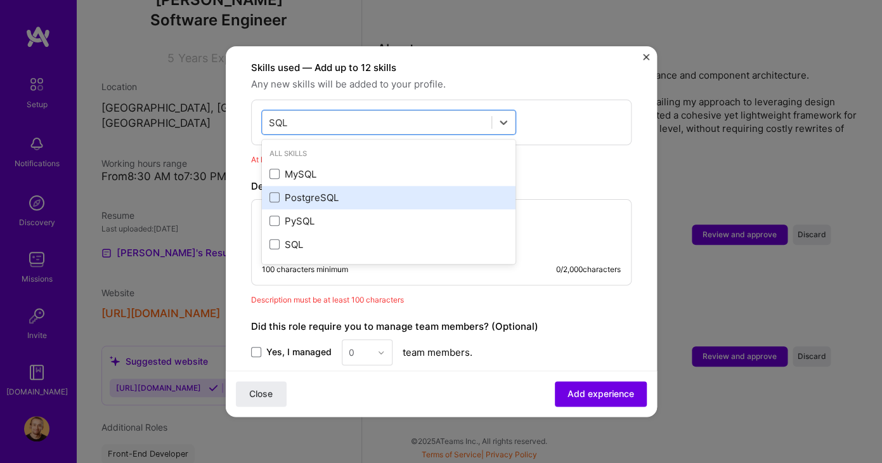
click at [319, 191] on div "PostgreSQL" at bounding box center [388, 197] width 238 height 13
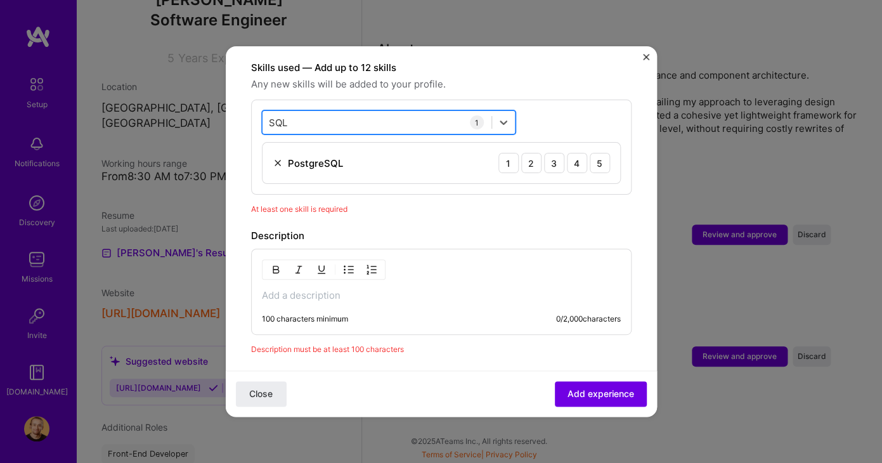
click at [355, 113] on div "SQL SQL" at bounding box center [376, 122] width 229 height 21
click at [390, 202] on div "At least one skill is required" at bounding box center [441, 208] width 380 height 13
click at [357, 120] on div "SQL SQL" at bounding box center [389, 122] width 254 height 24
type input "S"
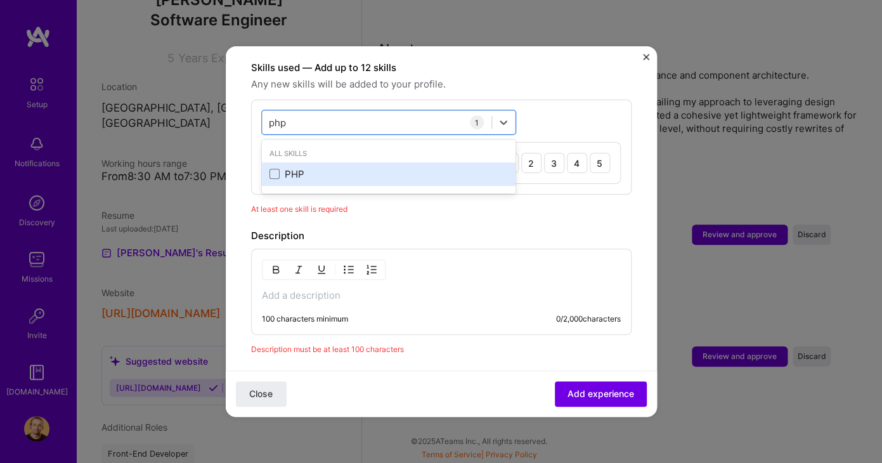
click at [312, 167] on div "PHP" at bounding box center [388, 173] width 238 height 13
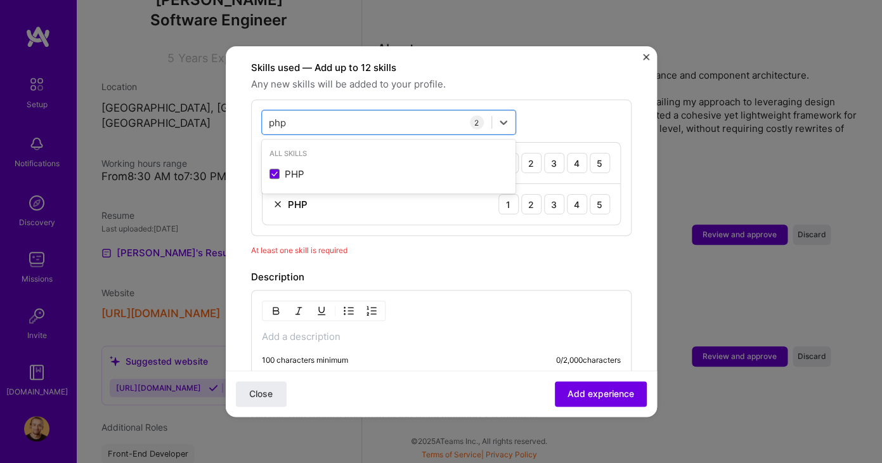
type input "php"
click at [389, 273] on div "Description 100 characters minimum 0 / 2,000 characters" at bounding box center [441, 322] width 380 height 106
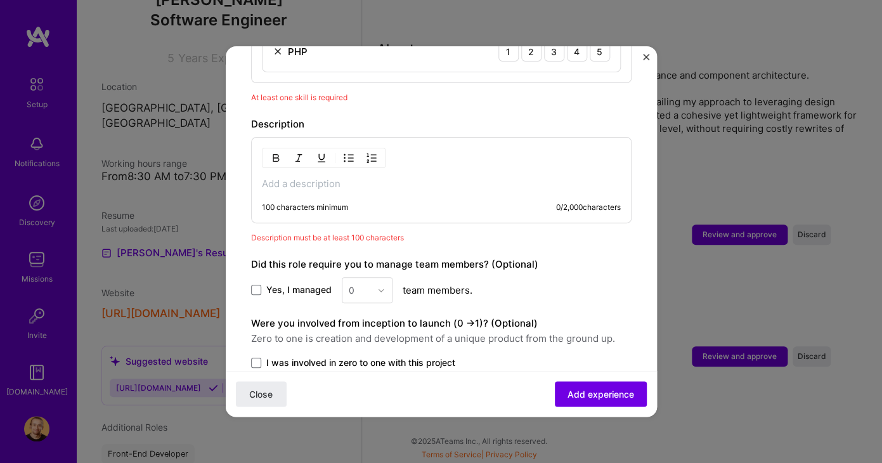
scroll to position [698, 0]
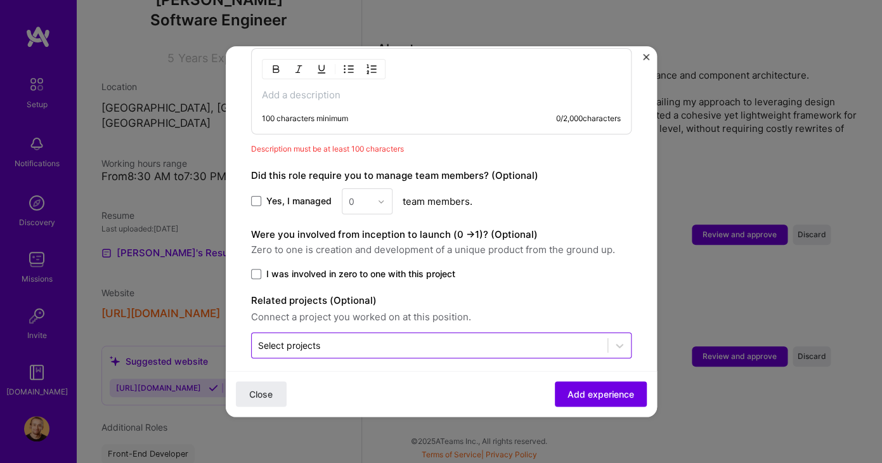
click at [350, 338] on input "text" at bounding box center [429, 344] width 343 height 13
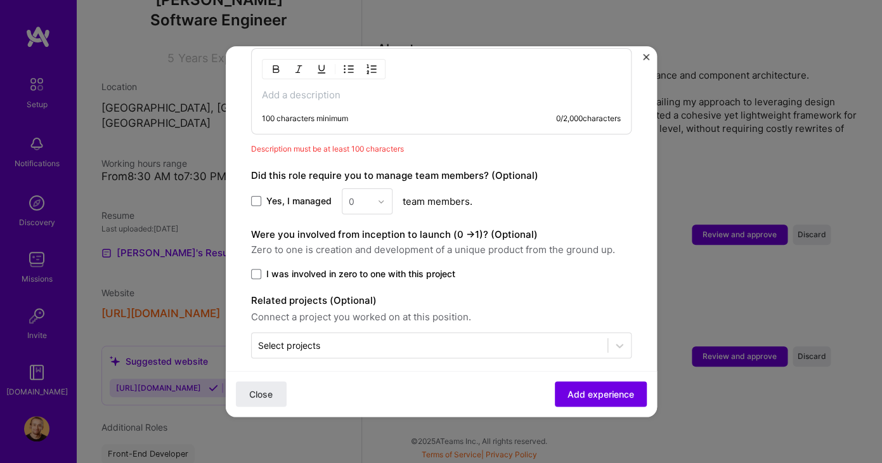
click at [371, 383] on div "Close Add experience" at bounding box center [441, 393] width 431 height 46
click at [589, 385] on button "Add experience" at bounding box center [601, 393] width 92 height 25
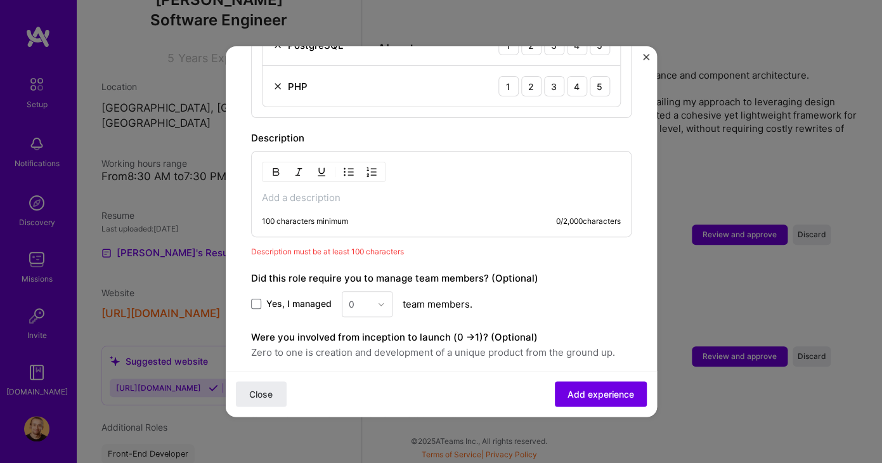
scroll to position [572, 0]
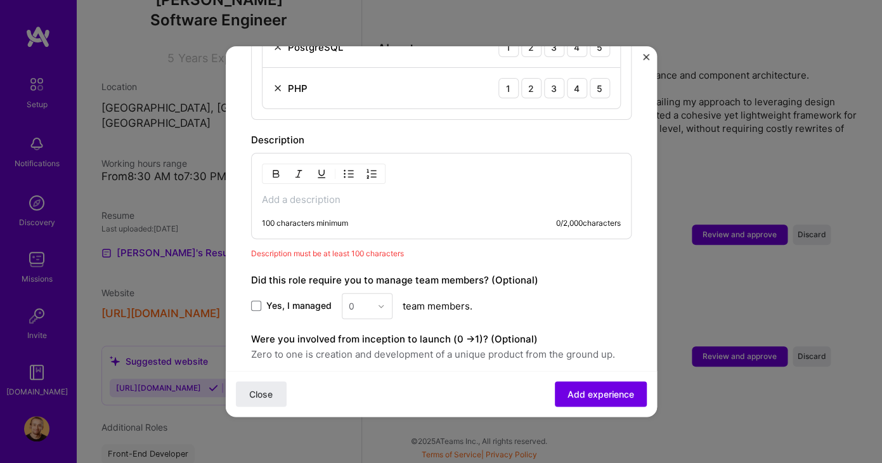
click at [399, 193] on p at bounding box center [441, 199] width 359 height 13
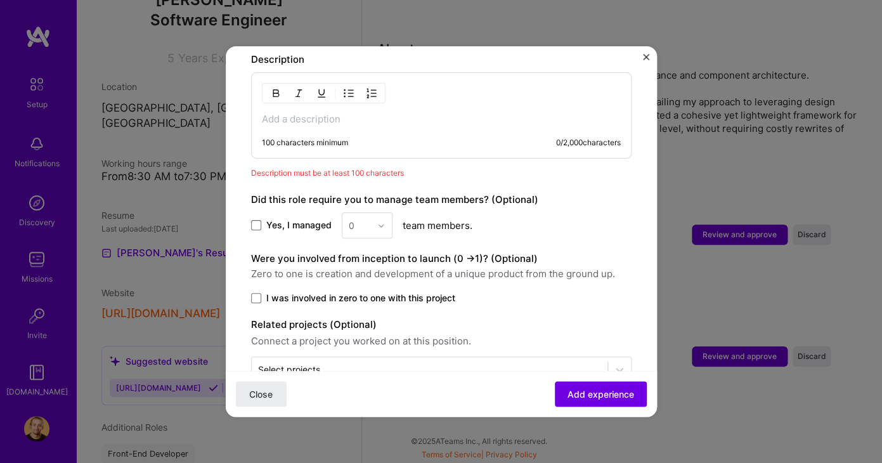
scroll to position [677, 0]
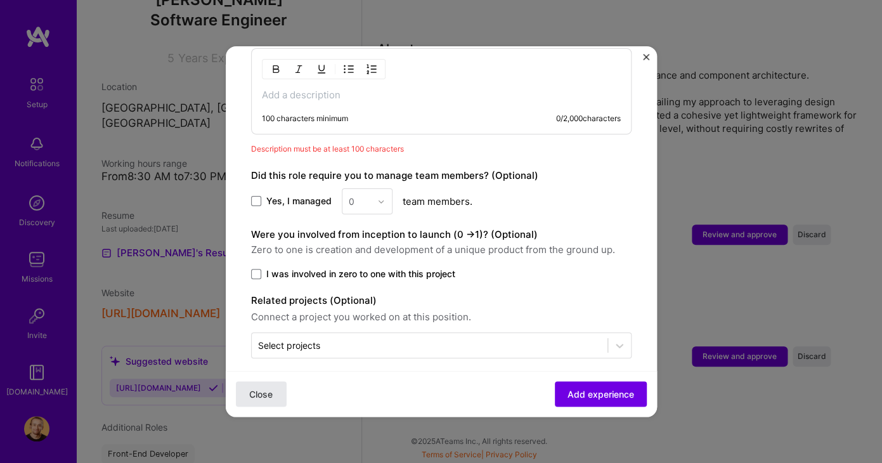
click at [260, 404] on button "Close" at bounding box center [261, 393] width 51 height 25
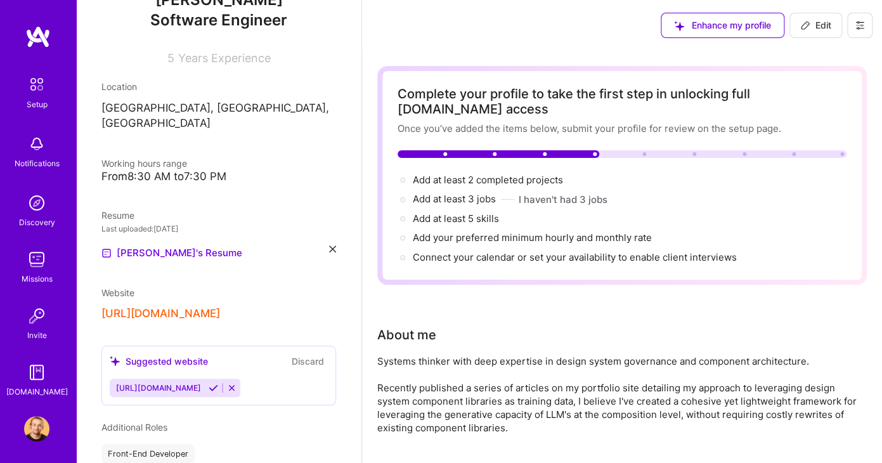
scroll to position [299, 0]
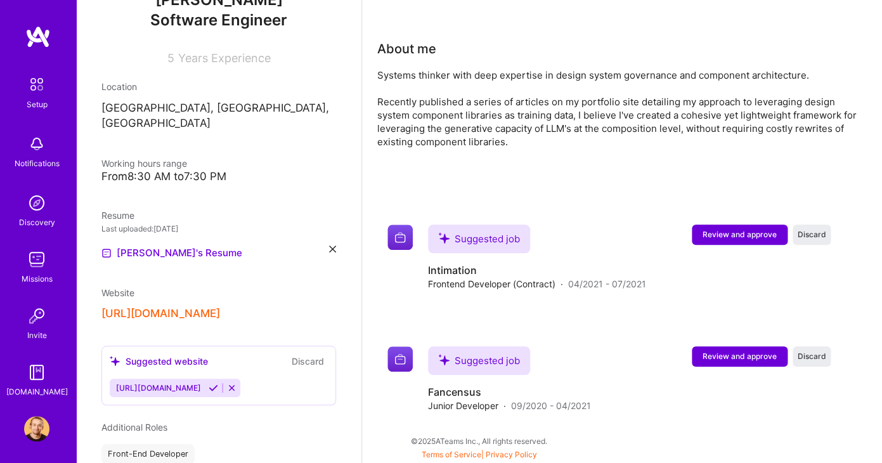
click at [169, 383] on span "[URL][DOMAIN_NAME]" at bounding box center [158, 388] width 85 height 10
click at [163, 307] on button "[URL][DOMAIN_NAME]" at bounding box center [160, 313] width 119 height 13
click at [681, 366] on div "Suggested job Fancensus Junior Developer · 09/2020 - 04/2021 Review and approve…" at bounding box center [629, 379] width 402 height 66
click at [616, 396] on div "Suggested job Fancensus Junior Developer · 09/2020 - 04/2021 Review and approve…" at bounding box center [629, 379] width 402 height 66
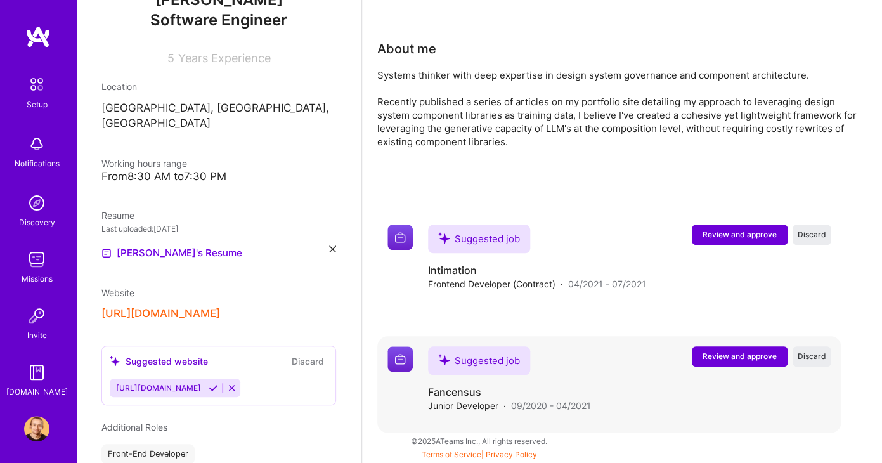
click at [456, 368] on div "Suggested job" at bounding box center [479, 360] width 102 height 29
click at [449, 390] on h4 "Fancensus" at bounding box center [509, 392] width 163 height 14
click at [392, 361] on img at bounding box center [399, 358] width 25 height 25
click at [750, 361] on span "Review and approve" at bounding box center [739, 356] width 74 height 11
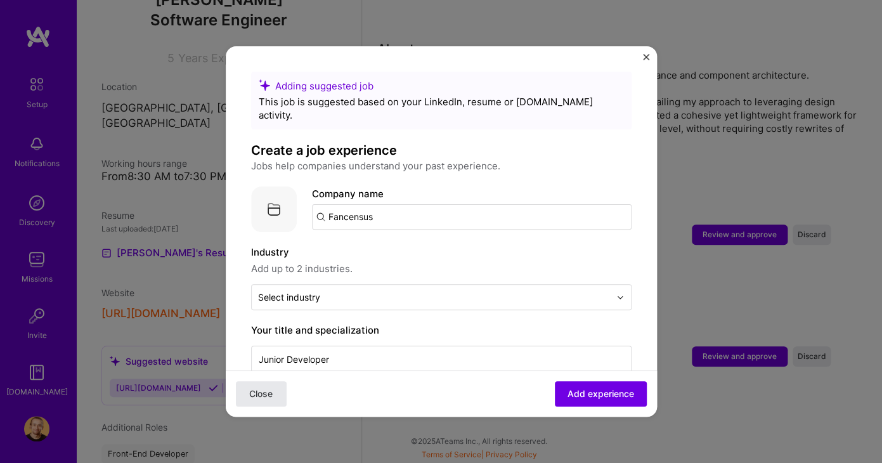
click at [250, 404] on button "Close" at bounding box center [261, 393] width 51 height 25
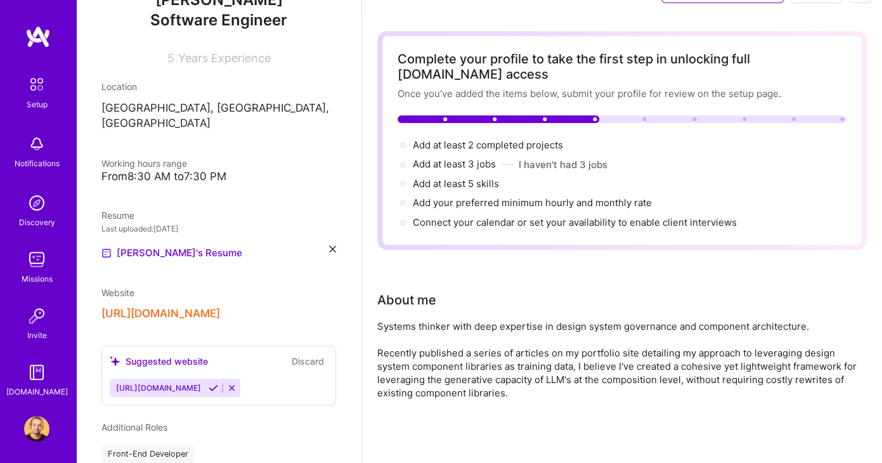
scroll to position [0, 0]
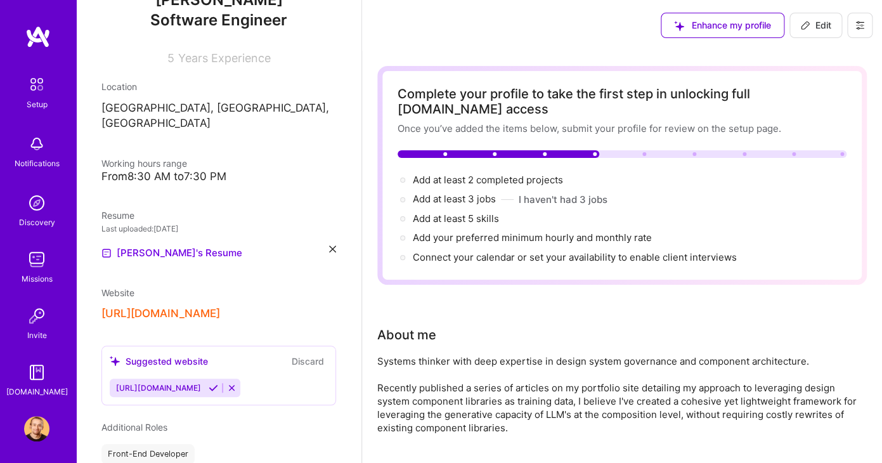
click at [590, 96] on div "Complete your profile to take the first step in unlocking full [DOMAIN_NAME] ac…" at bounding box center [621, 101] width 449 height 30
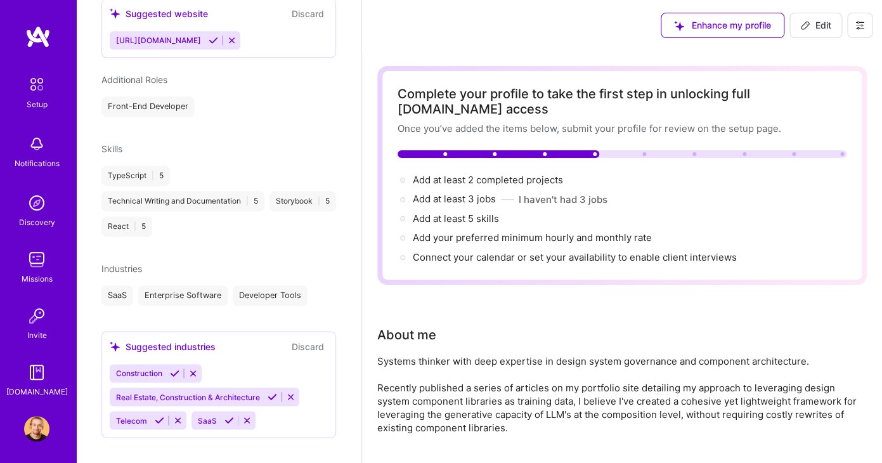
scroll to position [299, 0]
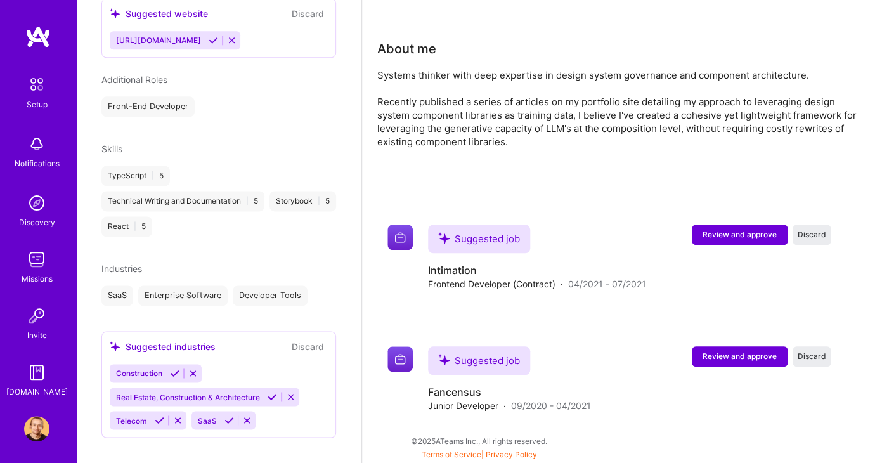
click at [565, 138] on div "Systems thinker with deep expertise in design system governance and component a…" at bounding box center [621, 108] width 489 height 80
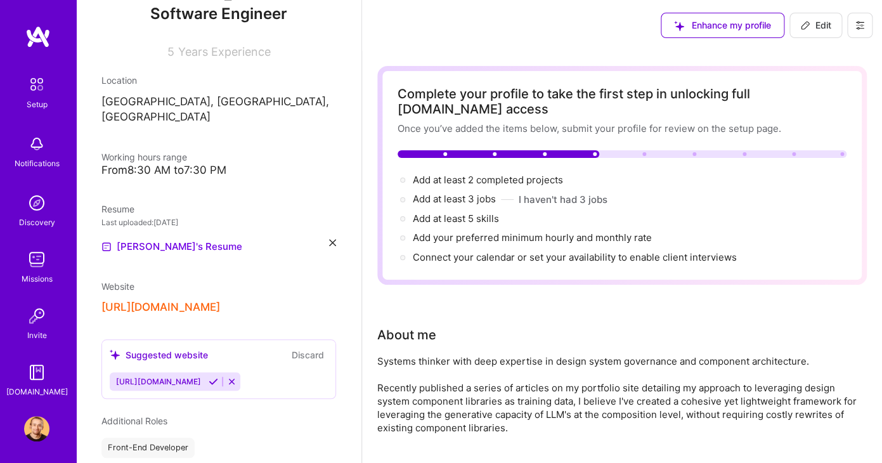
scroll to position [502, 0]
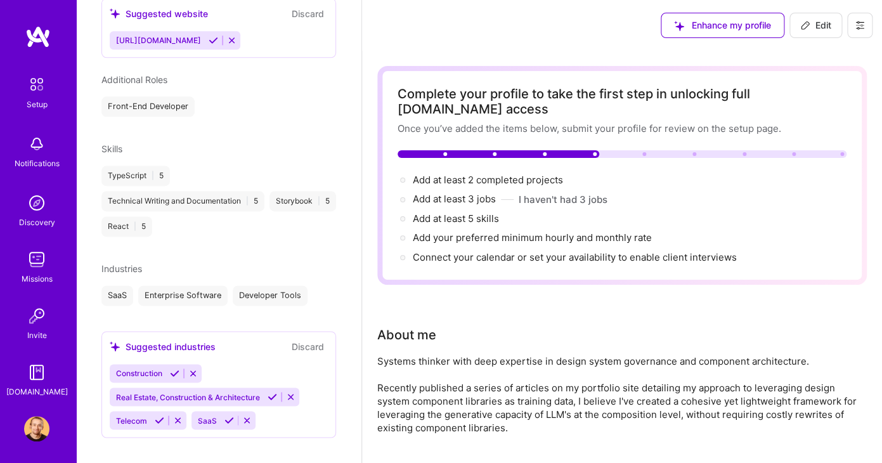
click at [512, 55] on div "Complete your profile to take the first step in unlocking full A.Team access On…" at bounding box center [622, 400] width 520 height 698
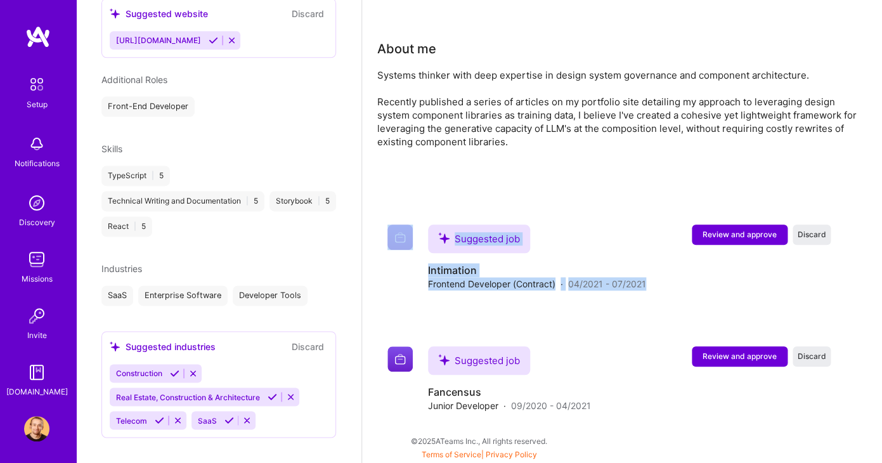
drag, startPoint x: 525, startPoint y: 122, endPoint x: 475, endPoint y: 204, distance: 95.9
click at [475, 204] on div "Complete your profile to take the first step in unlocking full A.Team access On…" at bounding box center [621, 106] width 489 height 652
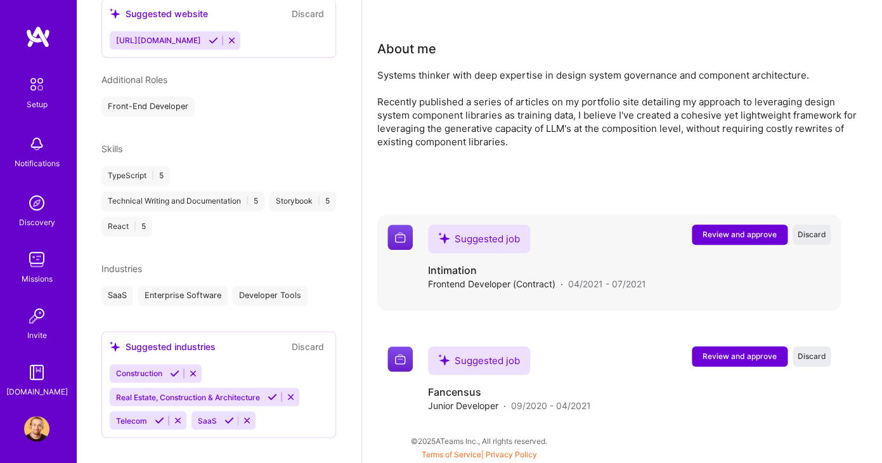
click at [643, 247] on div "Suggested job Intimation Frontend Developer (Contract) · 04/2021 - 07/2021" at bounding box center [537, 257] width 218 height 66
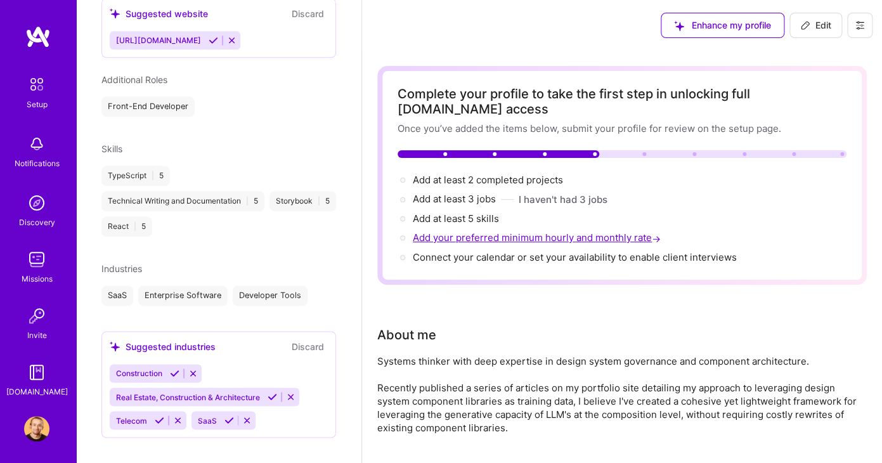
click at [578, 238] on span "Add your preferred minimum hourly and monthly rate →" at bounding box center [538, 237] width 250 height 12
select select "US"
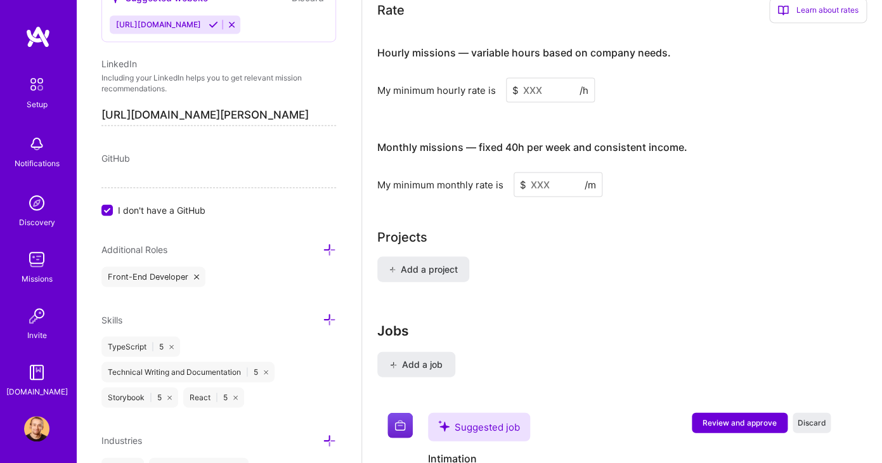
scroll to position [835, 0]
click at [548, 87] on input at bounding box center [550, 89] width 89 height 25
type input "2"
type input "1"
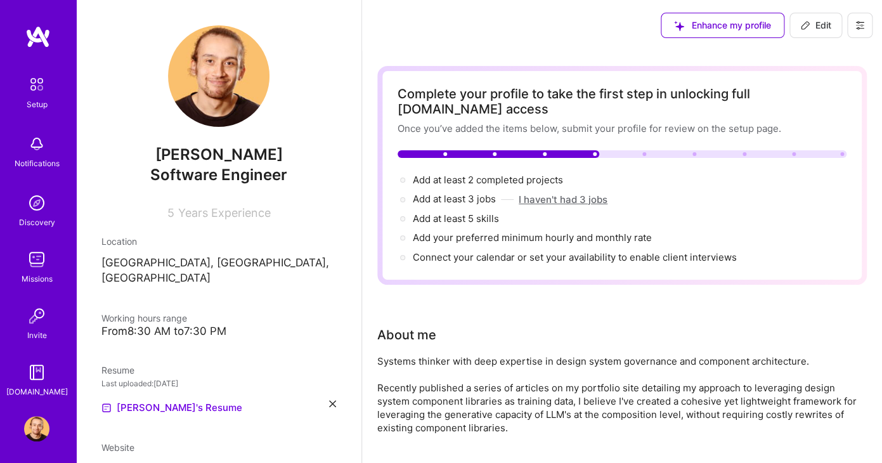
click at [568, 198] on button "I haven't had 3 jobs" at bounding box center [562, 199] width 89 height 13
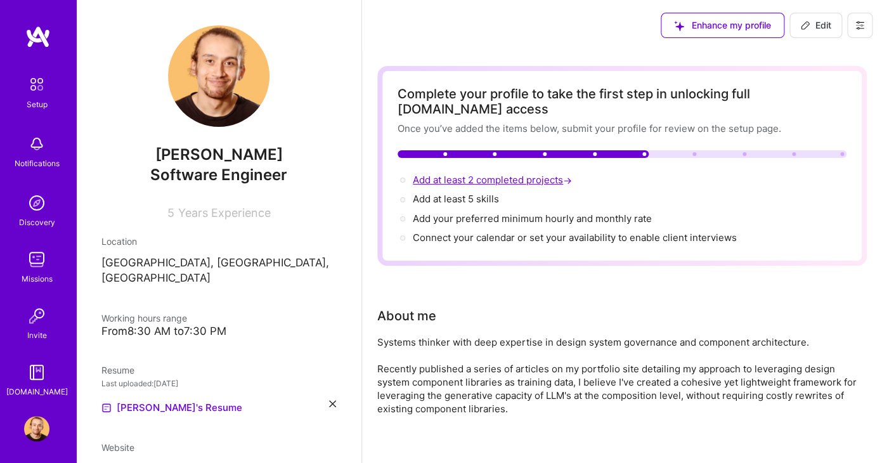
click at [507, 185] on span "Add at least 2 completed projects →" at bounding box center [494, 180] width 162 height 12
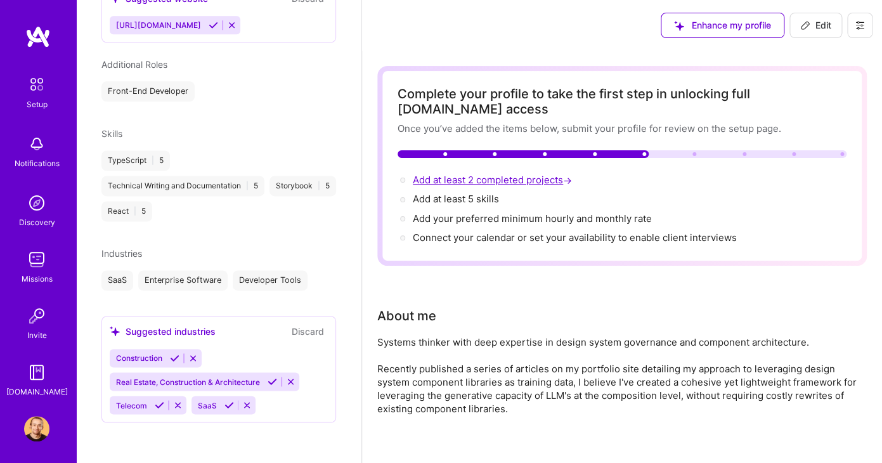
select select "US"
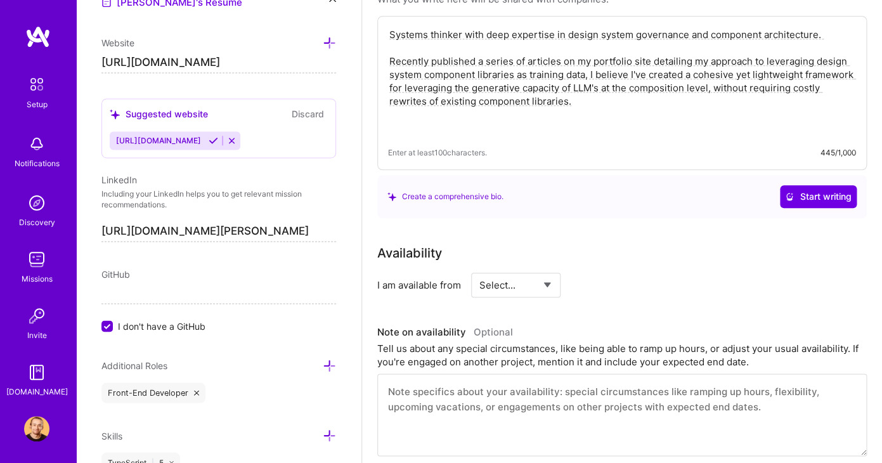
scroll to position [0, 0]
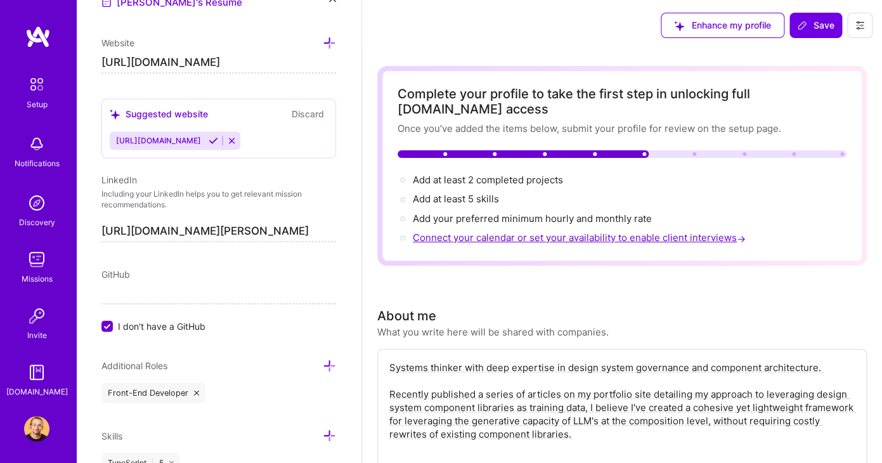
click at [512, 241] on span "Connect your calendar or set your availability to enable client interviews →" at bounding box center [580, 237] width 335 height 12
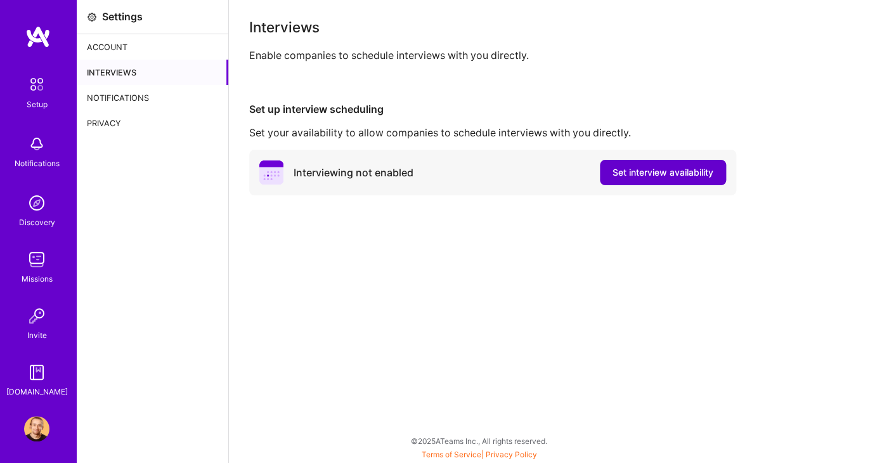
click at [621, 169] on span "Set interview availability" at bounding box center [662, 172] width 101 height 13
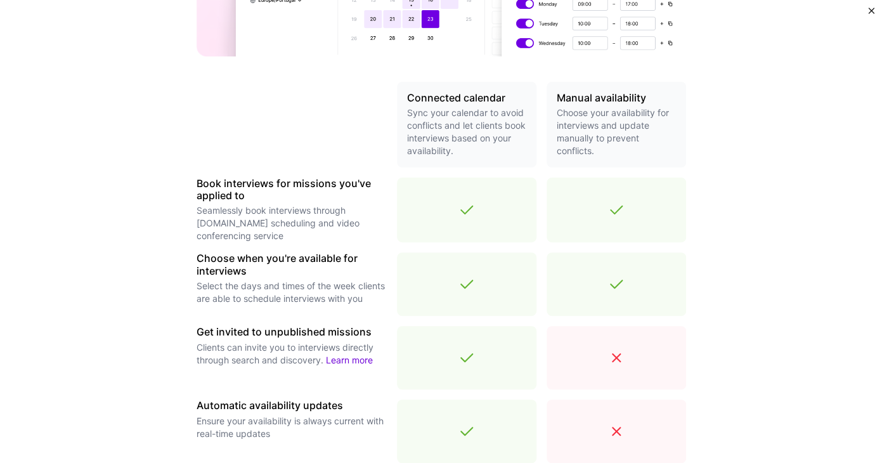
scroll to position [424, 0]
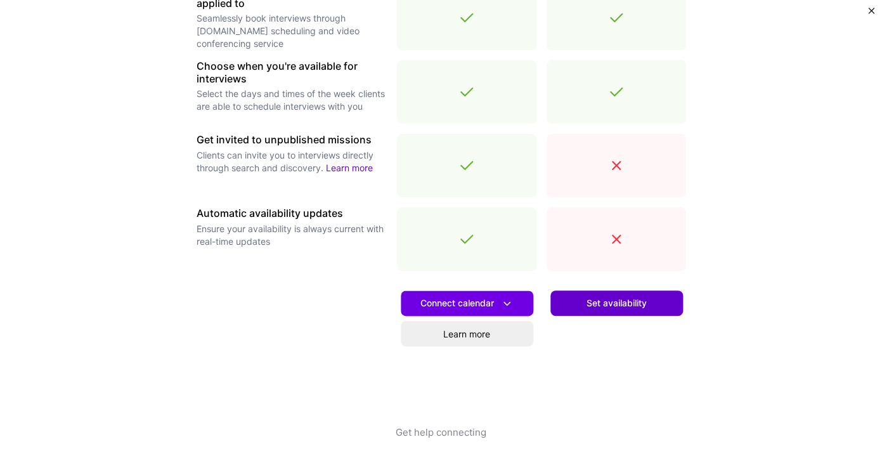
click at [593, 306] on span "Set availability" at bounding box center [616, 303] width 60 height 13
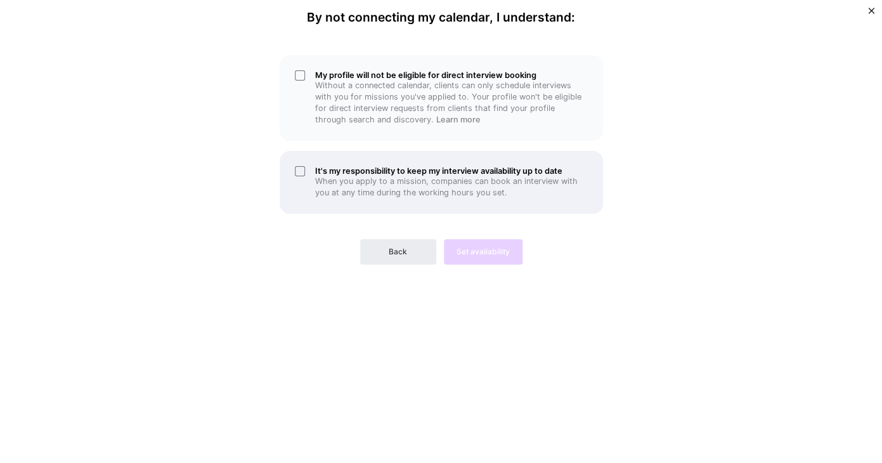
click at [369, 172] on h5 "It's my responsibility to keep my interview availability up to date" at bounding box center [451, 171] width 273 height 10
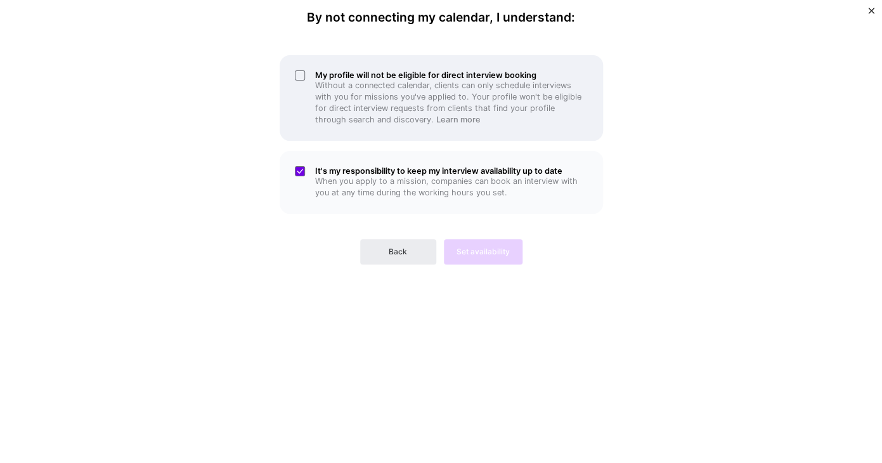
click at [440, 95] on p "Without a connected calendar, clients can only schedule interviews with you for…" at bounding box center [451, 103] width 273 height 46
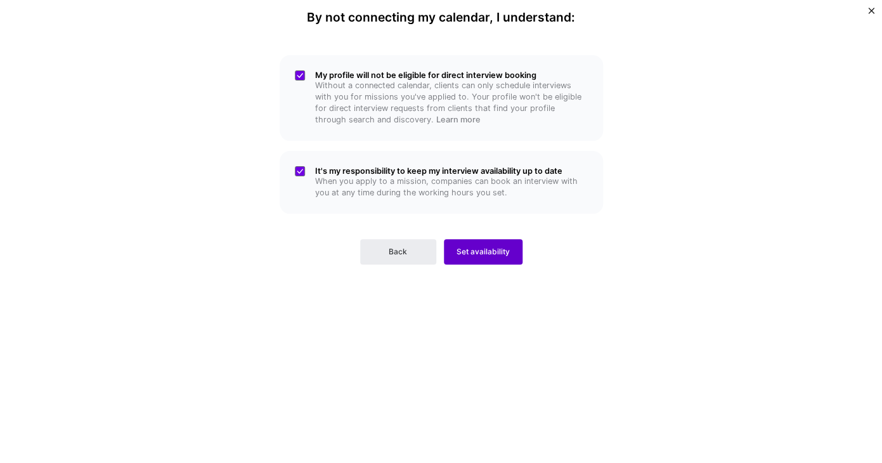
click at [490, 255] on span "Set availability" at bounding box center [482, 251] width 53 height 11
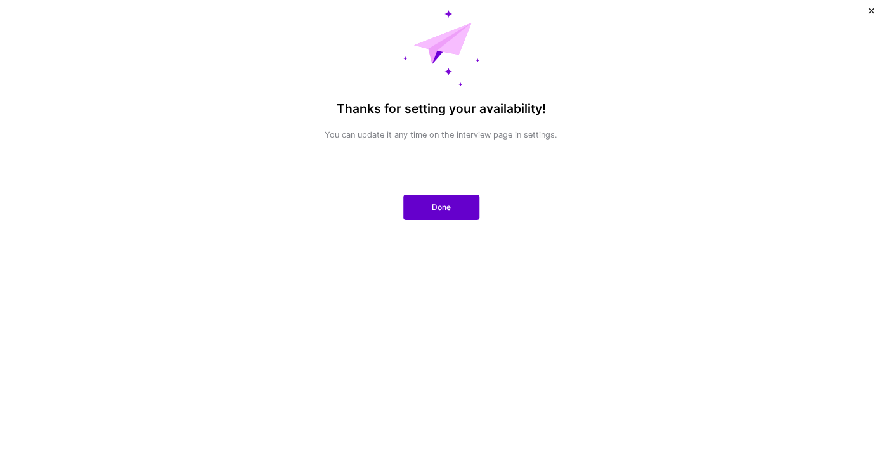
click at [441, 218] on button "Done" at bounding box center [441, 207] width 76 height 25
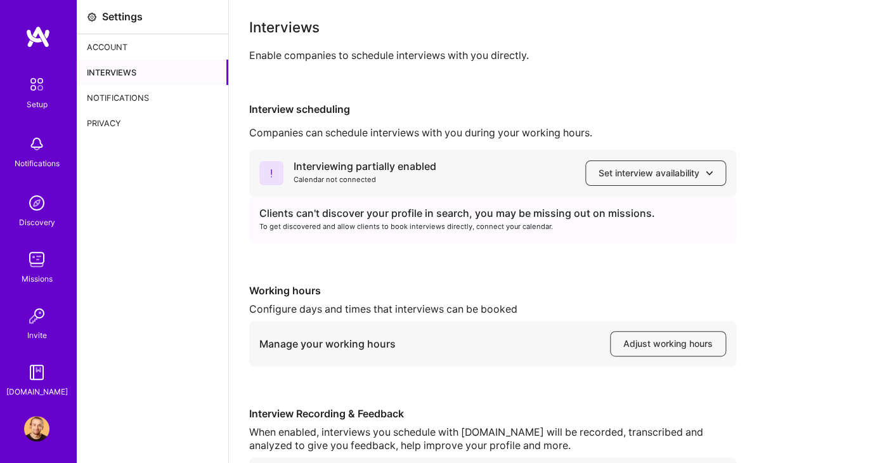
click at [38, 44] on img at bounding box center [37, 36] width 25 height 23
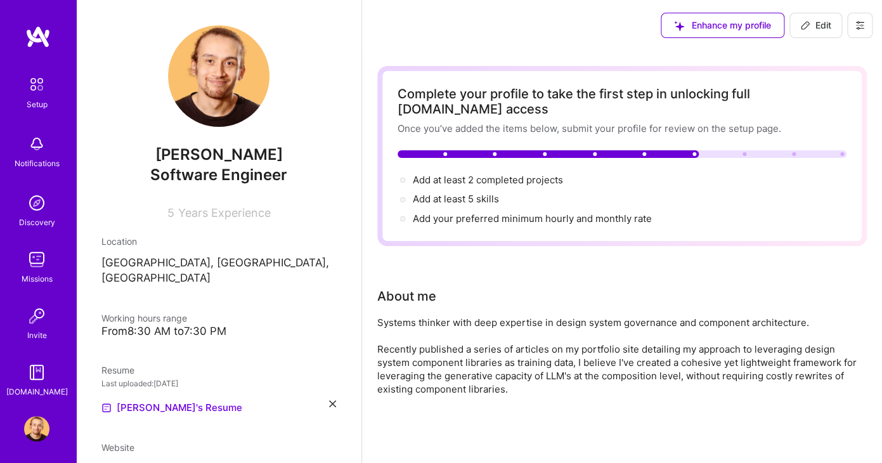
scroll to position [502, 0]
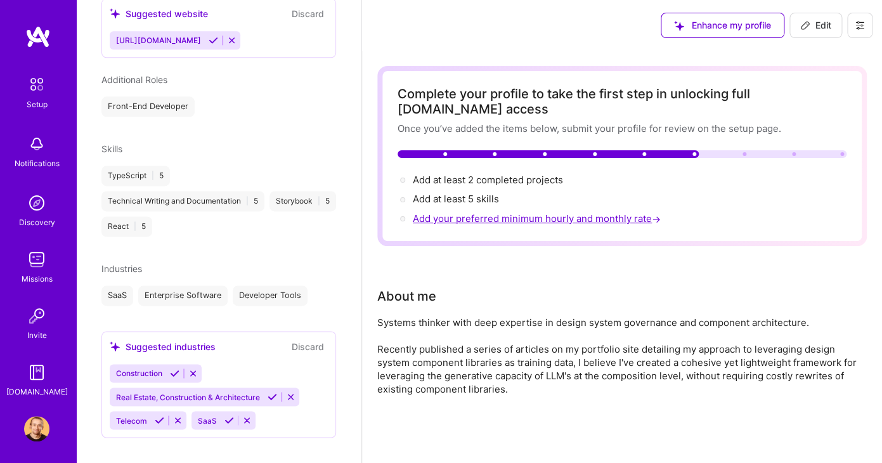
click at [488, 218] on span "Add your preferred minimum hourly and monthly rate →" at bounding box center [538, 218] width 250 height 12
select select "US"
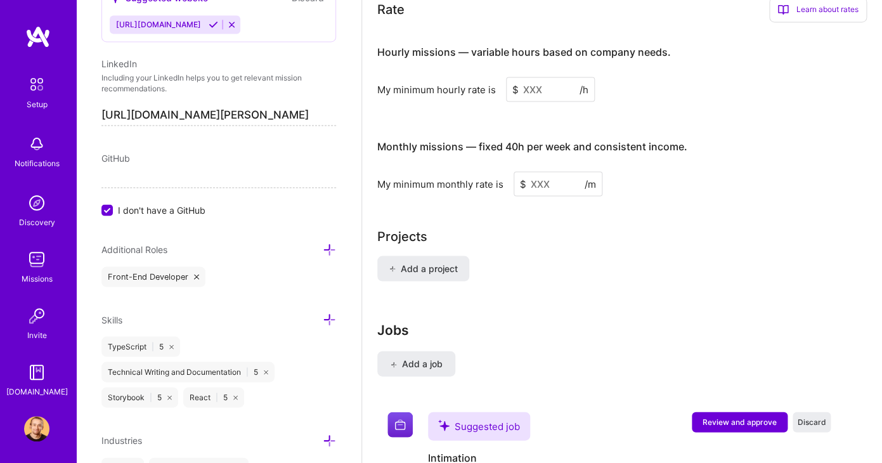
scroll to position [797, 0]
click at [546, 185] on input at bounding box center [557, 184] width 89 height 25
type input "3000"
click at [550, 121] on div "Hourly missions — variable hours based on company needs. My minimum hourly rate…" at bounding box center [621, 114] width 489 height 163
click at [550, 96] on input at bounding box center [550, 89] width 89 height 25
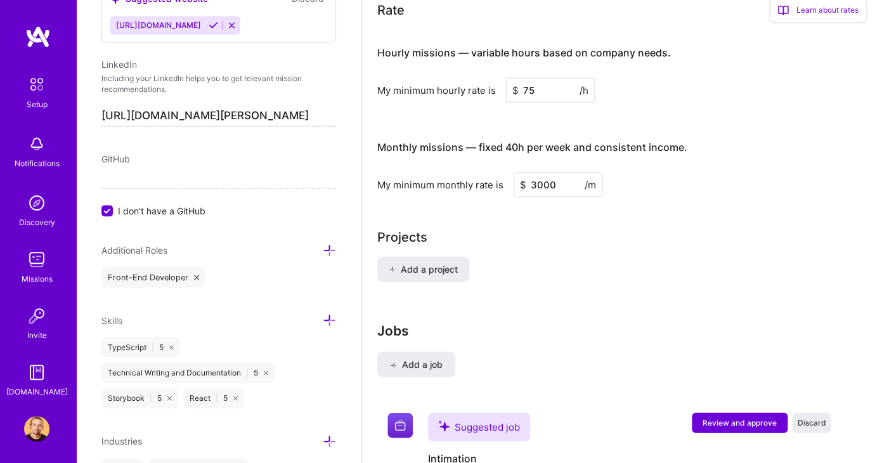
type input "75"
click at [702, 106] on div "Hourly missions — variable hours based on company needs. My minimum hourly rate…" at bounding box center [621, 114] width 489 height 163
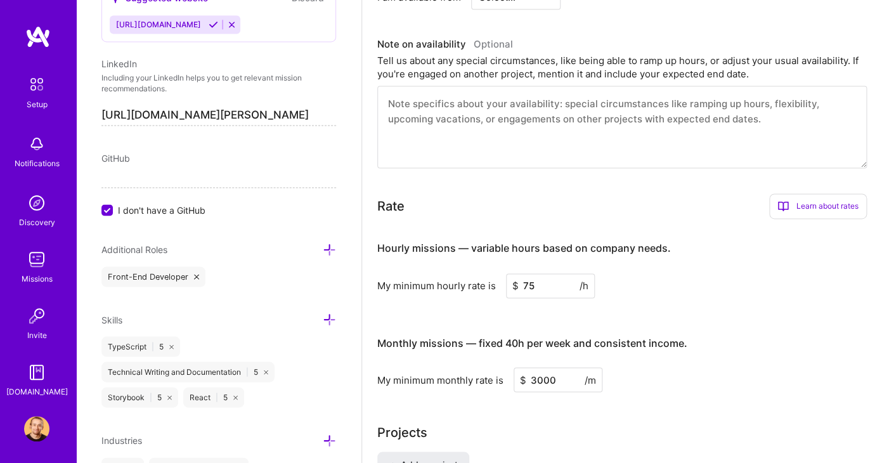
scroll to position [0, 0]
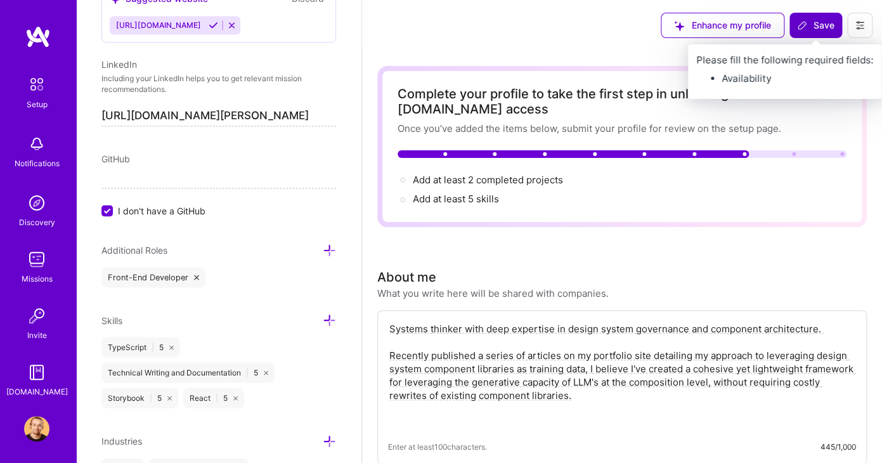
click at [815, 26] on span "Save" at bounding box center [815, 25] width 37 height 13
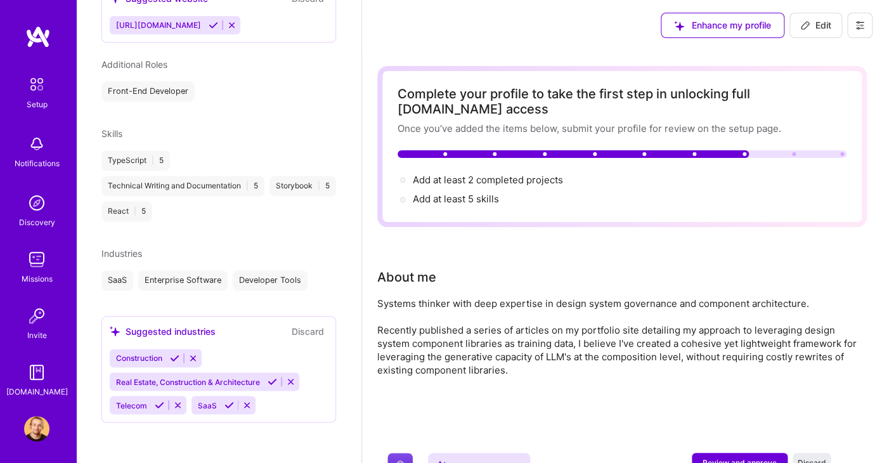
scroll to position [502, 0]
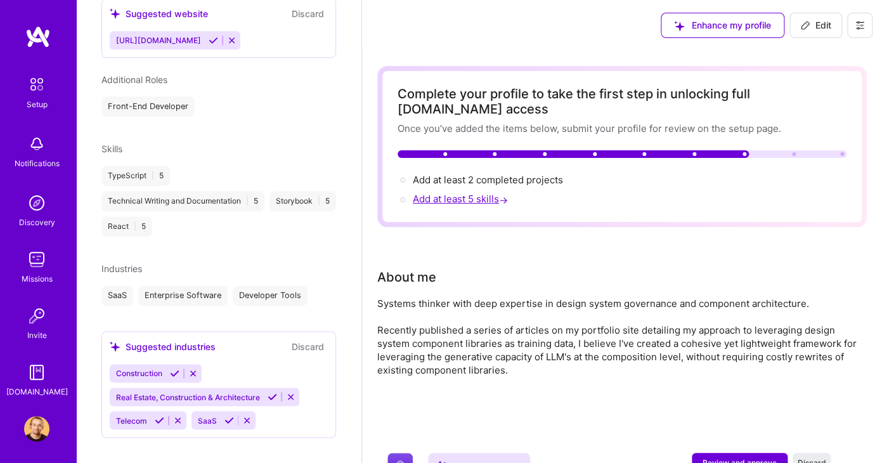
click at [472, 196] on span "Add at least 5 skills →" at bounding box center [462, 199] width 98 height 12
select select "US"
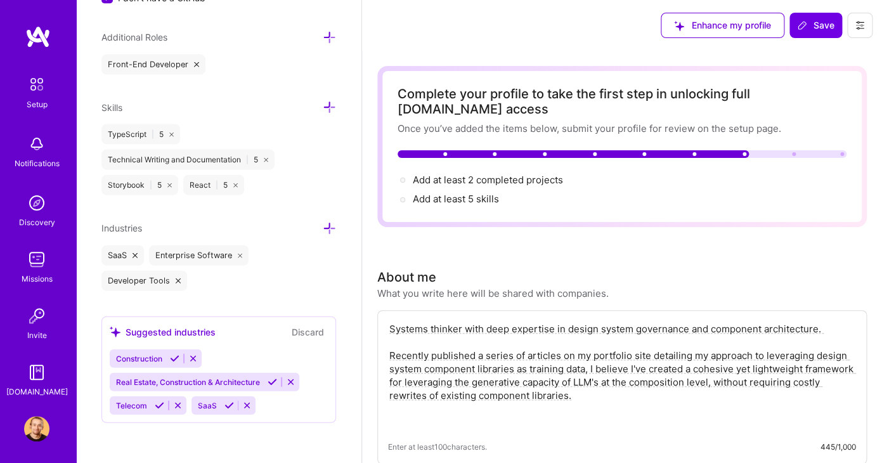
scroll to position [66, 0]
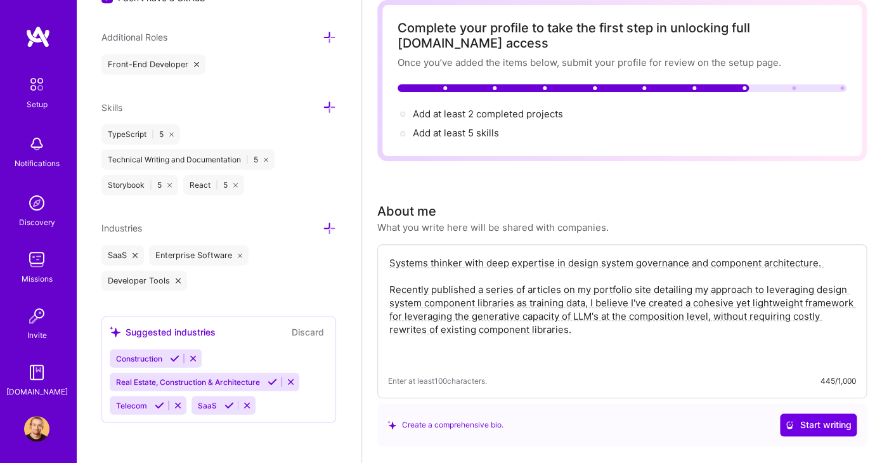
click at [268, 340] on div "Suggested industries Discard Construction Real Estate, Construction & Architect…" at bounding box center [218, 369] width 235 height 106
click at [190, 339] on div "Suggested industries Discard Construction Real Estate, Construction & Architect…" at bounding box center [218, 369] width 235 height 106
click at [240, 358] on div "Construction Real Estate, Construction & Architecture Telecom SaaS" at bounding box center [219, 381] width 218 height 65
click at [159, 328] on div "Suggested industries" at bounding box center [163, 331] width 106 height 13
click at [224, 406] on icon at bounding box center [229, 406] width 10 height 10
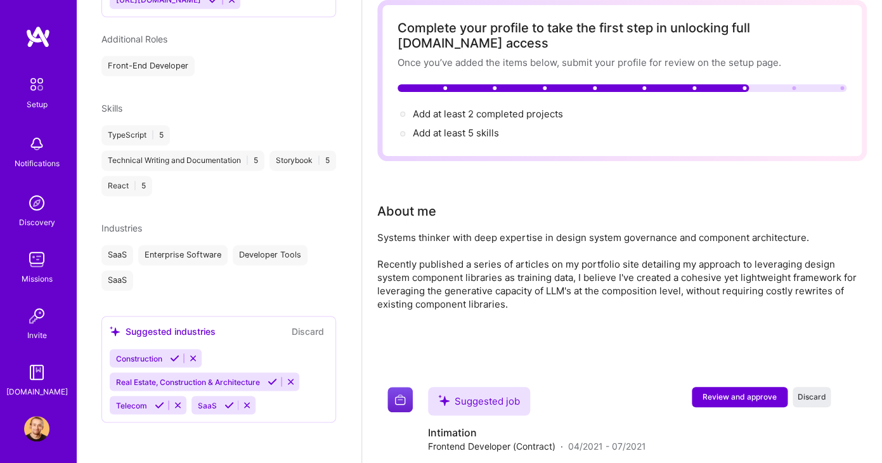
scroll to position [527, 0]
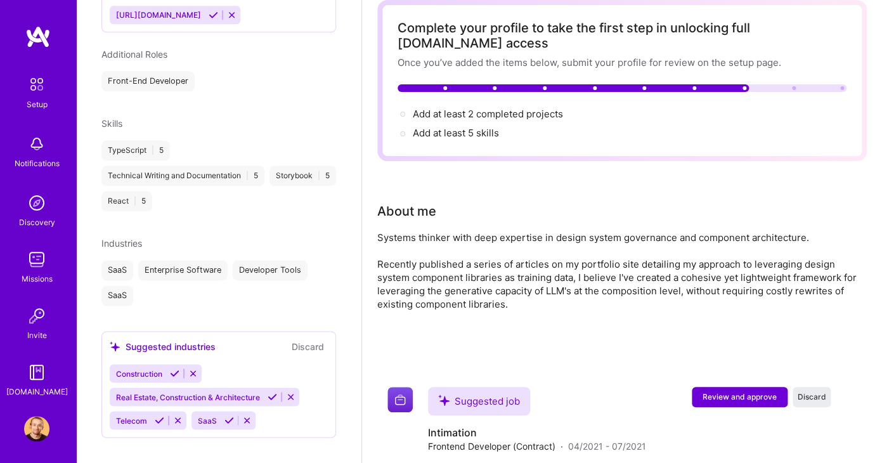
click at [309, 339] on button "Discard" at bounding box center [308, 346] width 40 height 15
click at [224, 415] on icon at bounding box center [229, 420] width 10 height 10
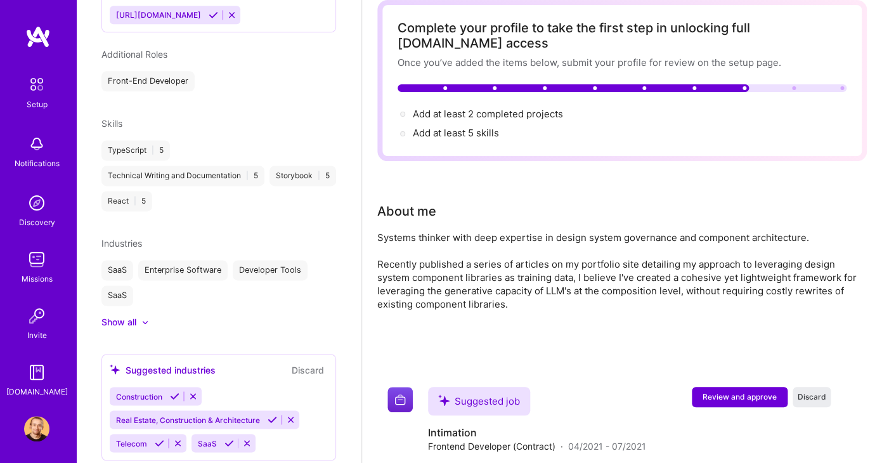
click at [313, 362] on button "Discard" at bounding box center [308, 369] width 40 height 15
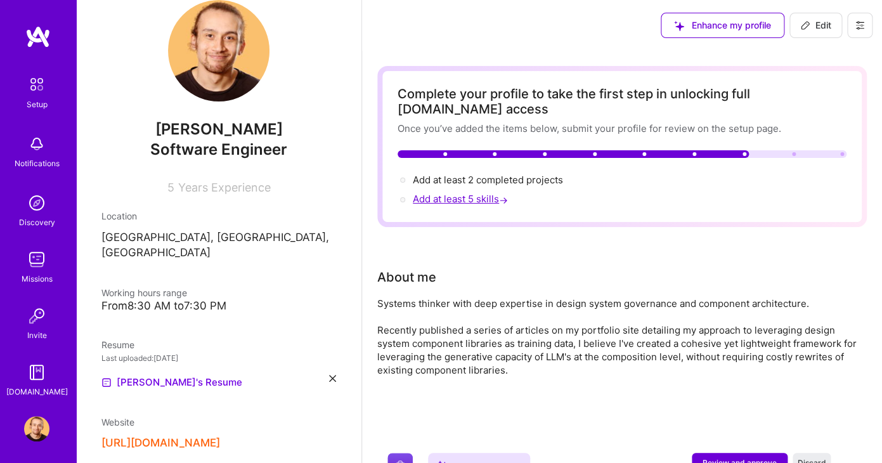
scroll to position [1, 0]
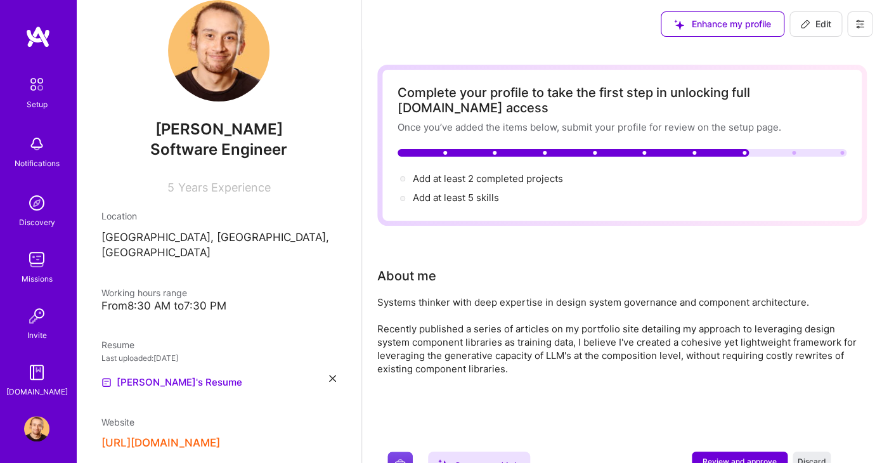
click at [34, 96] on img at bounding box center [36, 84] width 27 height 27
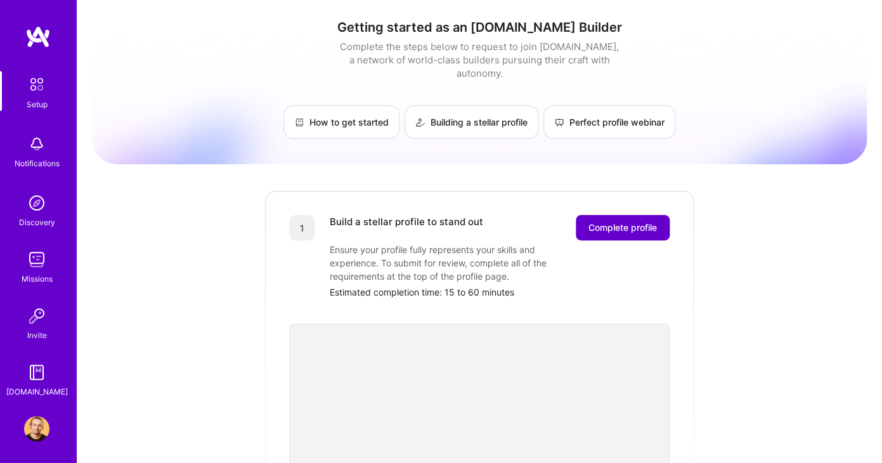
click at [611, 221] on span "Complete profile" at bounding box center [622, 227] width 68 height 13
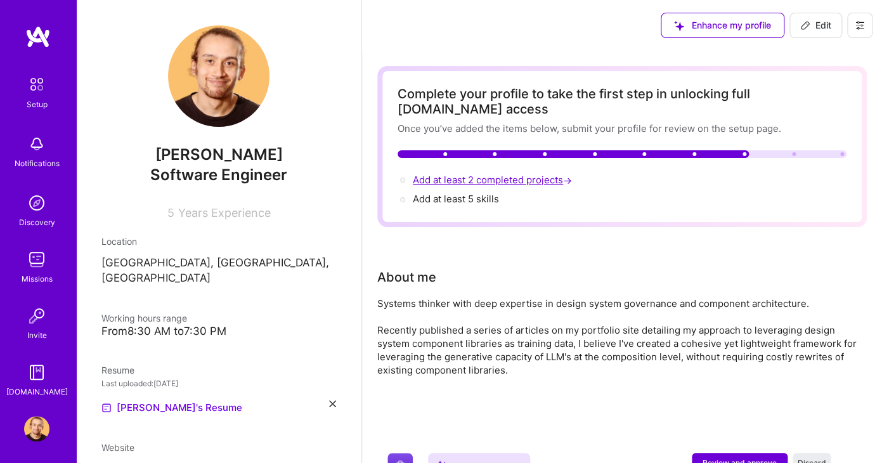
click at [477, 181] on span "Add at least 2 completed projects →" at bounding box center [494, 180] width 162 height 12
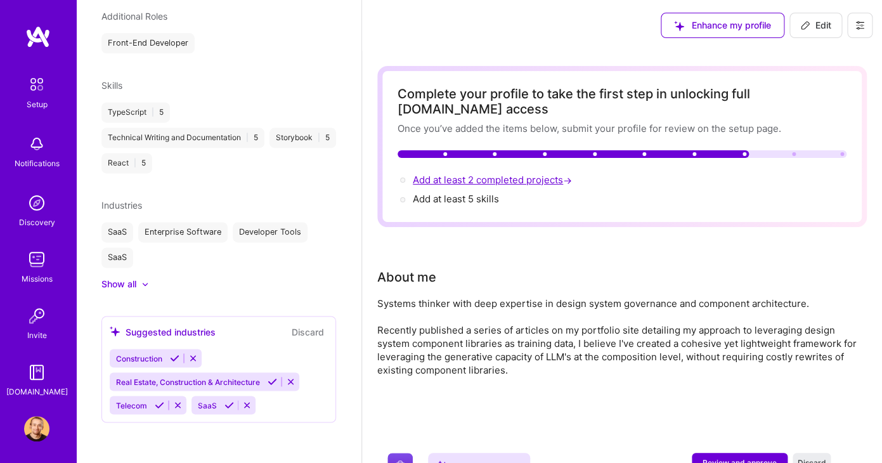
select select "US"
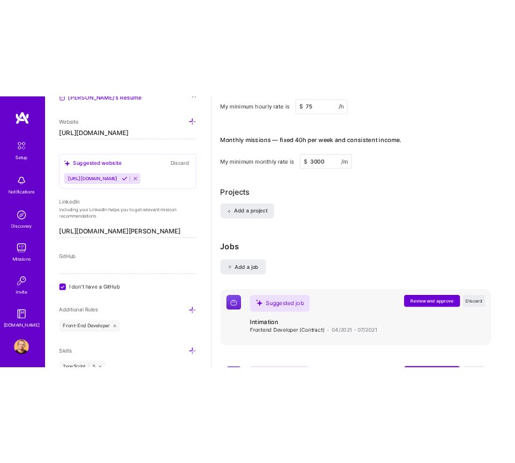
scroll to position [775, 0]
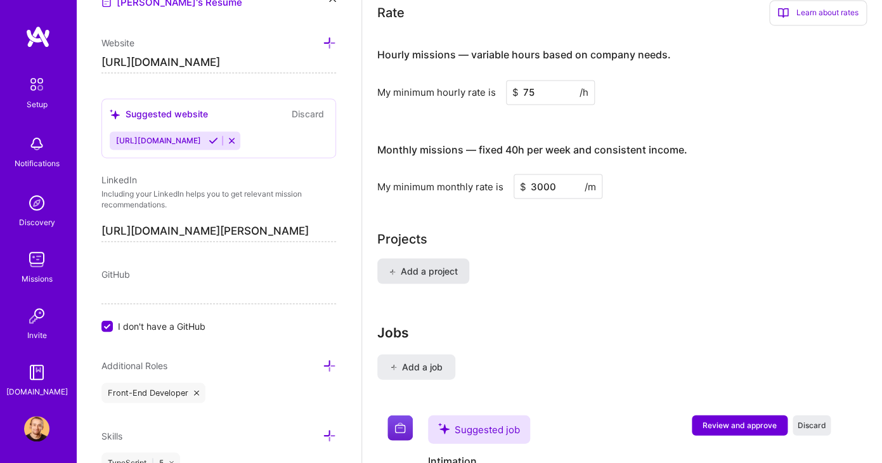
click at [435, 269] on span "Add a project" at bounding box center [423, 270] width 69 height 13
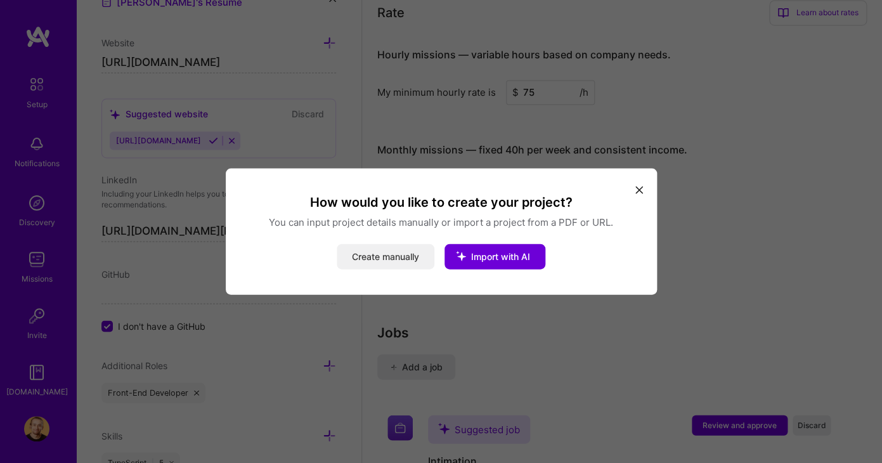
click at [388, 263] on button "Create manually" at bounding box center [386, 256] width 98 height 25
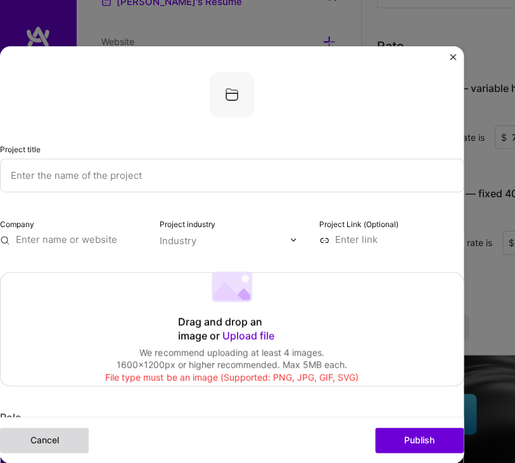
scroll to position [599, 0]
click at [45, 448] on button "Cancel" at bounding box center [44, 439] width 89 height 25
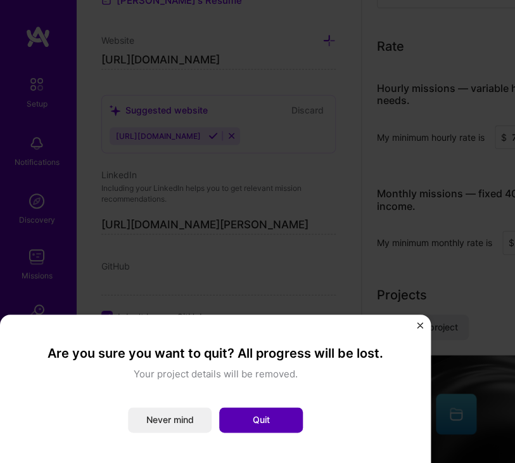
click at [241, 420] on button "Quit" at bounding box center [261, 419] width 84 height 25
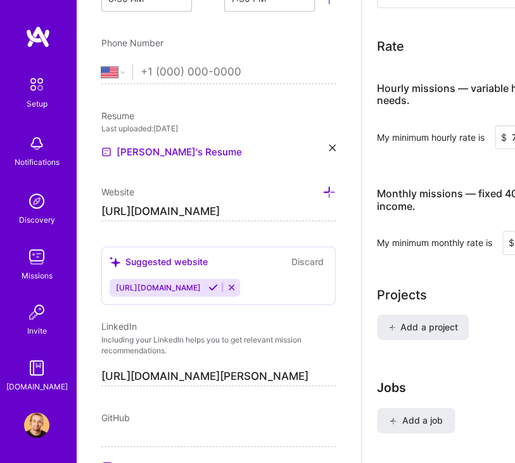
scroll to position [380, 0]
